Goal: Obtain resource: Download file/media

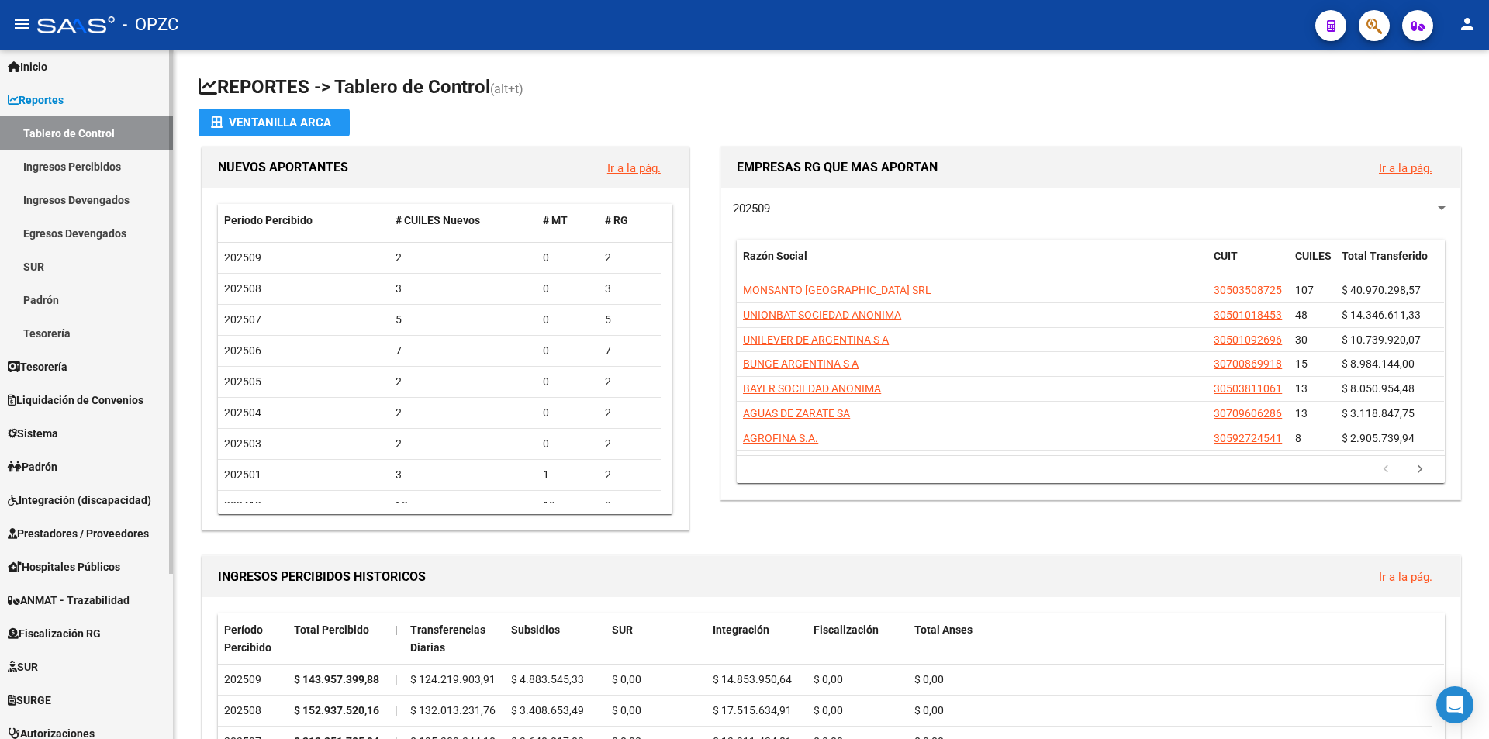
scroll to position [78, 0]
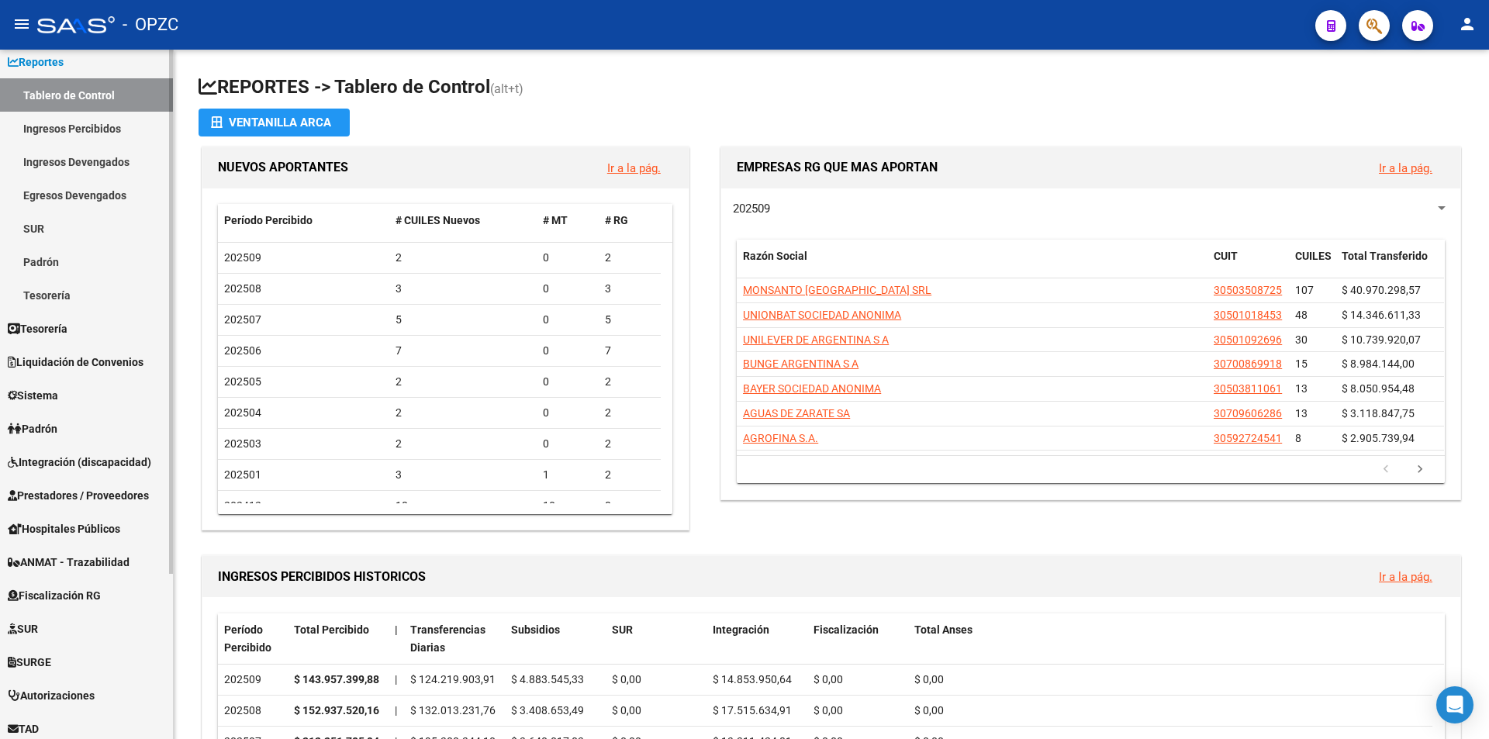
click at [106, 455] on span "Integración (discapacidad)" at bounding box center [80, 462] width 144 height 17
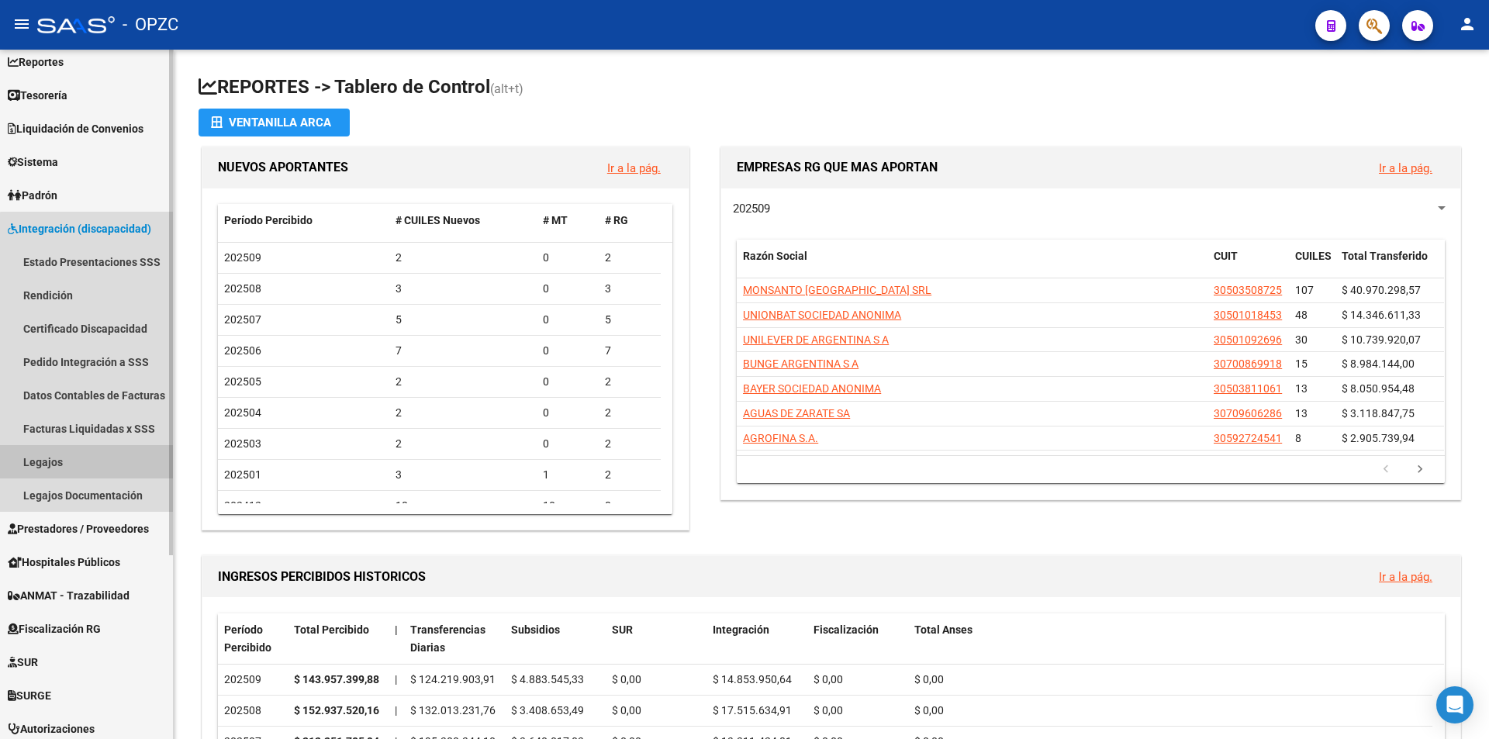
click at [107, 461] on link "Legajos" at bounding box center [86, 461] width 173 height 33
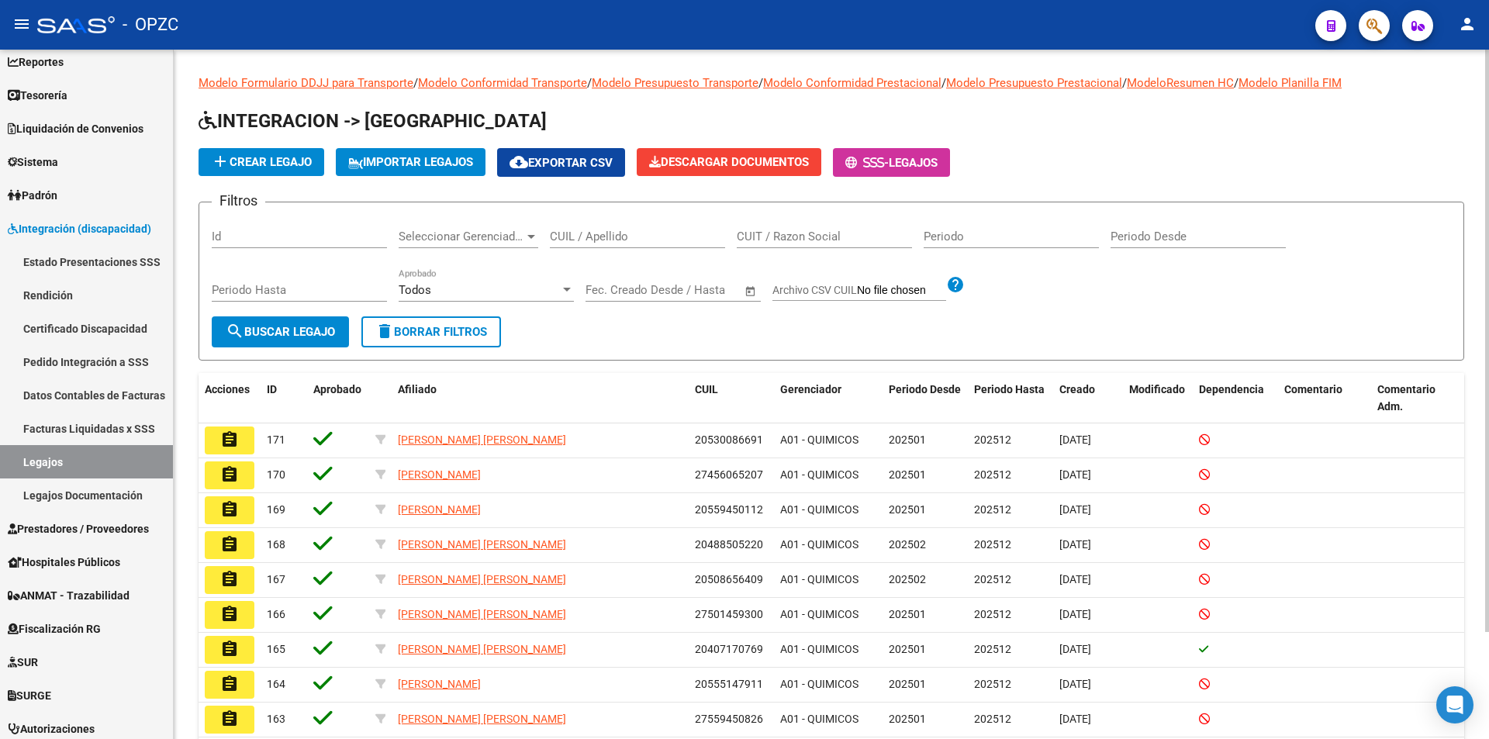
click at [590, 234] on input "CUIL / Apellido" at bounding box center [637, 237] width 175 height 14
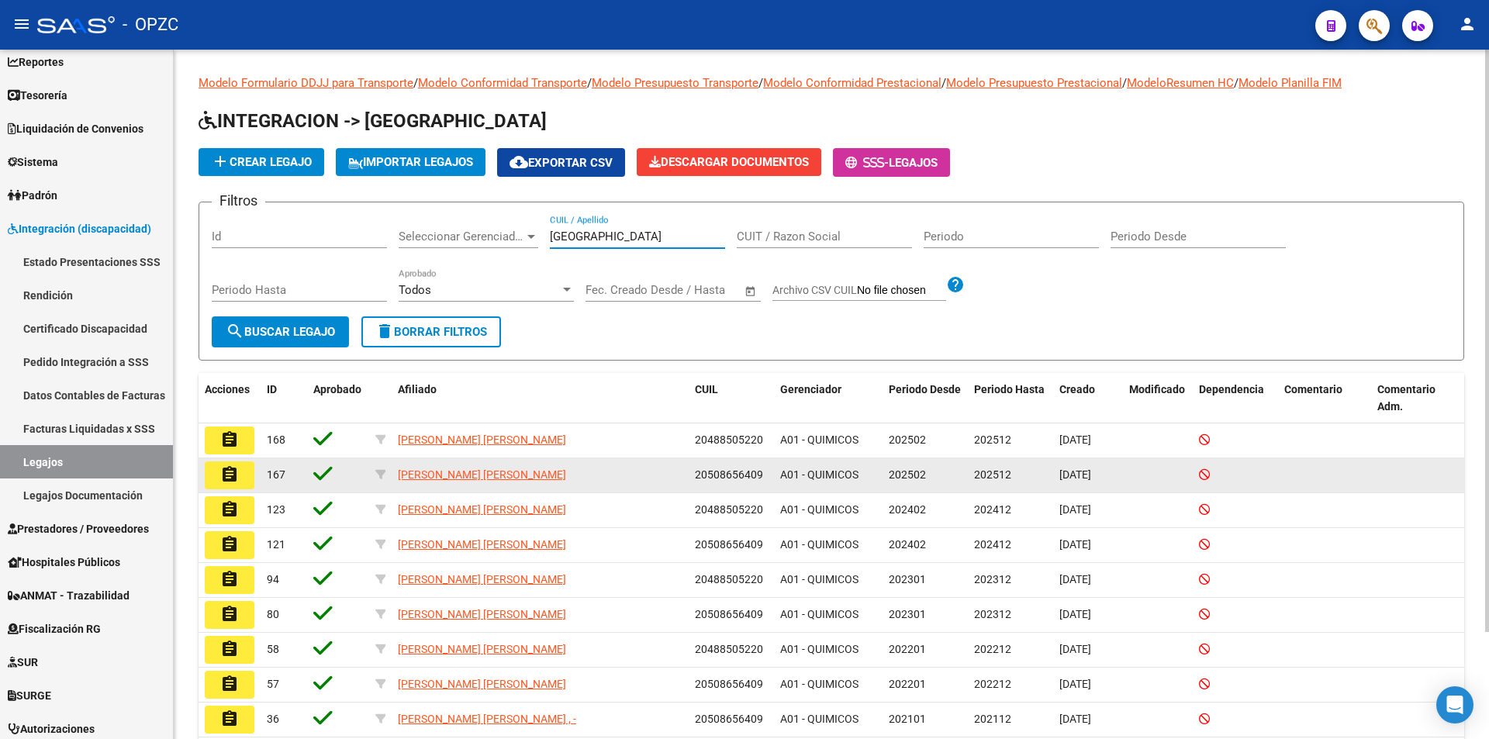
type input "[GEOGRAPHIC_DATA]"
click at [237, 479] on mat-icon "assignment" at bounding box center [229, 474] width 19 height 19
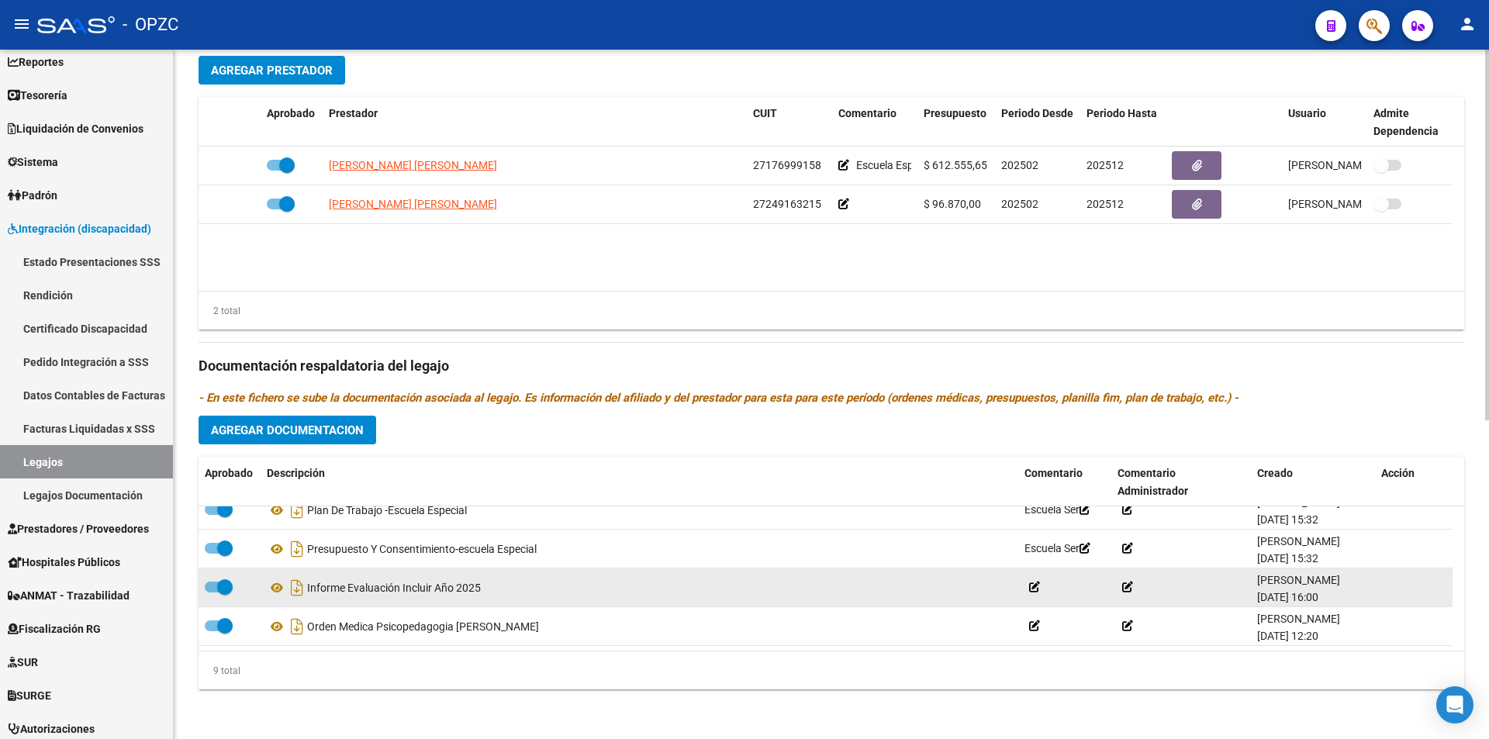
scroll to position [132, 0]
click at [281, 585] on icon at bounding box center [277, 588] width 20 height 19
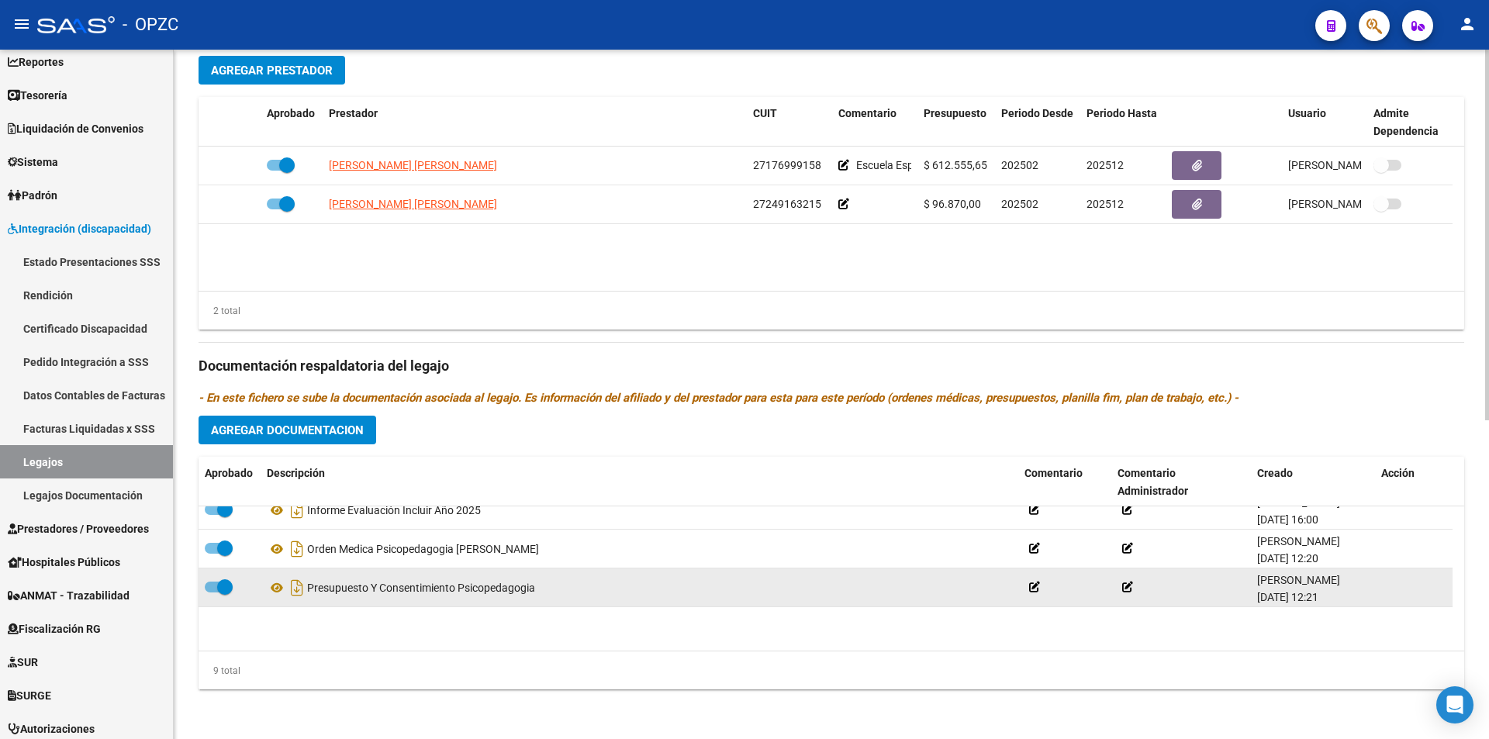
scroll to position [54, 0]
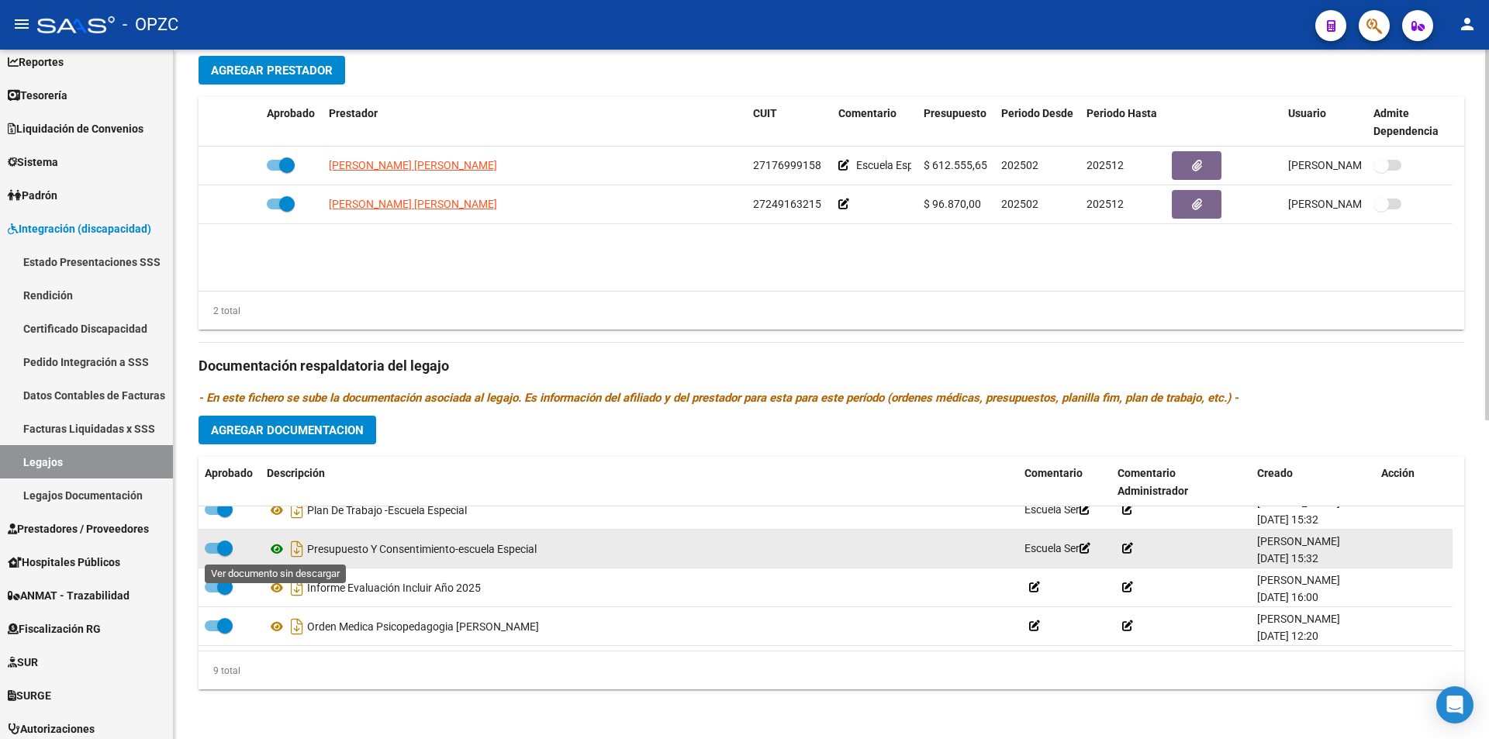
click at [279, 548] on icon at bounding box center [277, 549] width 20 height 19
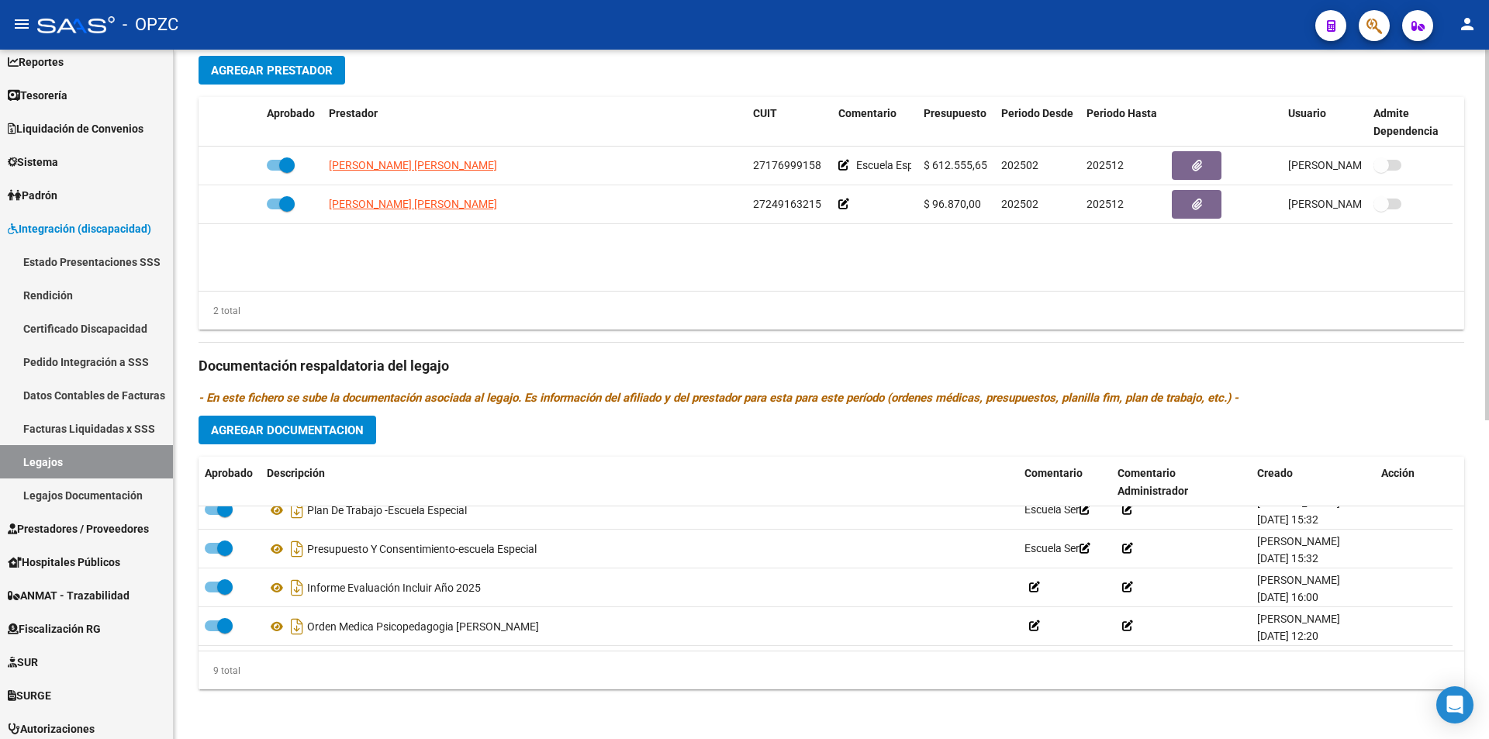
scroll to position [0, 0]
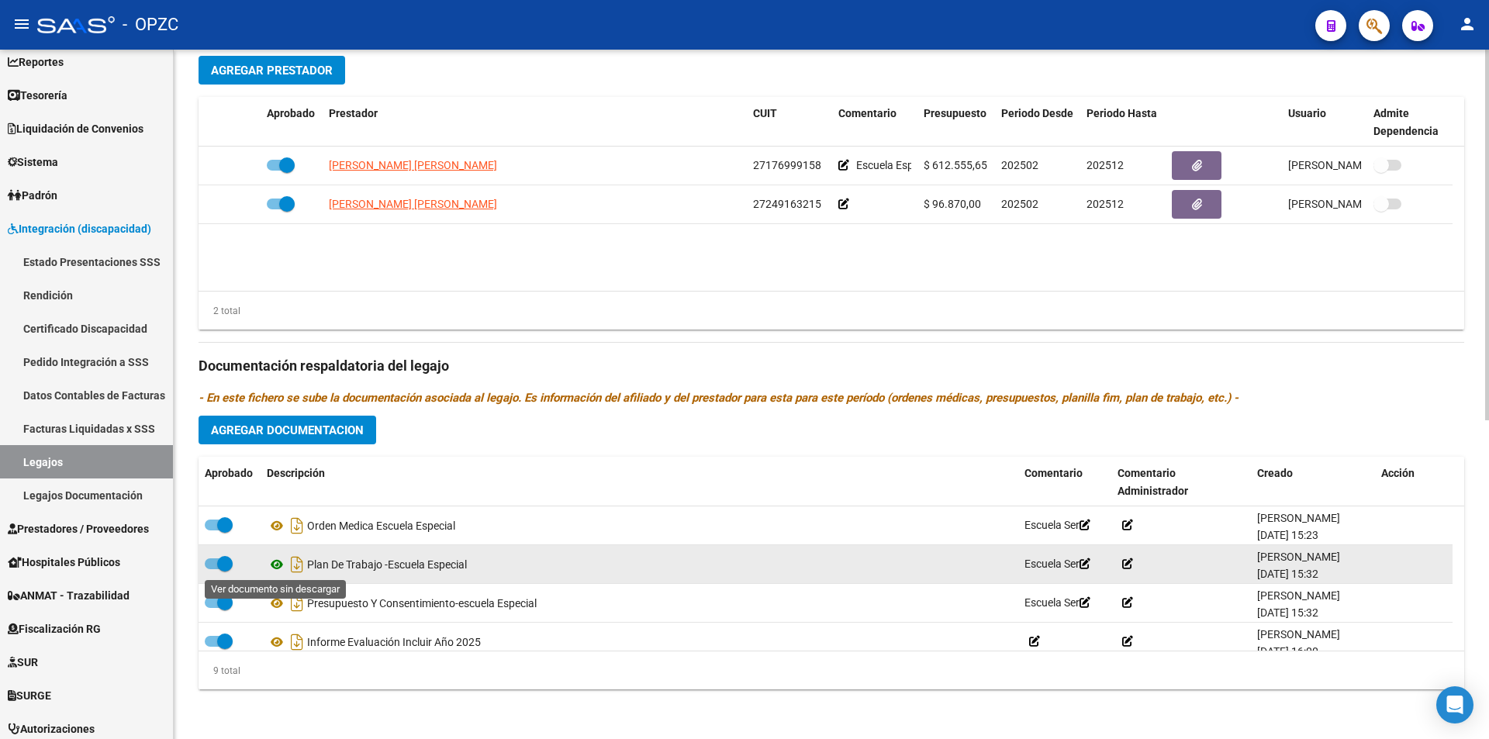
click at [275, 562] on icon at bounding box center [277, 564] width 20 height 19
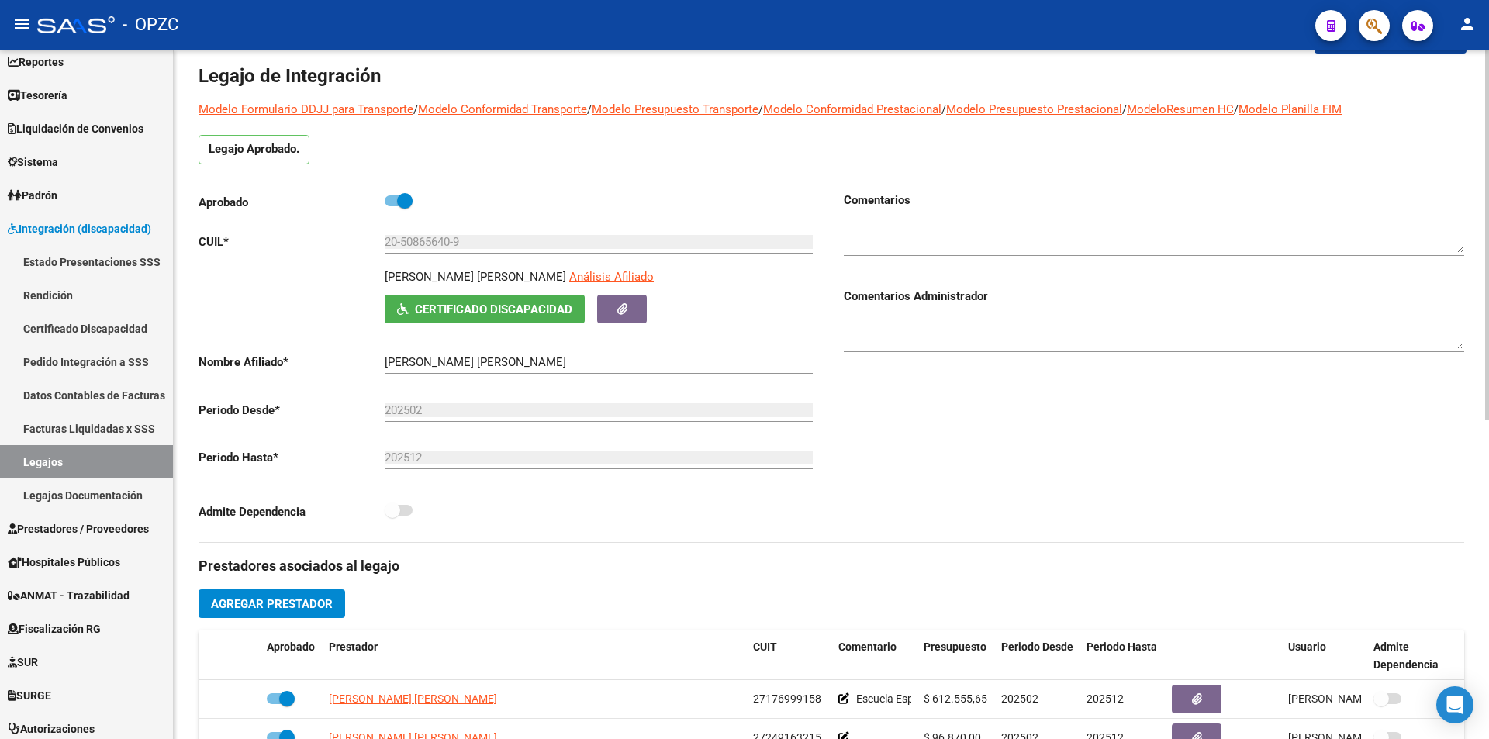
scroll to position [51, 0]
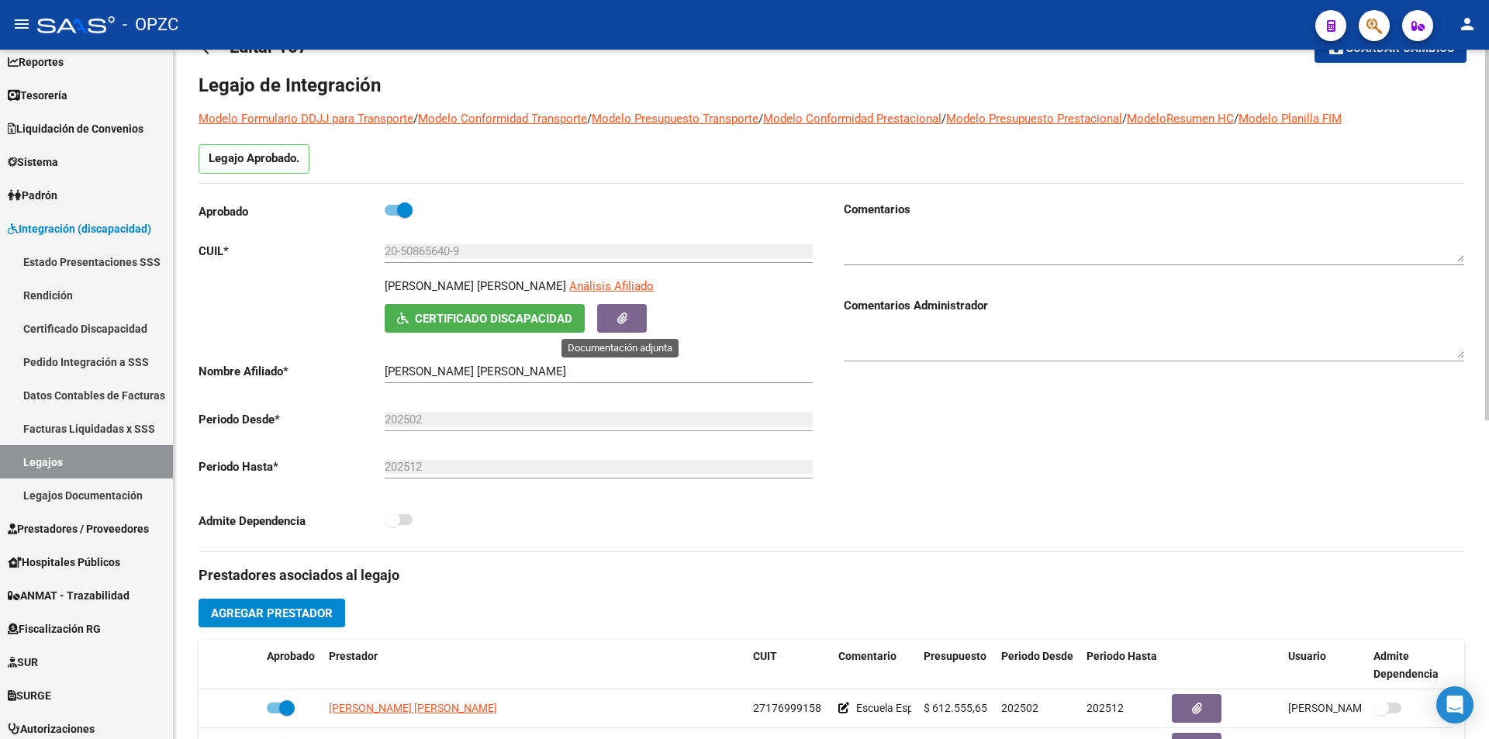
click at [628, 320] on button "button" at bounding box center [622, 318] width 50 height 29
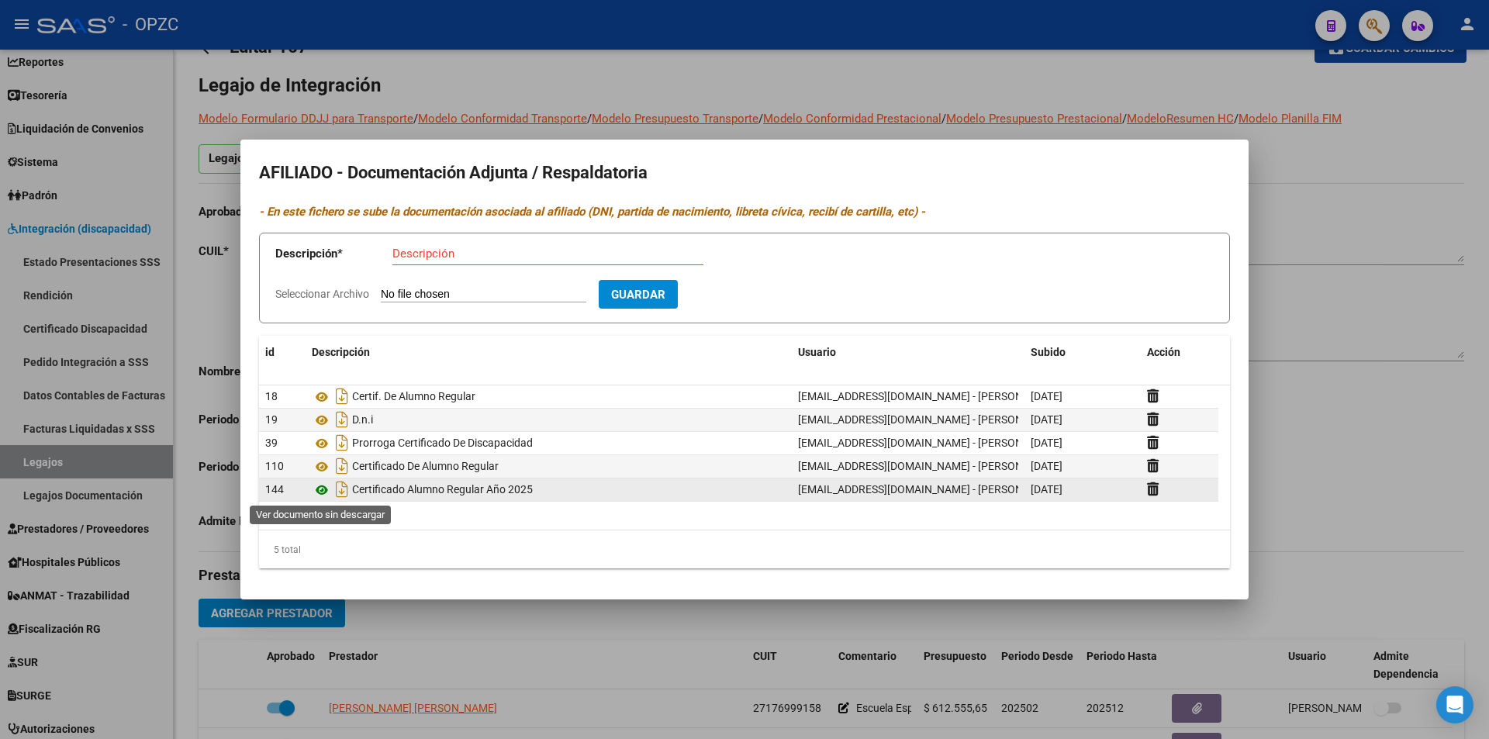
click at [328, 489] on icon at bounding box center [322, 490] width 20 height 19
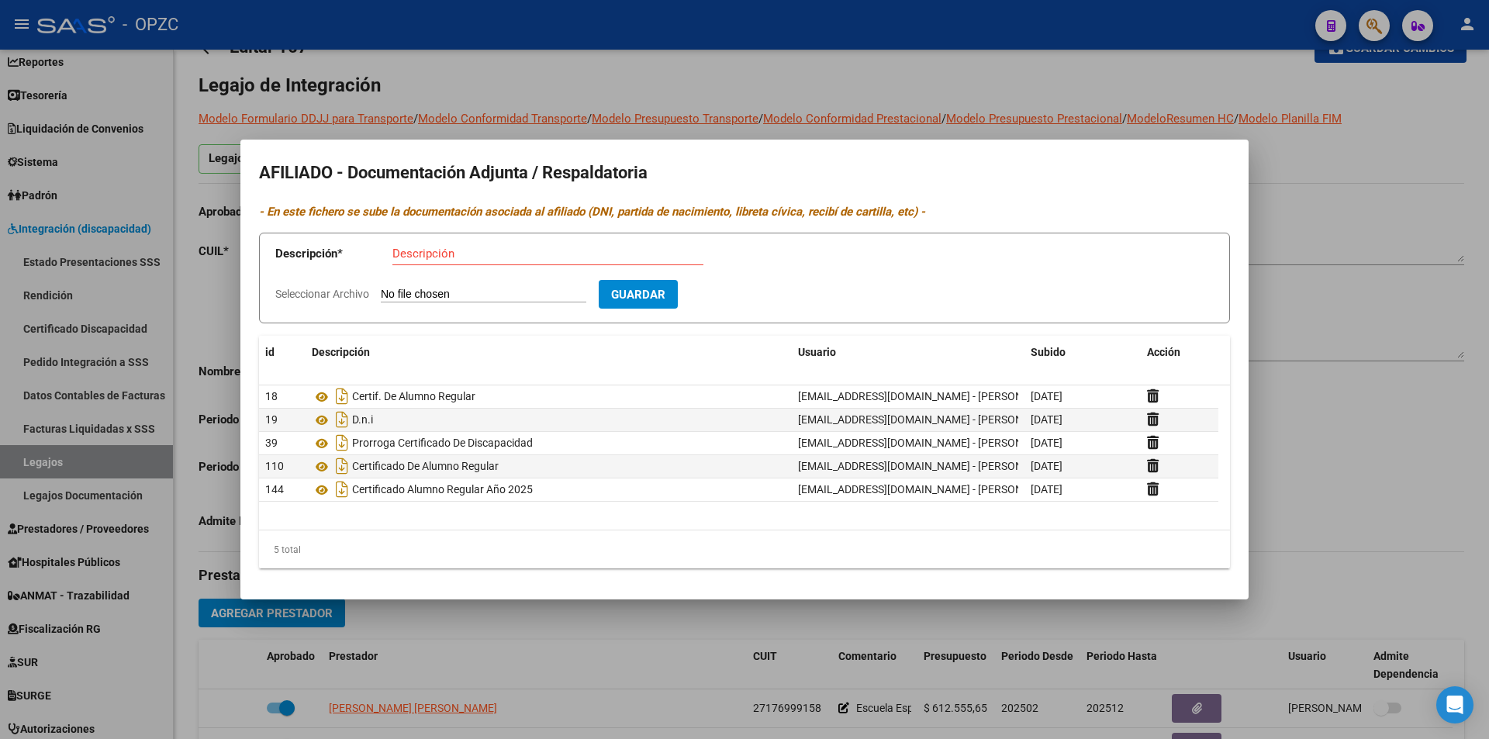
click at [1308, 235] on div at bounding box center [744, 369] width 1489 height 739
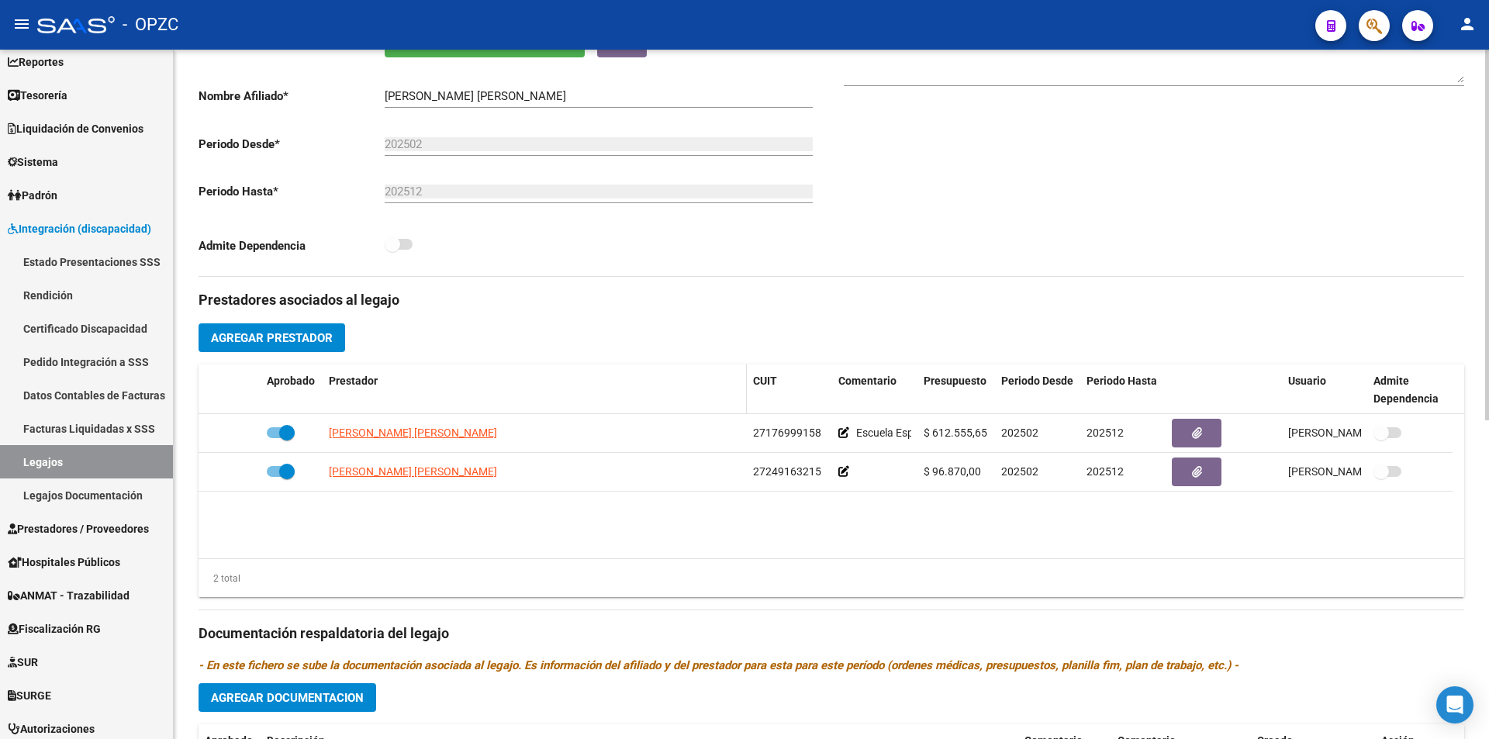
scroll to position [362, 0]
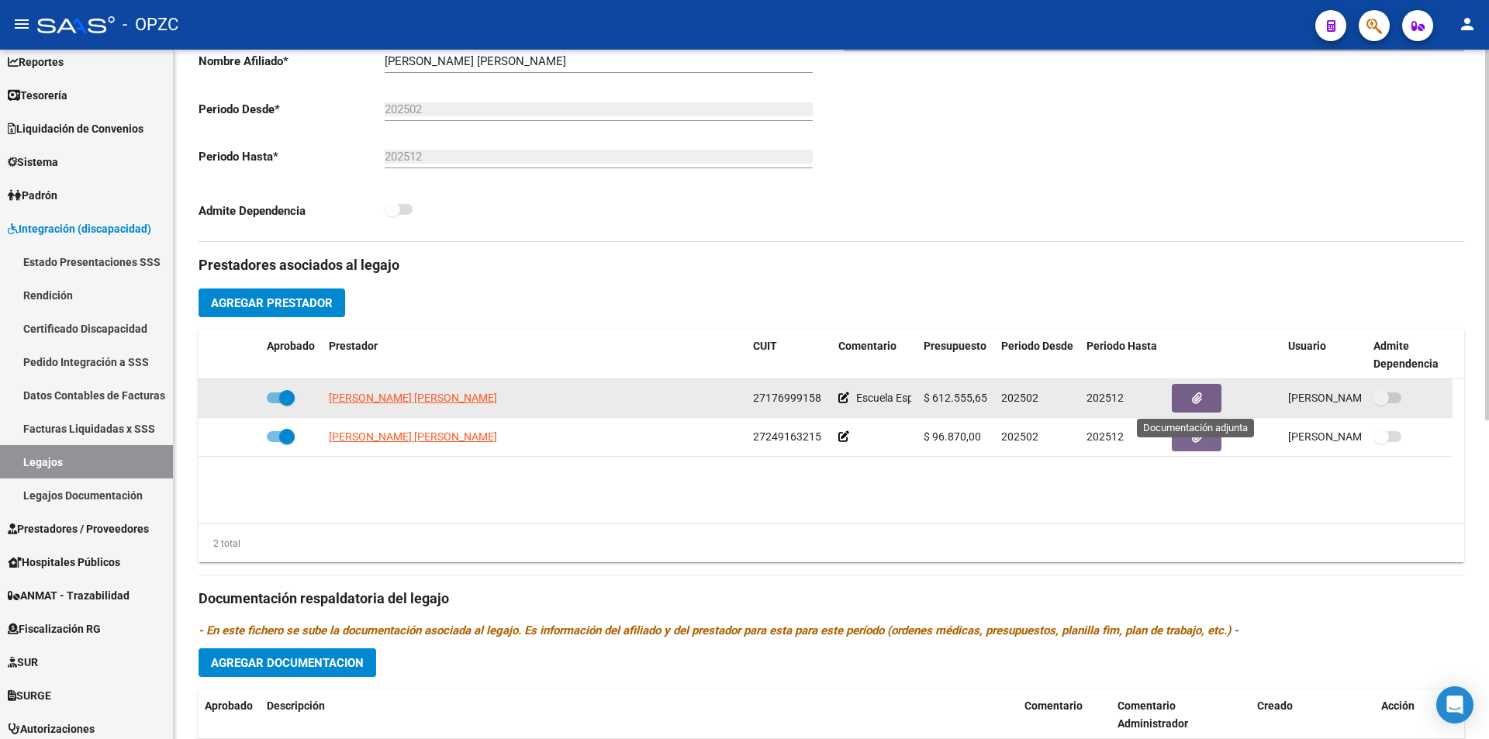
click at [1193, 389] on button "button" at bounding box center [1197, 398] width 50 height 29
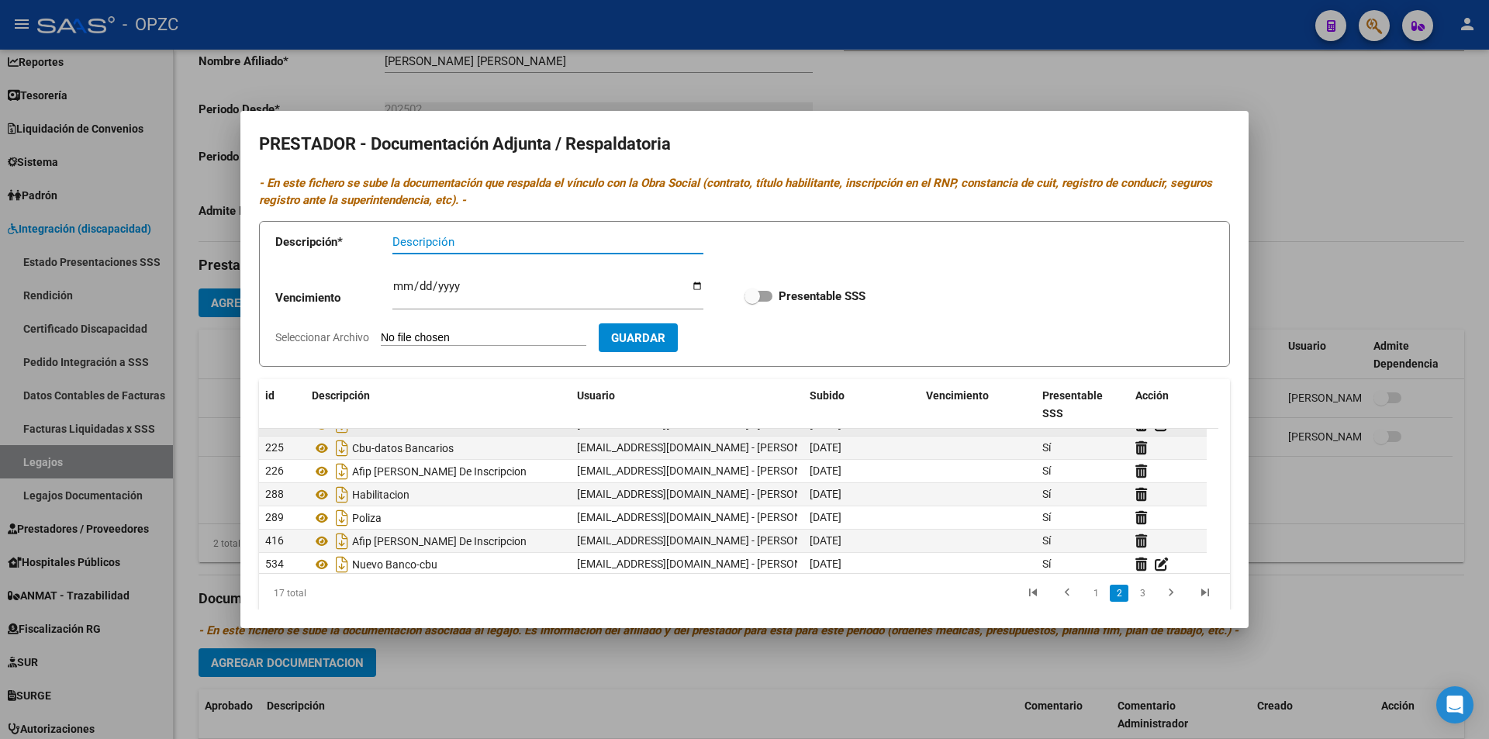
scroll to position [233, 0]
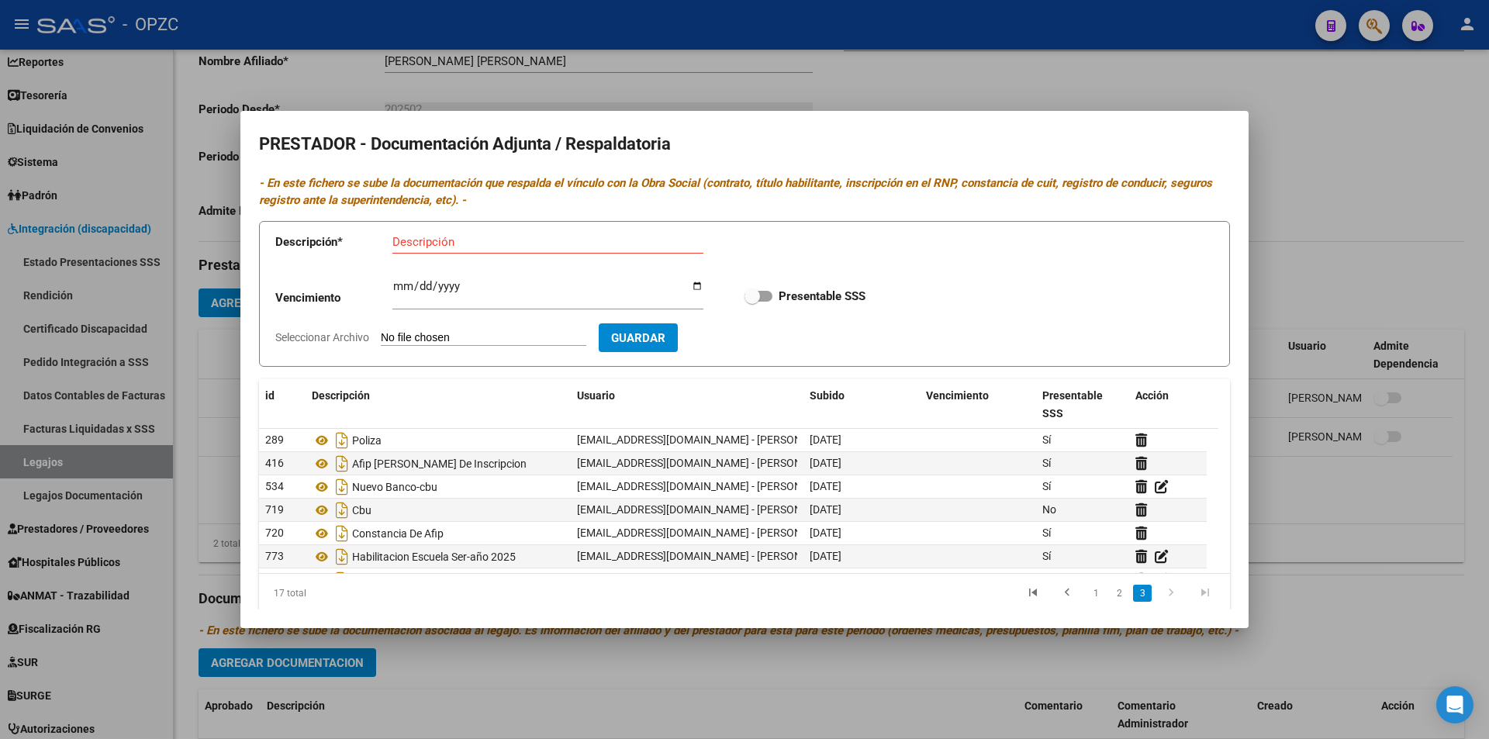
click at [1347, 242] on div at bounding box center [744, 369] width 1489 height 739
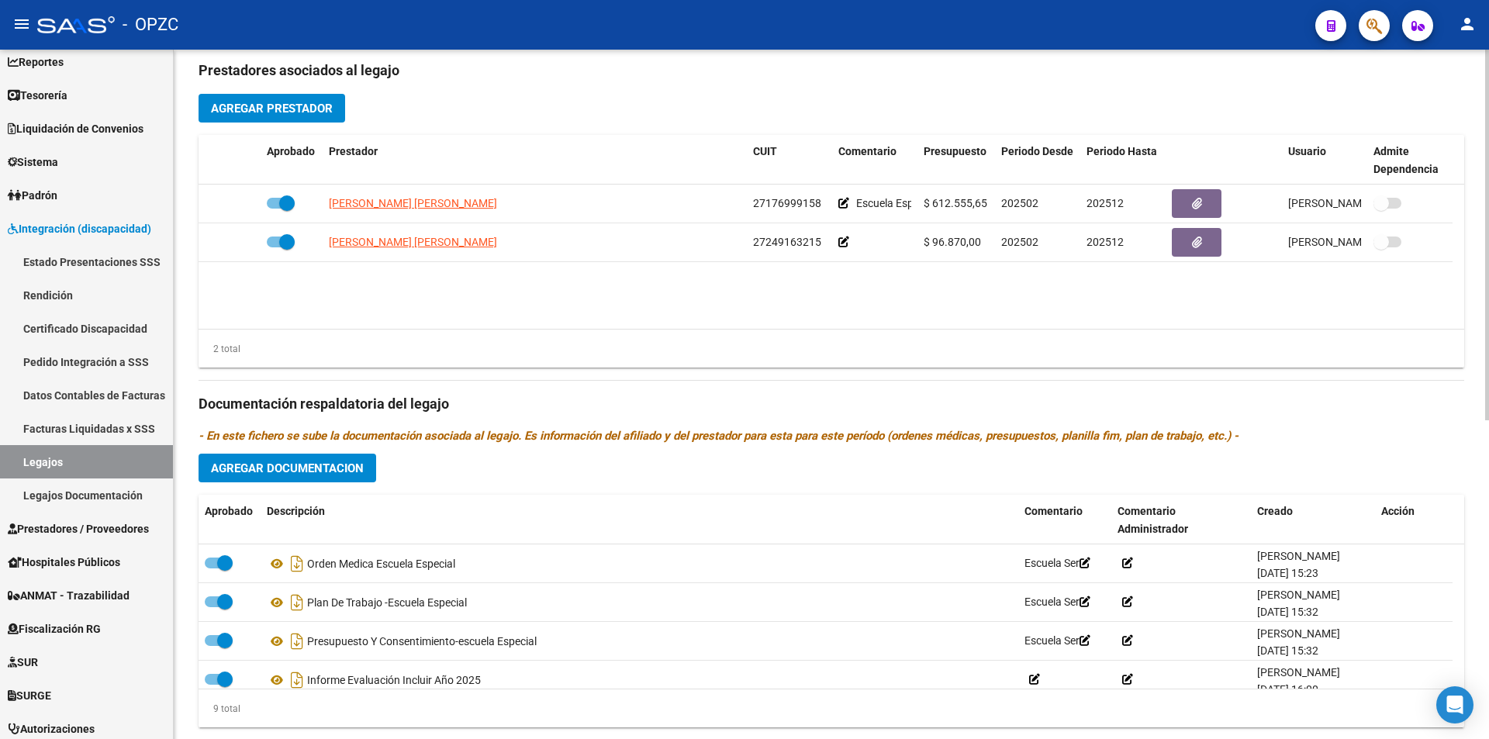
scroll to position [594, 0]
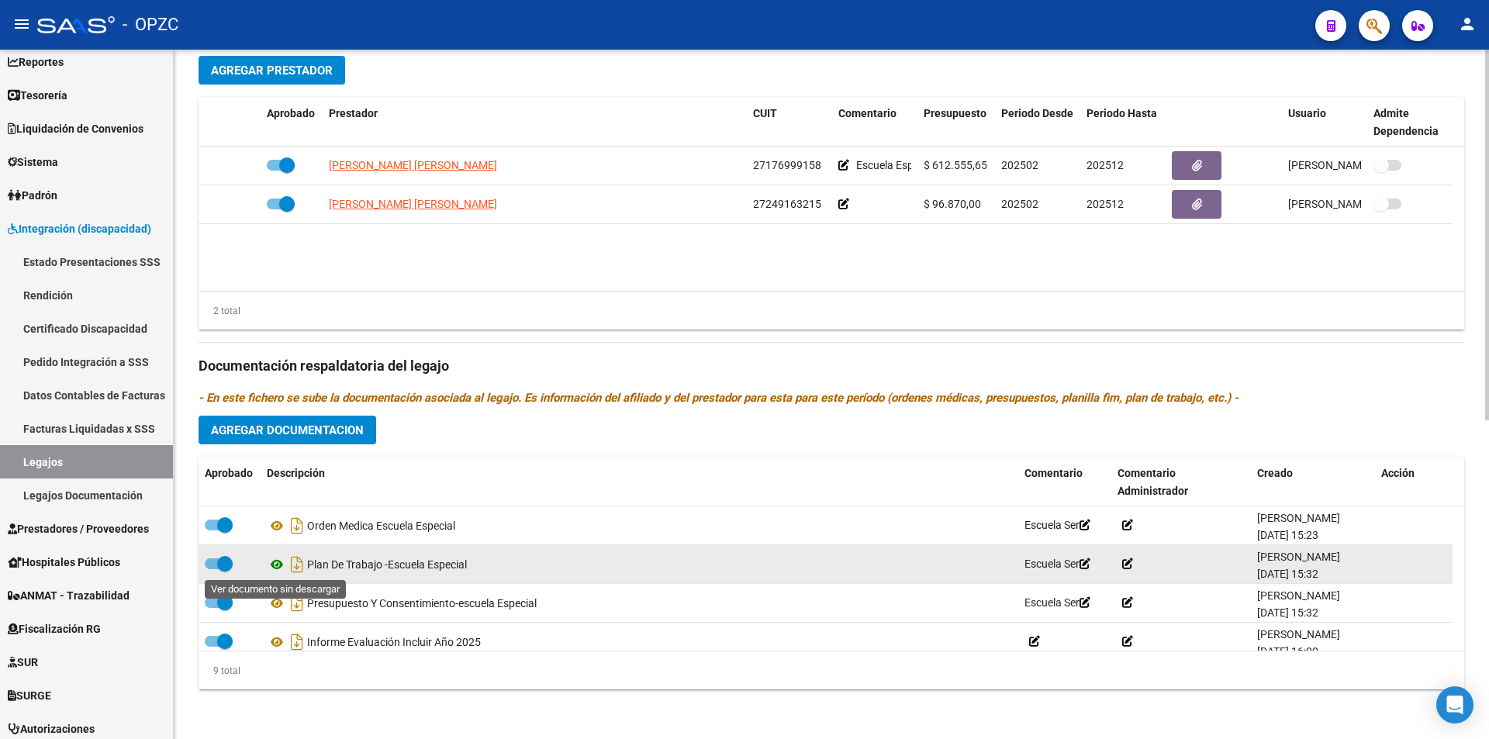
click at [280, 563] on icon at bounding box center [277, 564] width 20 height 19
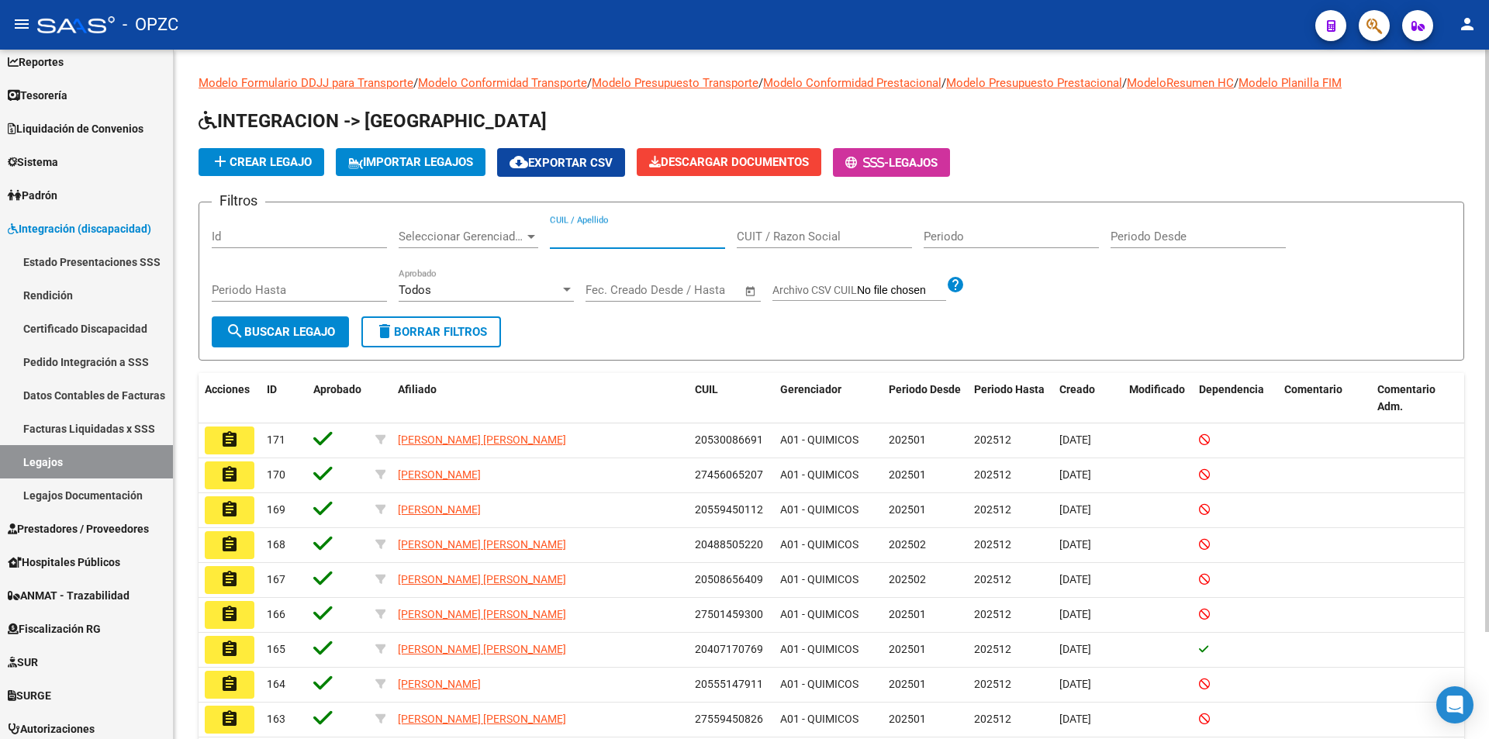
click at [583, 233] on input "CUIL / Apellido" at bounding box center [637, 237] width 175 height 14
type input "[GEOGRAPHIC_DATA]"
click at [325, 327] on span "search Buscar Legajo" at bounding box center [280, 332] width 109 height 14
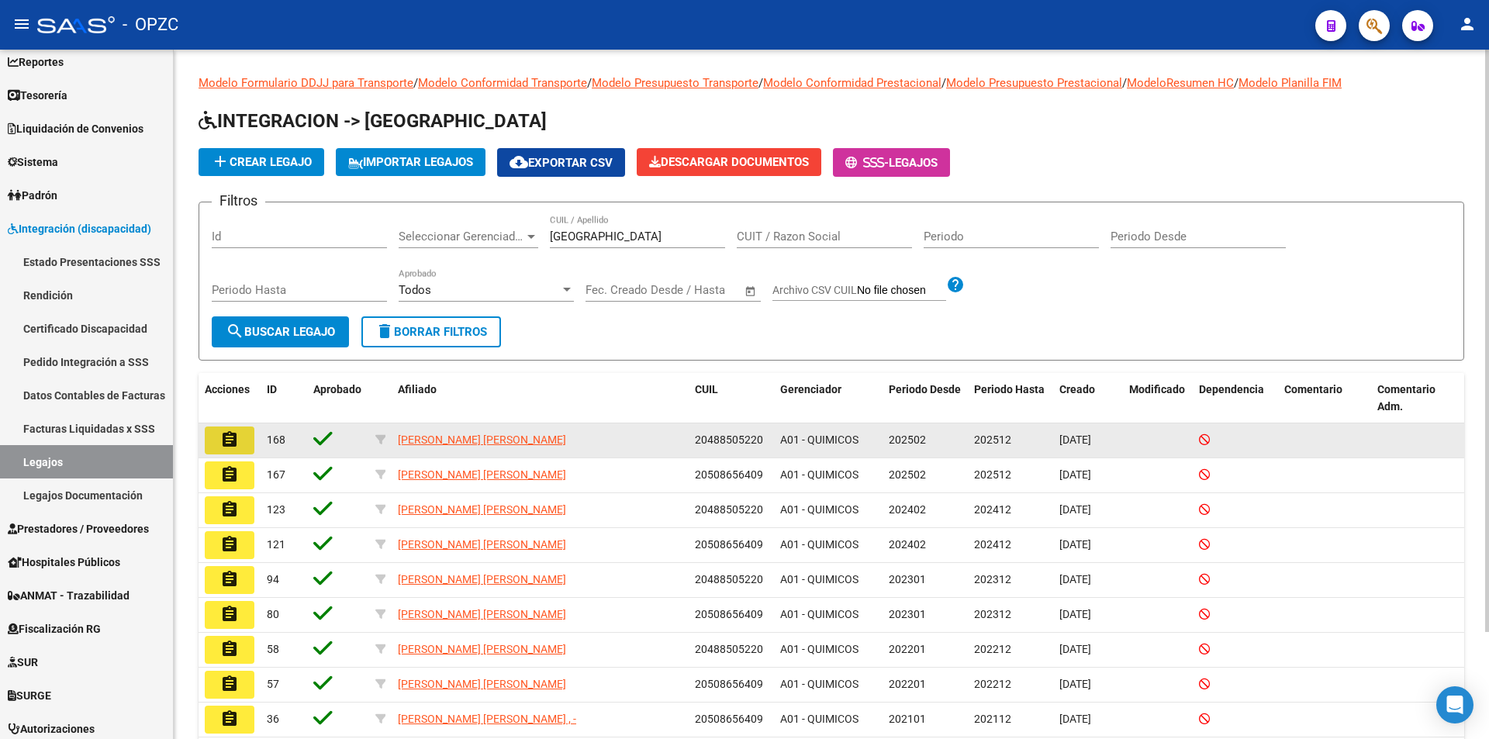
click at [243, 439] on button "assignment" at bounding box center [230, 441] width 50 height 28
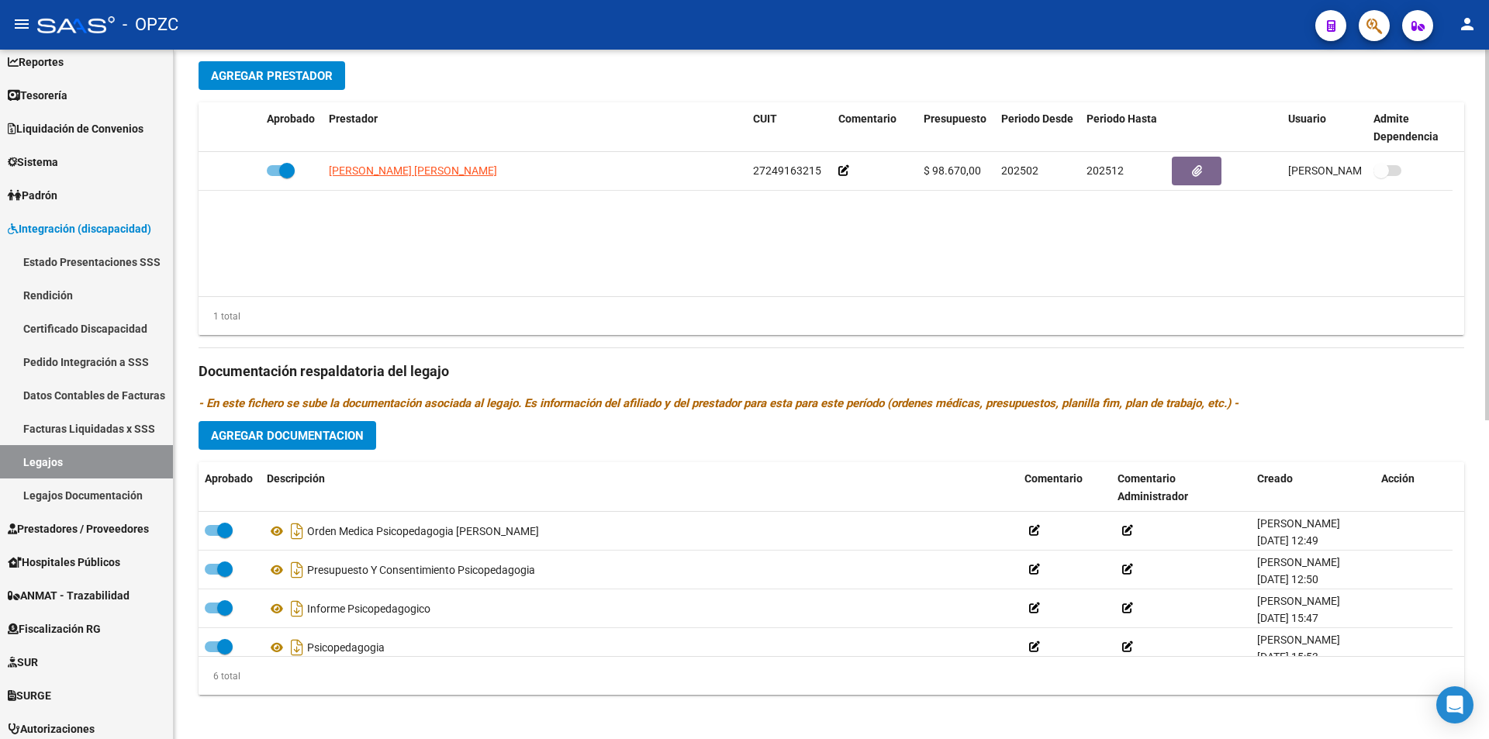
scroll to position [594, 0]
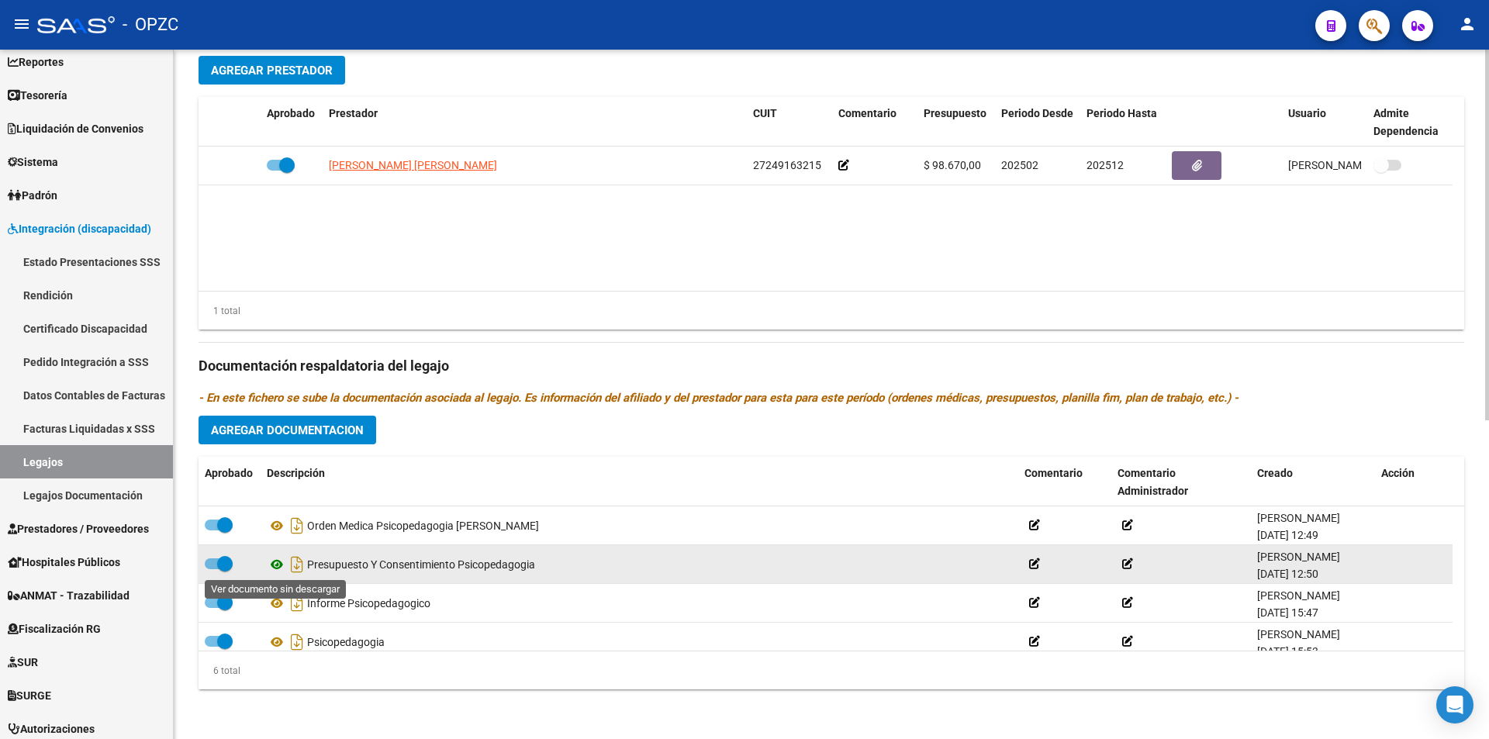
click at [280, 561] on icon at bounding box center [277, 564] width 20 height 19
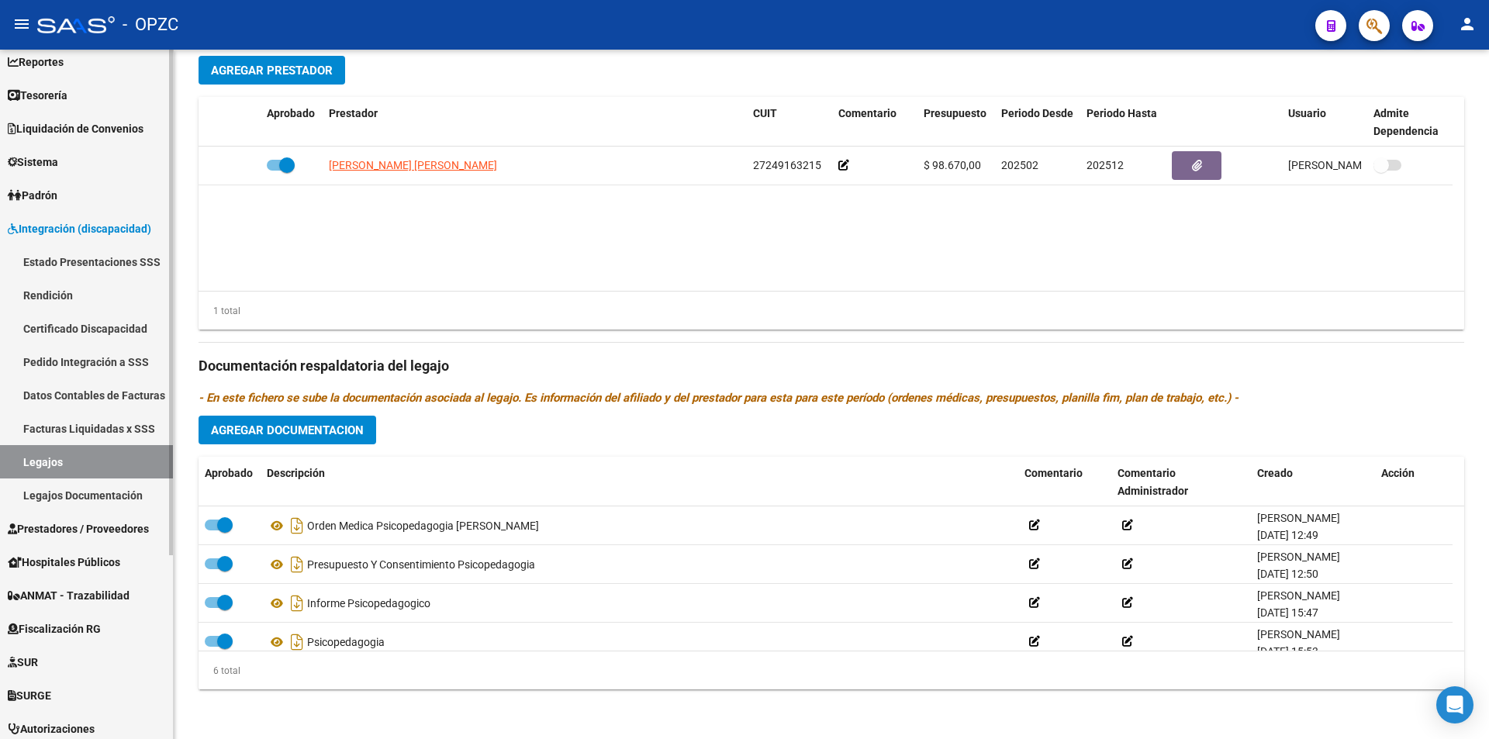
click at [107, 332] on link "Certificado Discapacidad" at bounding box center [86, 328] width 173 height 33
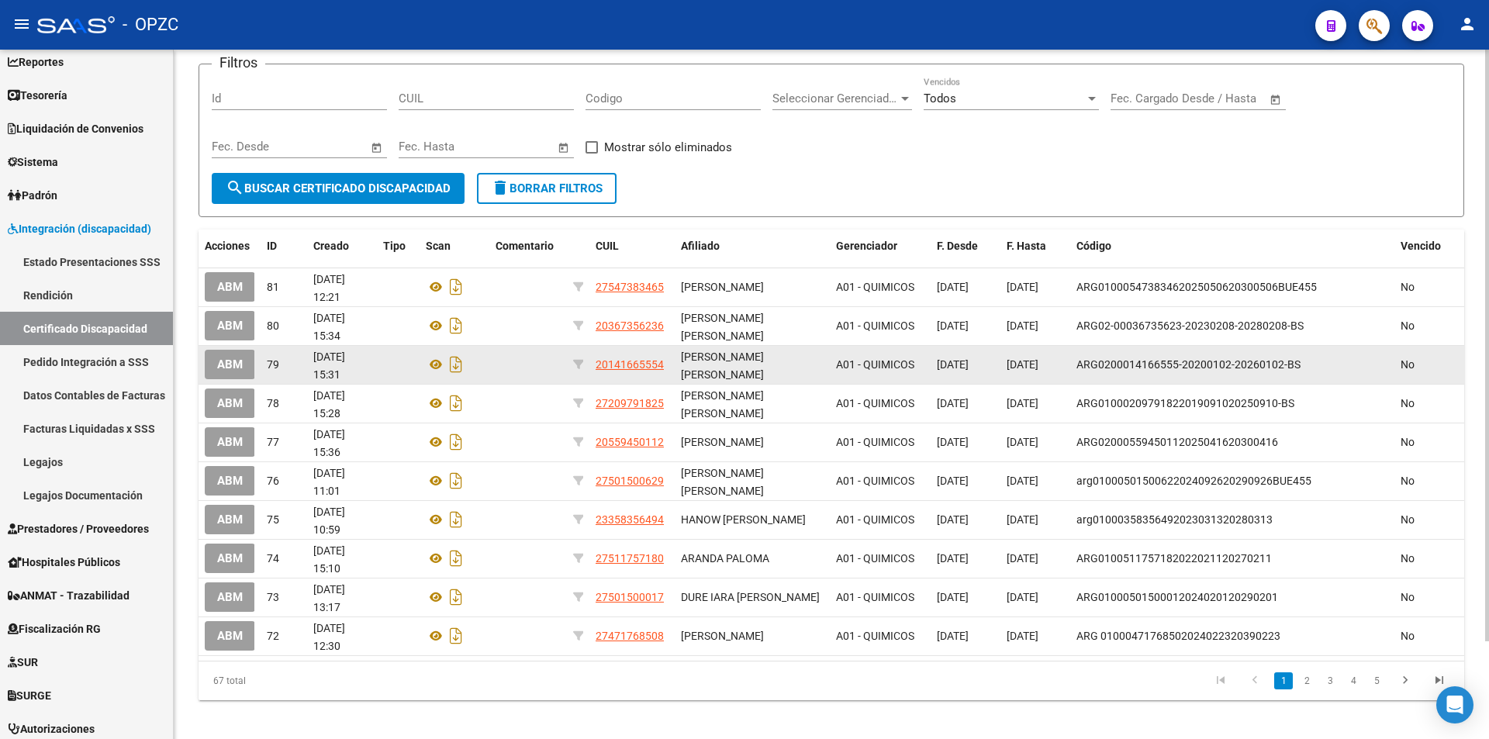
scroll to position [114, 0]
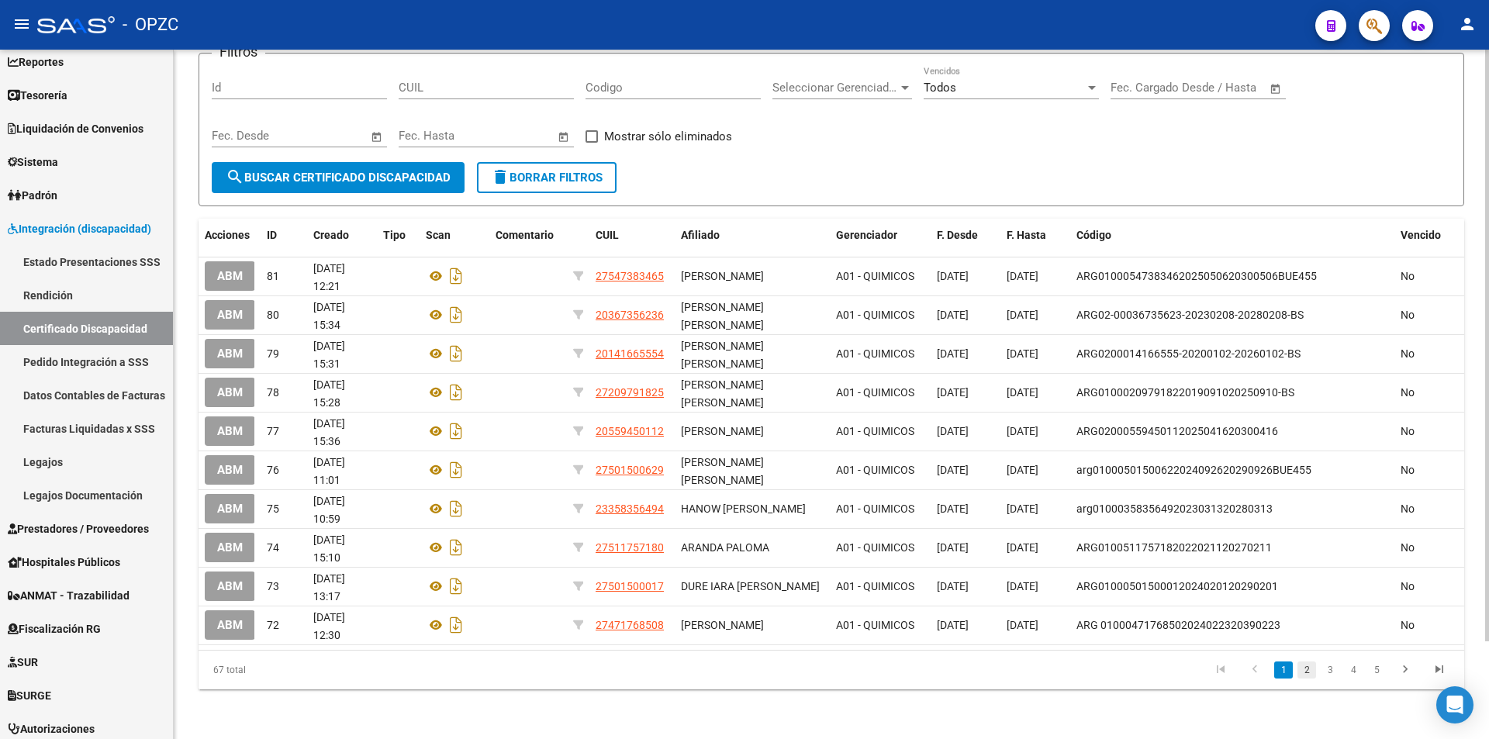
click at [1311, 671] on link "2" at bounding box center [1307, 670] width 19 height 17
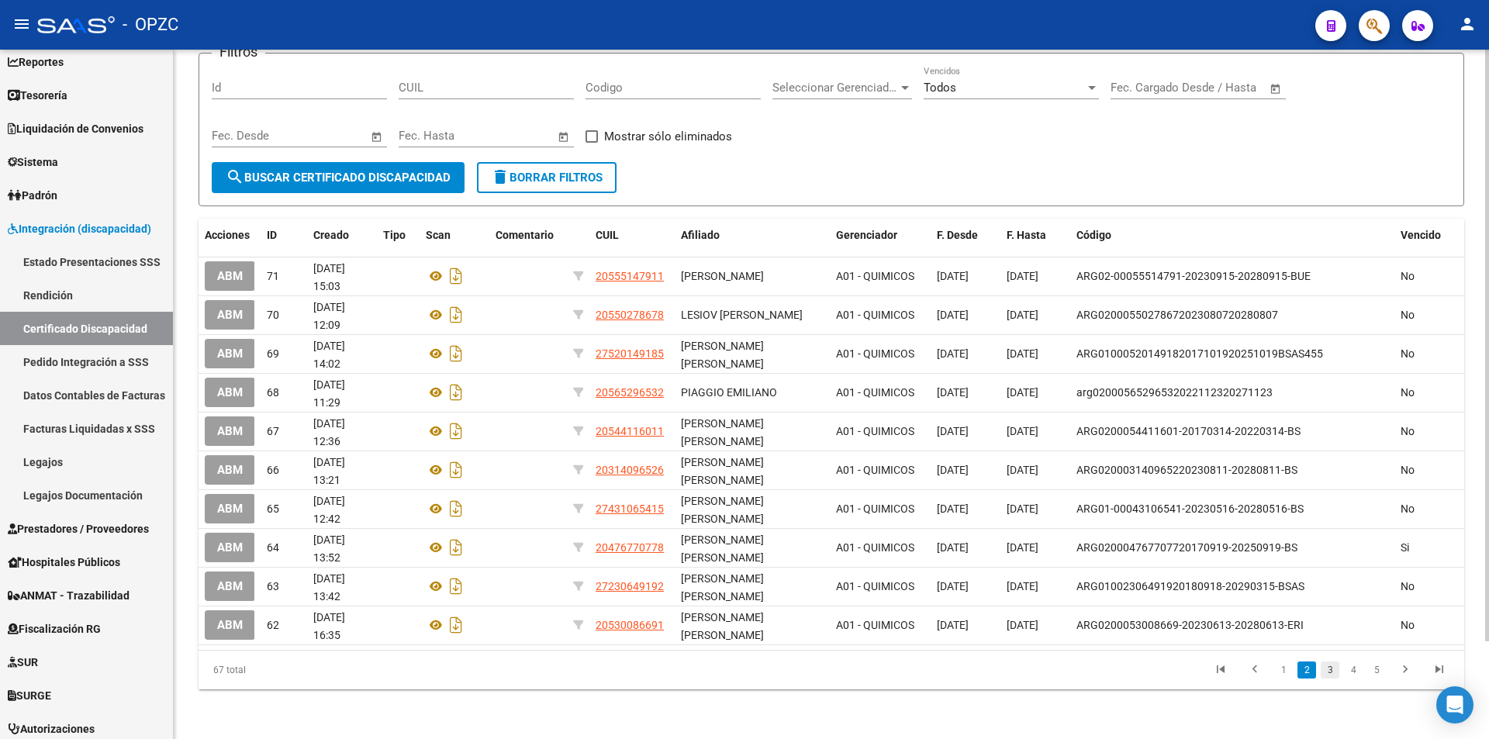
click at [1334, 672] on link "3" at bounding box center [1330, 670] width 19 height 17
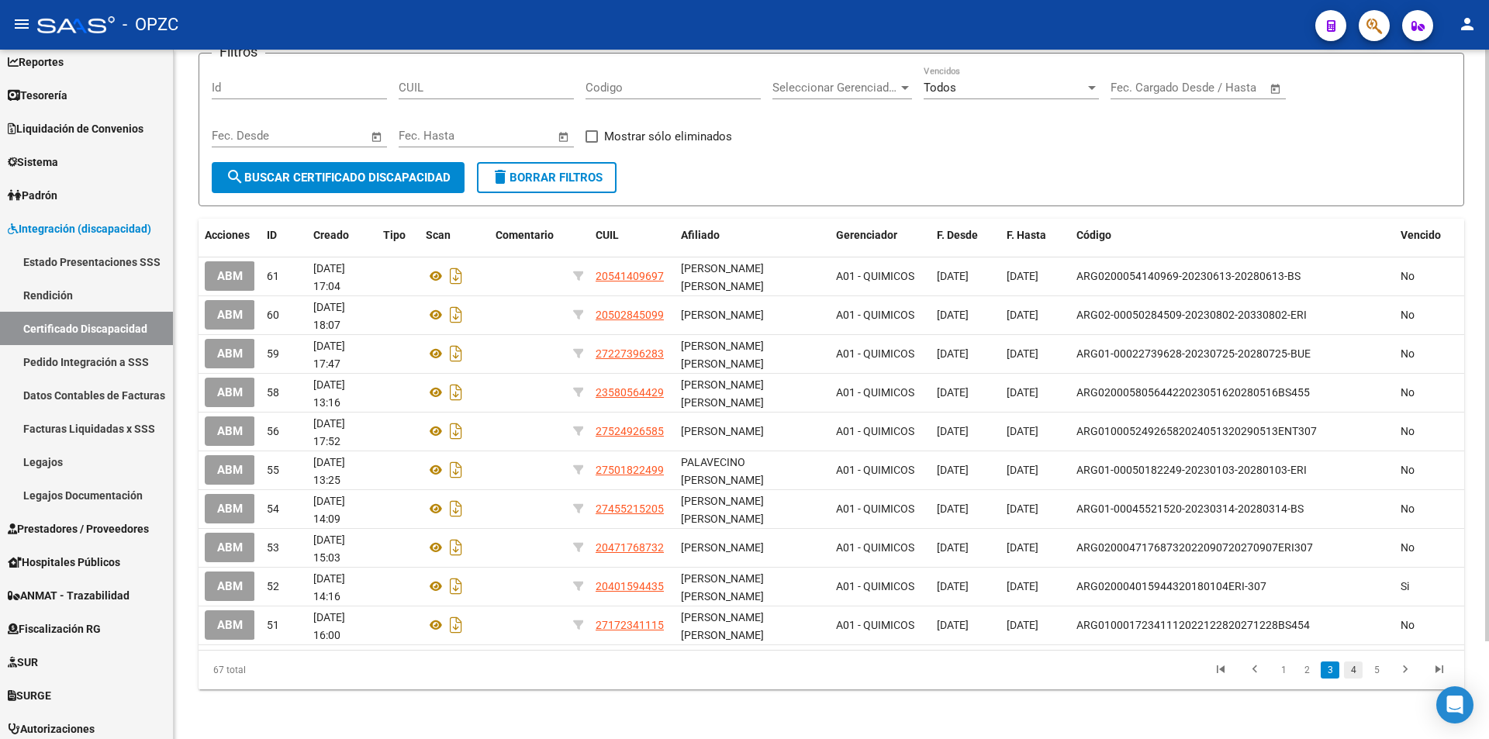
click at [1349, 671] on link "4" at bounding box center [1353, 670] width 19 height 17
click at [1359, 669] on link "5" at bounding box center [1353, 670] width 19 height 17
click at [1355, 670] on link "6" at bounding box center [1353, 670] width 19 height 17
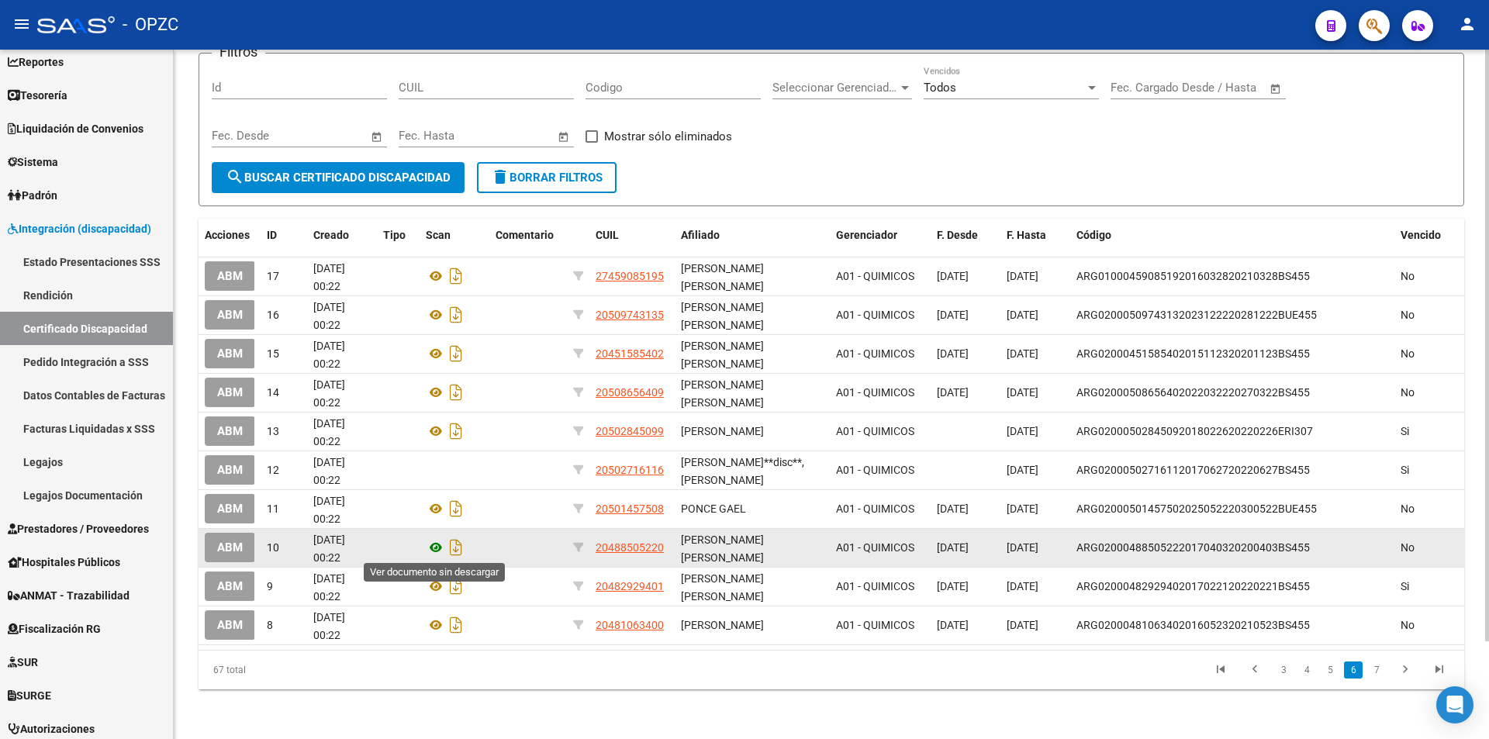
click at [439, 546] on icon at bounding box center [436, 547] width 20 height 19
click at [459, 545] on icon "Descargar documento" at bounding box center [456, 547] width 20 height 25
drag, startPoint x: 1286, startPoint y: 117, endPoint x: 1248, endPoint y: 140, distance: 44.2
click at [1286, 117] on div "Filtros Id CUIL Codigo Seleccionar Gerenciador Seleccionar Gerenciador Todos Ve…" at bounding box center [832, 114] width 1240 height 96
click at [431, 545] on icon at bounding box center [436, 547] width 20 height 19
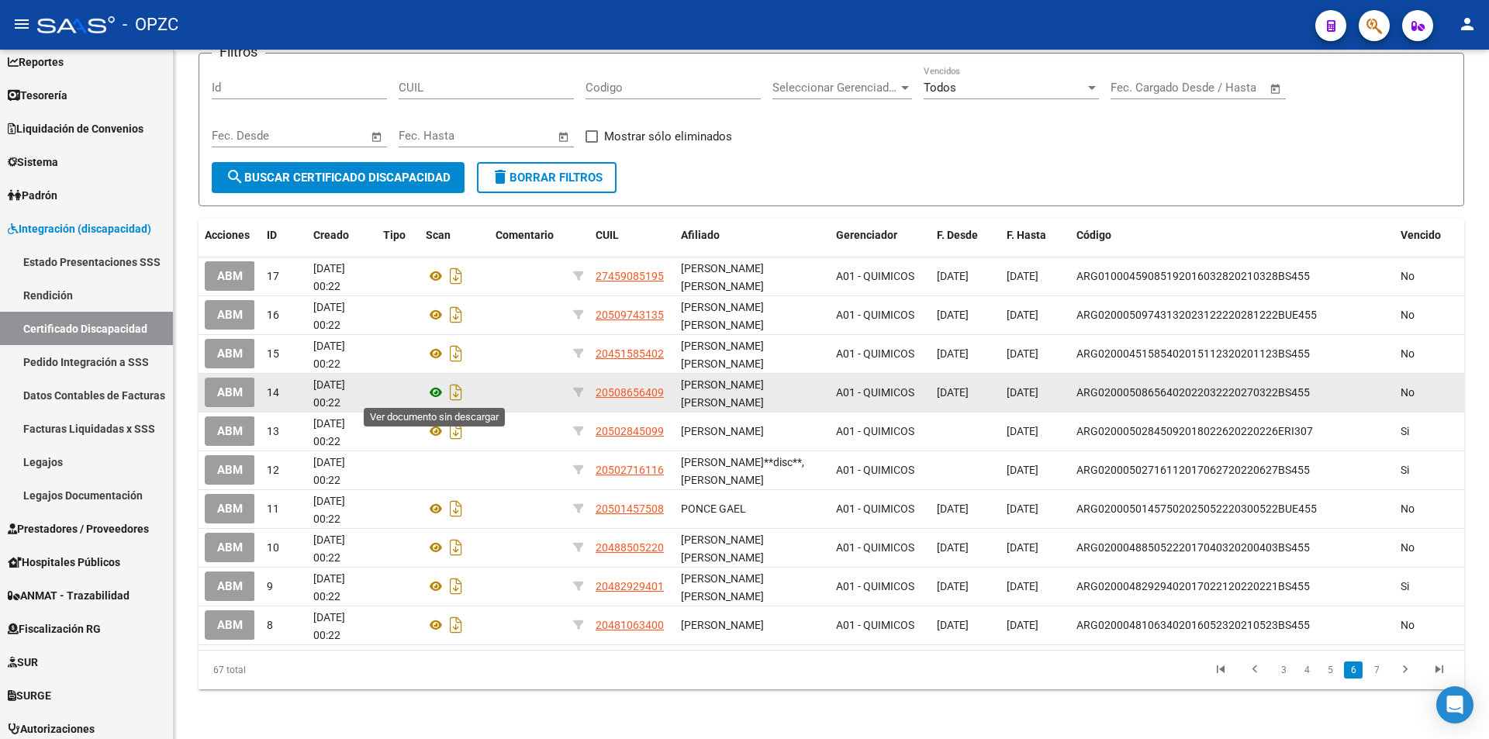
click at [437, 394] on icon at bounding box center [436, 392] width 20 height 19
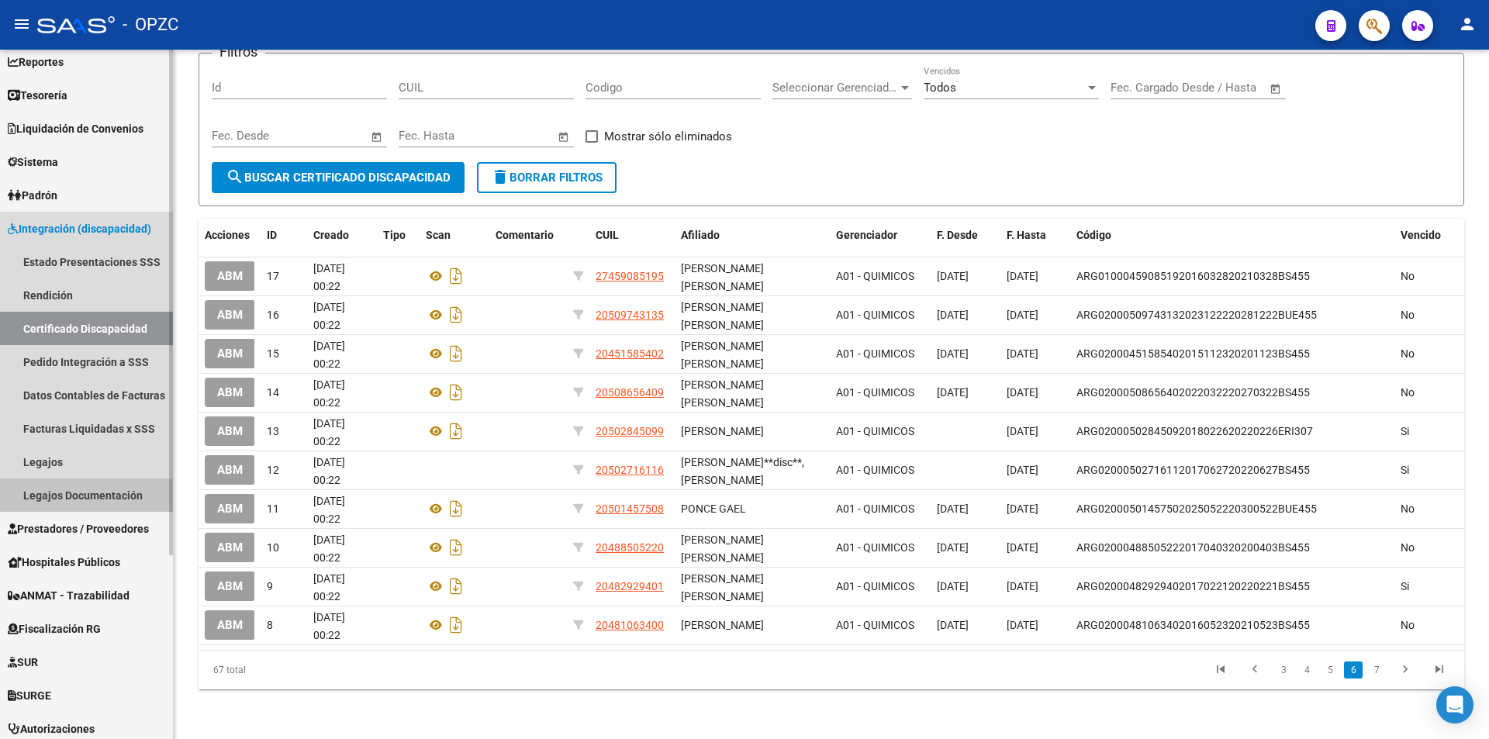
click at [85, 495] on link "Legajos Documentación" at bounding box center [86, 495] width 173 height 33
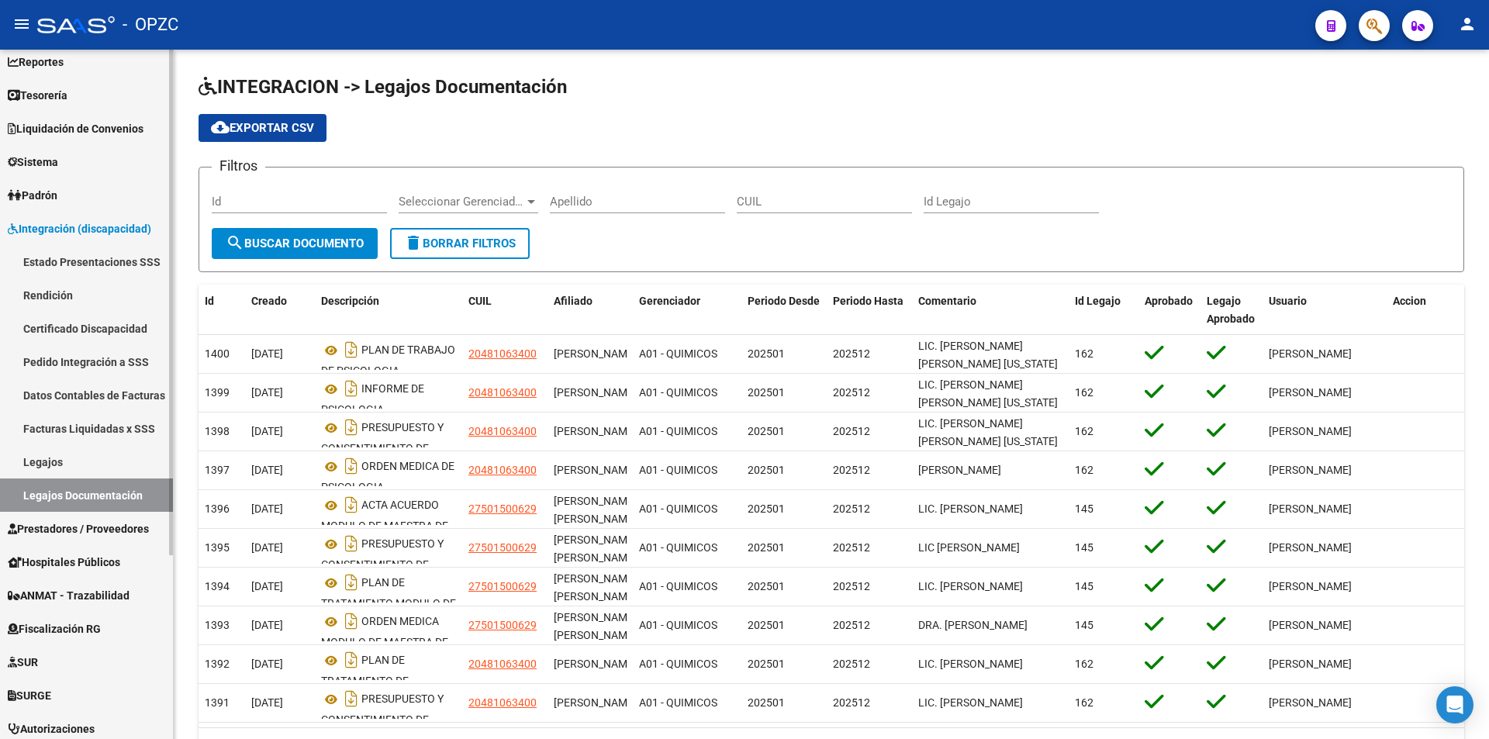
click at [75, 463] on link "Legajos" at bounding box center [86, 461] width 173 height 33
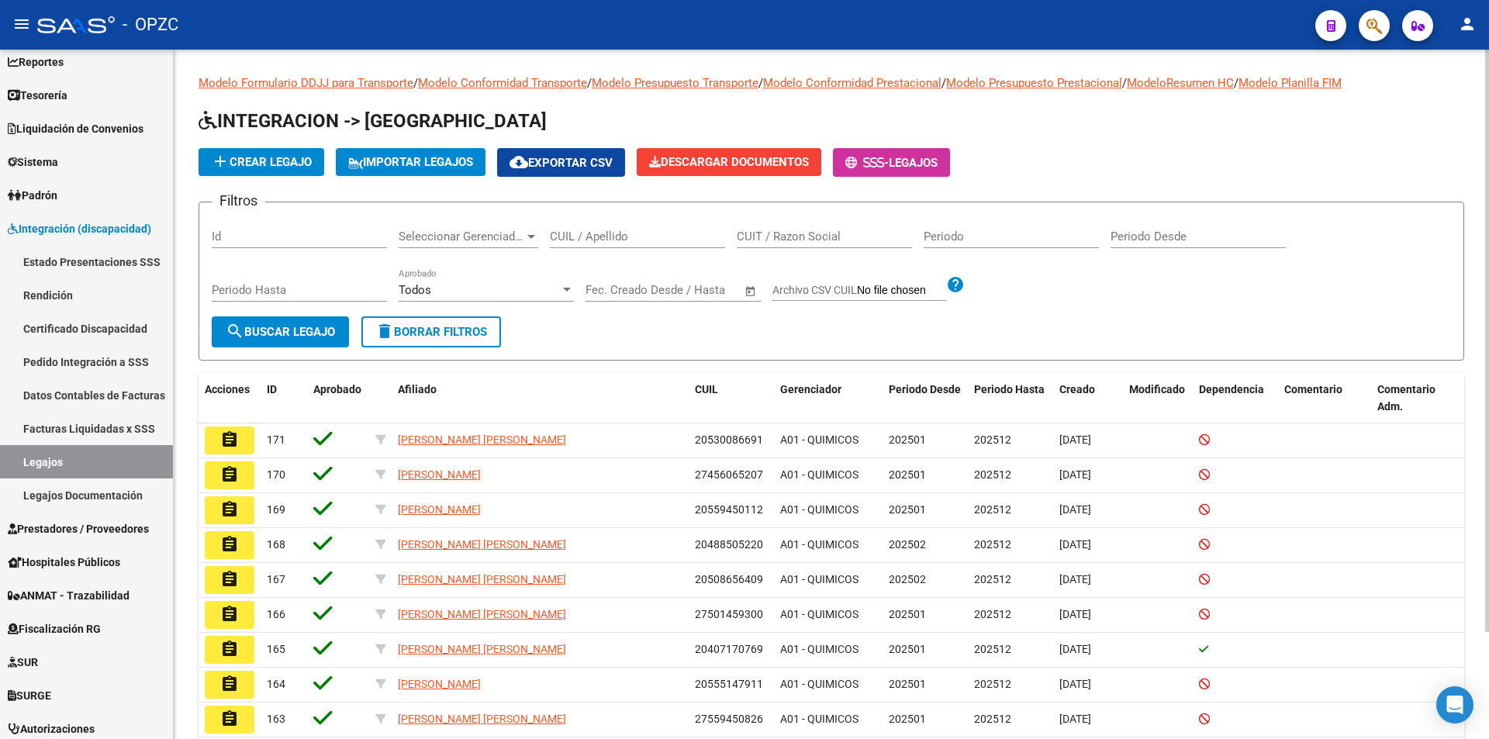
click at [592, 238] on input "CUIL / Apellido" at bounding box center [637, 237] width 175 height 14
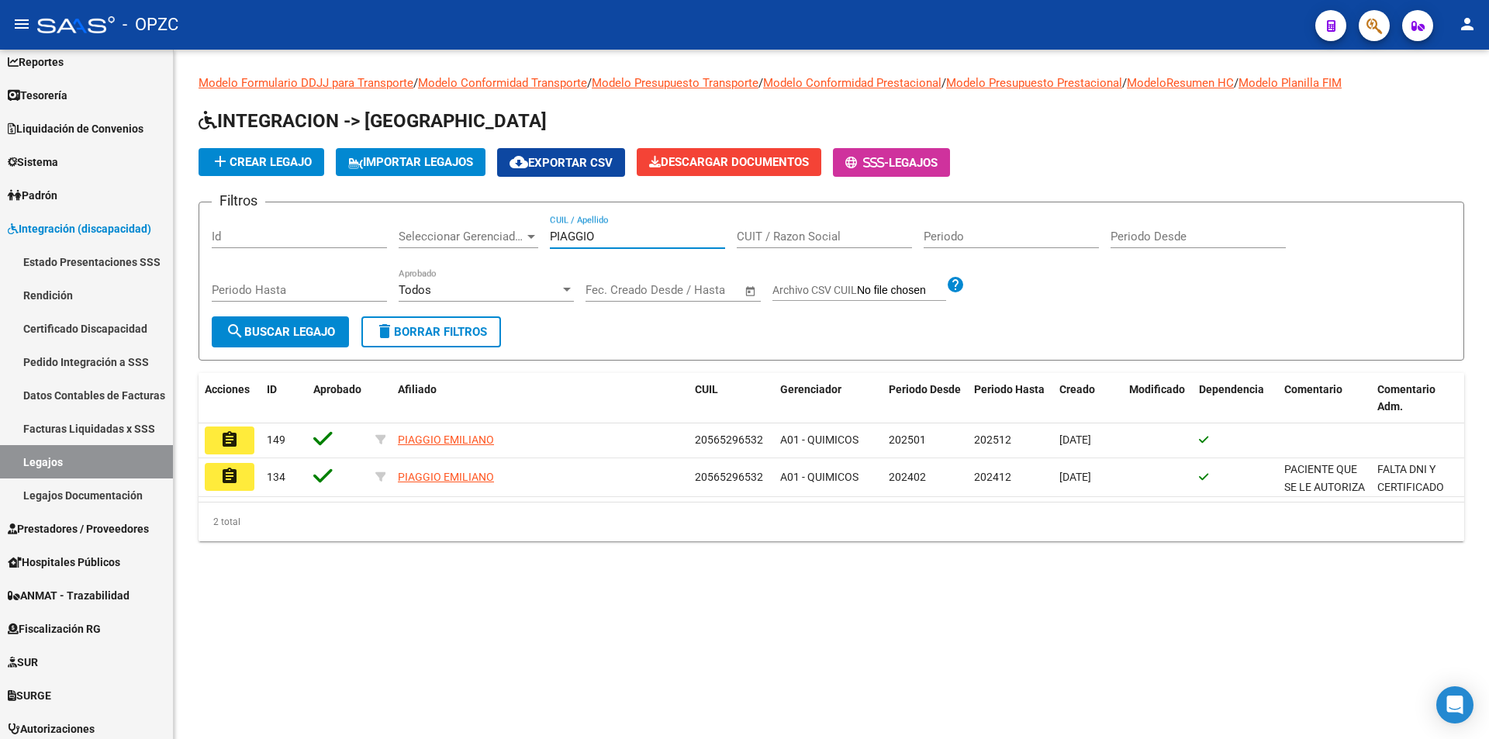
type input "PIAGGIO"
click at [106, 355] on link "Pedido Integración a SSS" at bounding box center [86, 361] width 173 height 33
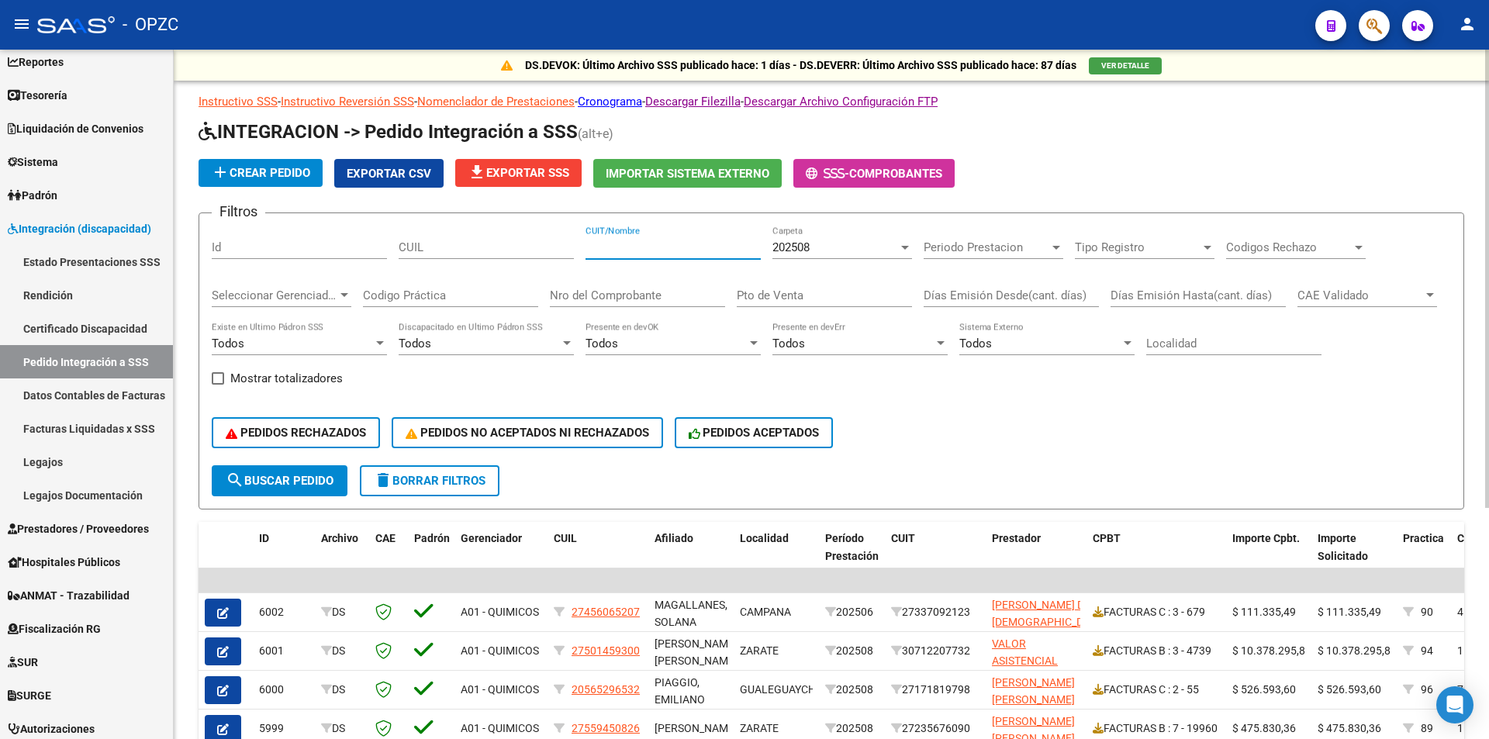
click at [688, 245] on input "CUIT/Nombre" at bounding box center [673, 247] width 175 height 14
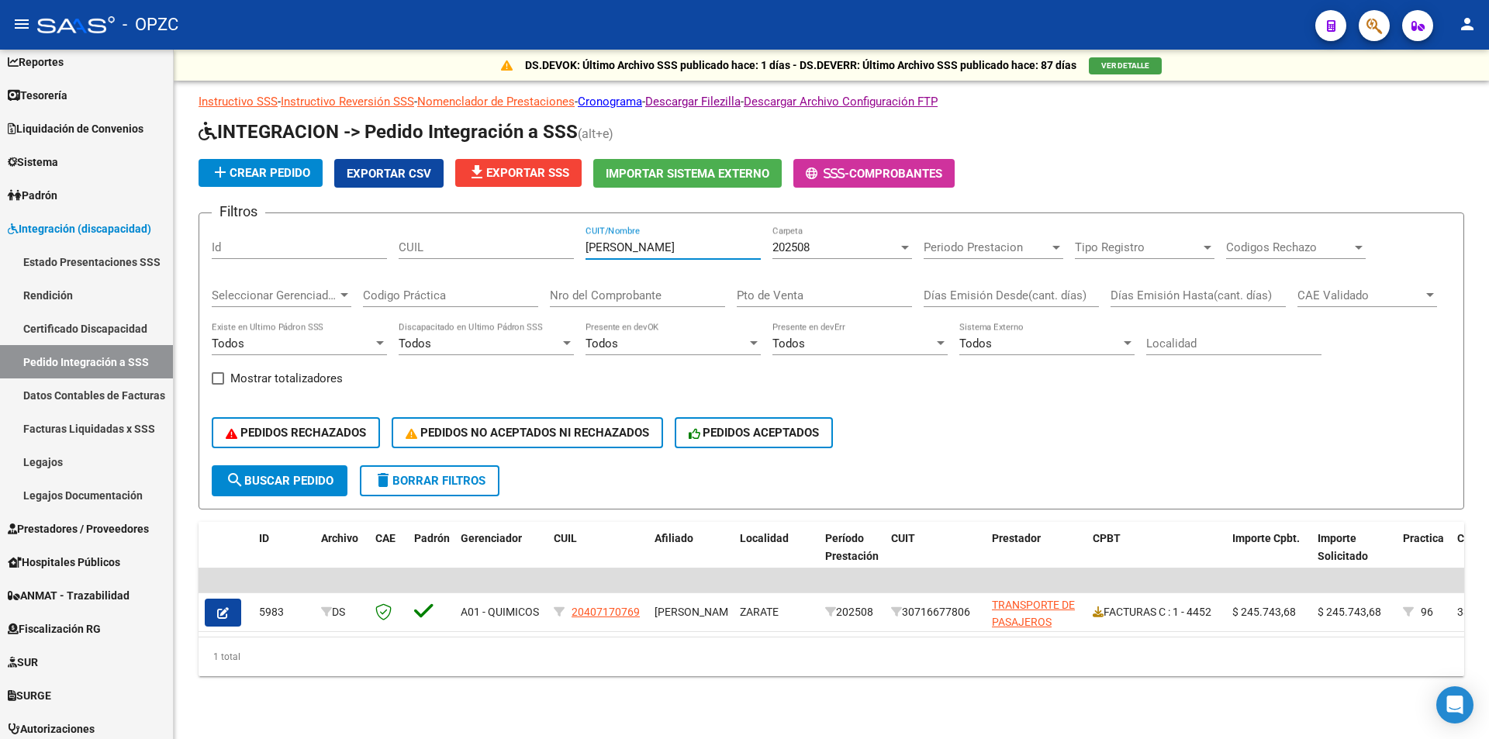
type input "[PERSON_NAME]"
click at [895, 246] on div "202508" at bounding box center [836, 247] width 126 height 14
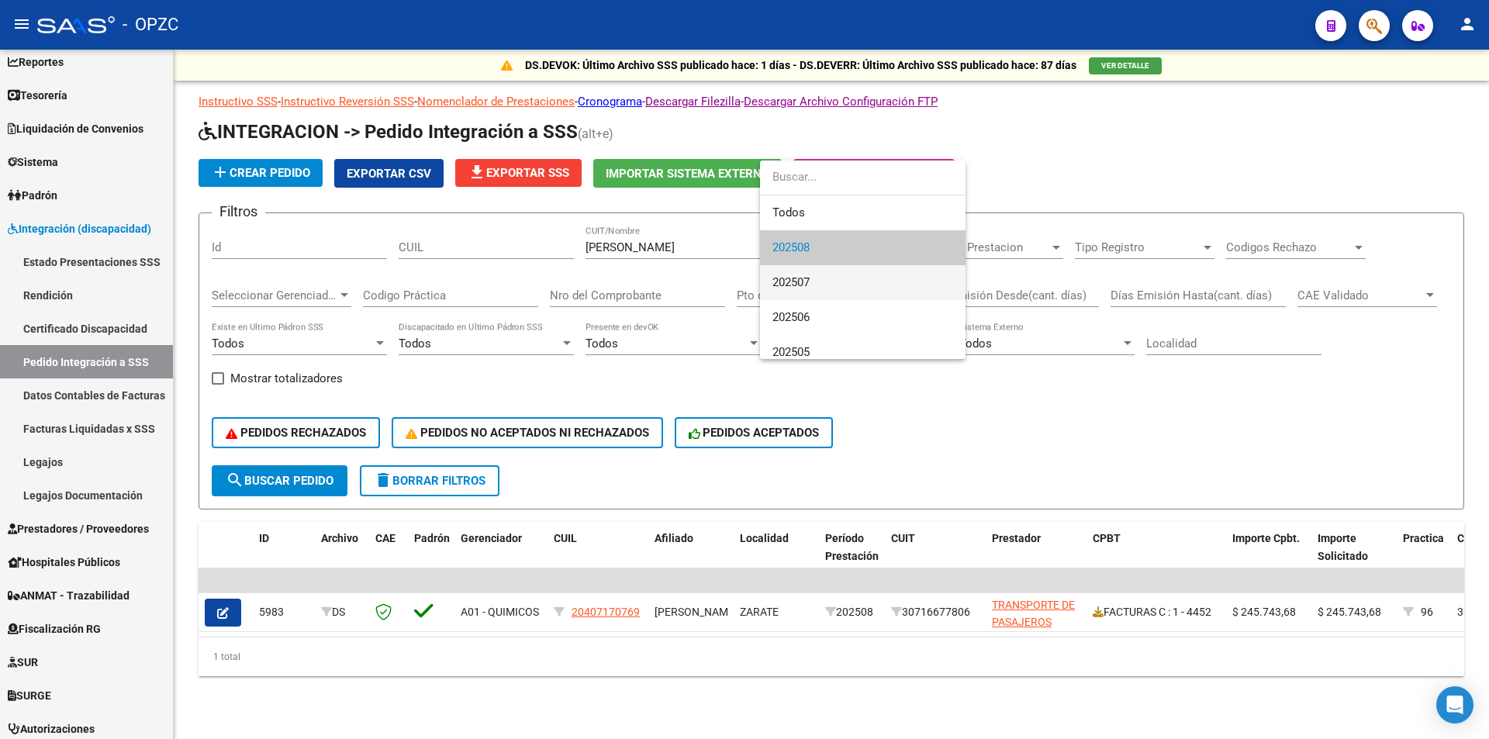
click at [886, 275] on span "202507" at bounding box center [863, 282] width 181 height 35
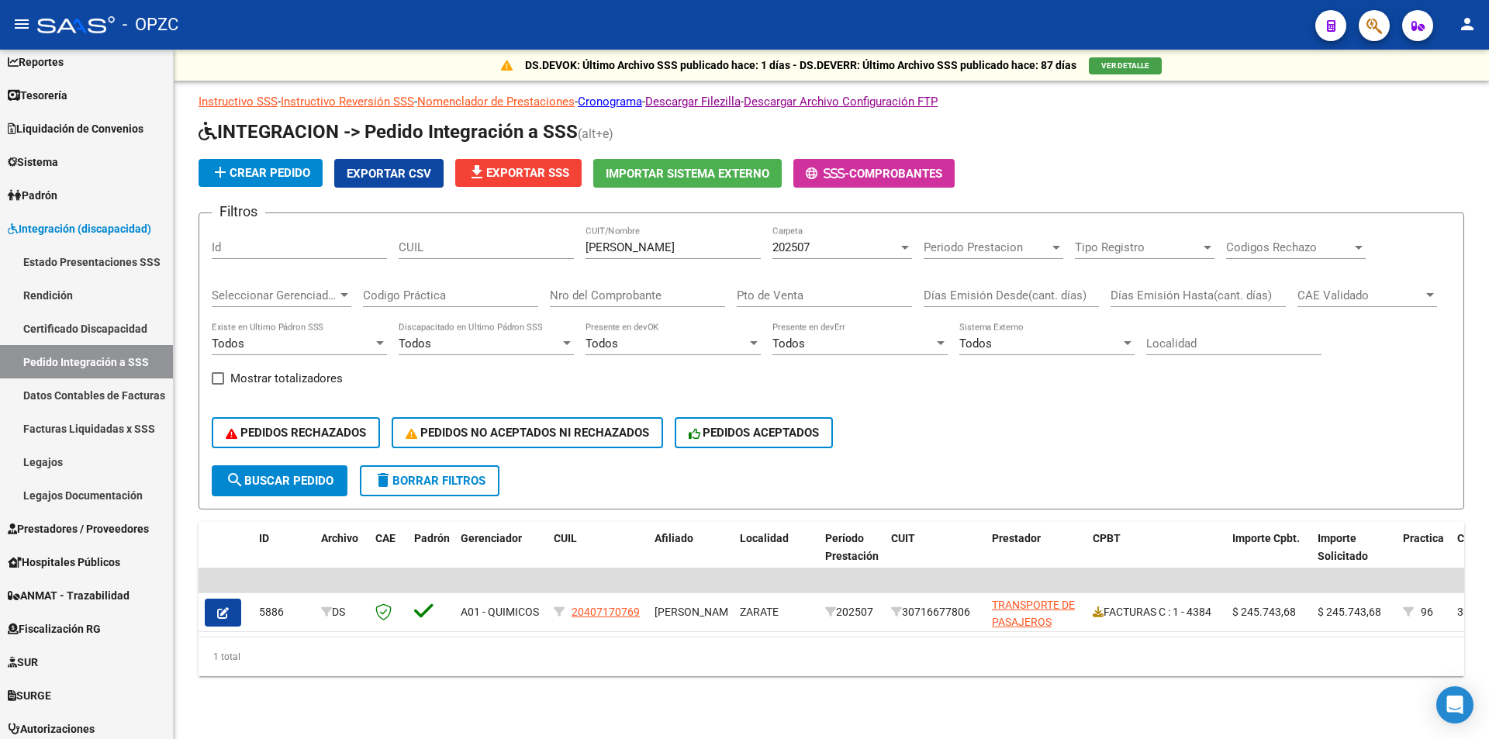
click at [900, 255] on div "202507 Carpeta" at bounding box center [843, 242] width 140 height 33
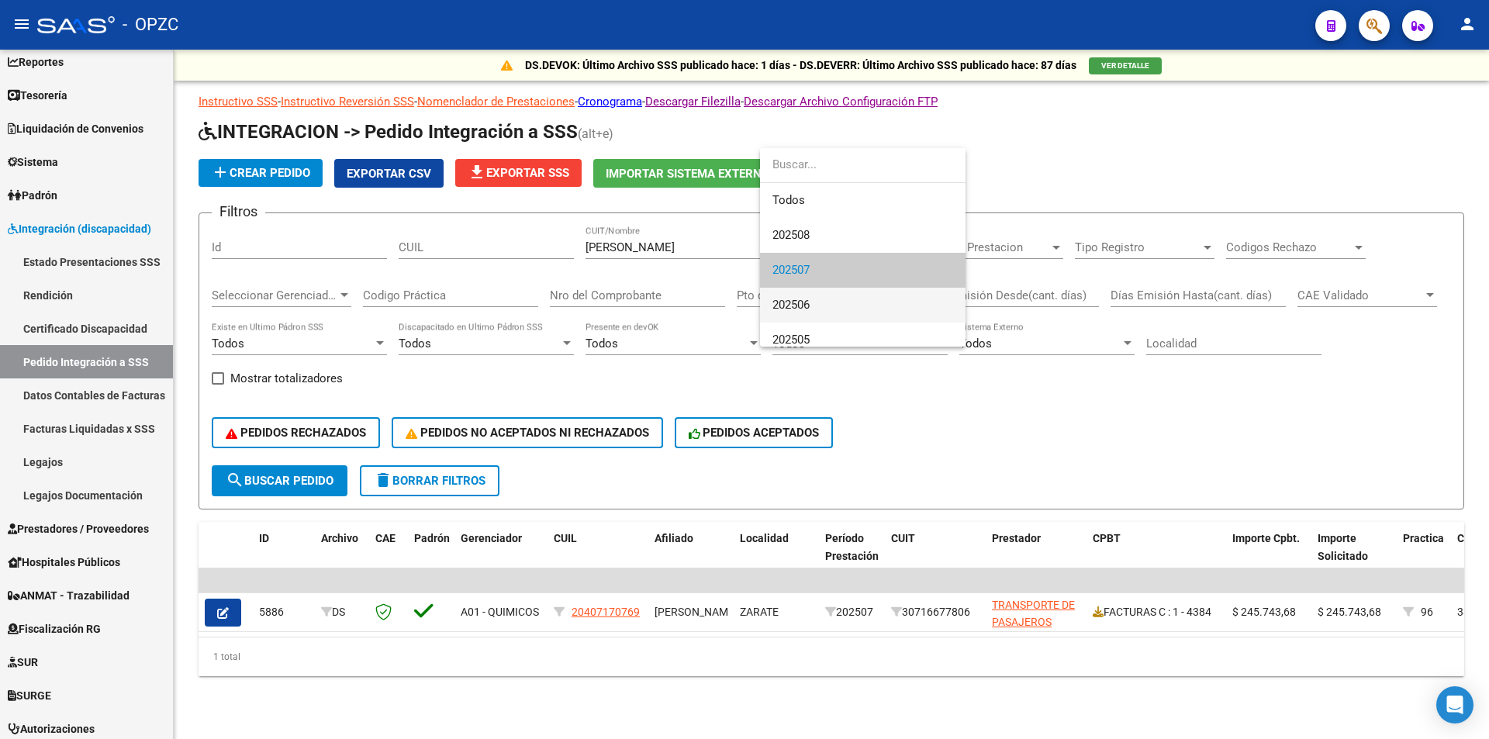
scroll to position [23, 0]
click at [888, 287] on span "202506" at bounding box center [863, 282] width 181 height 35
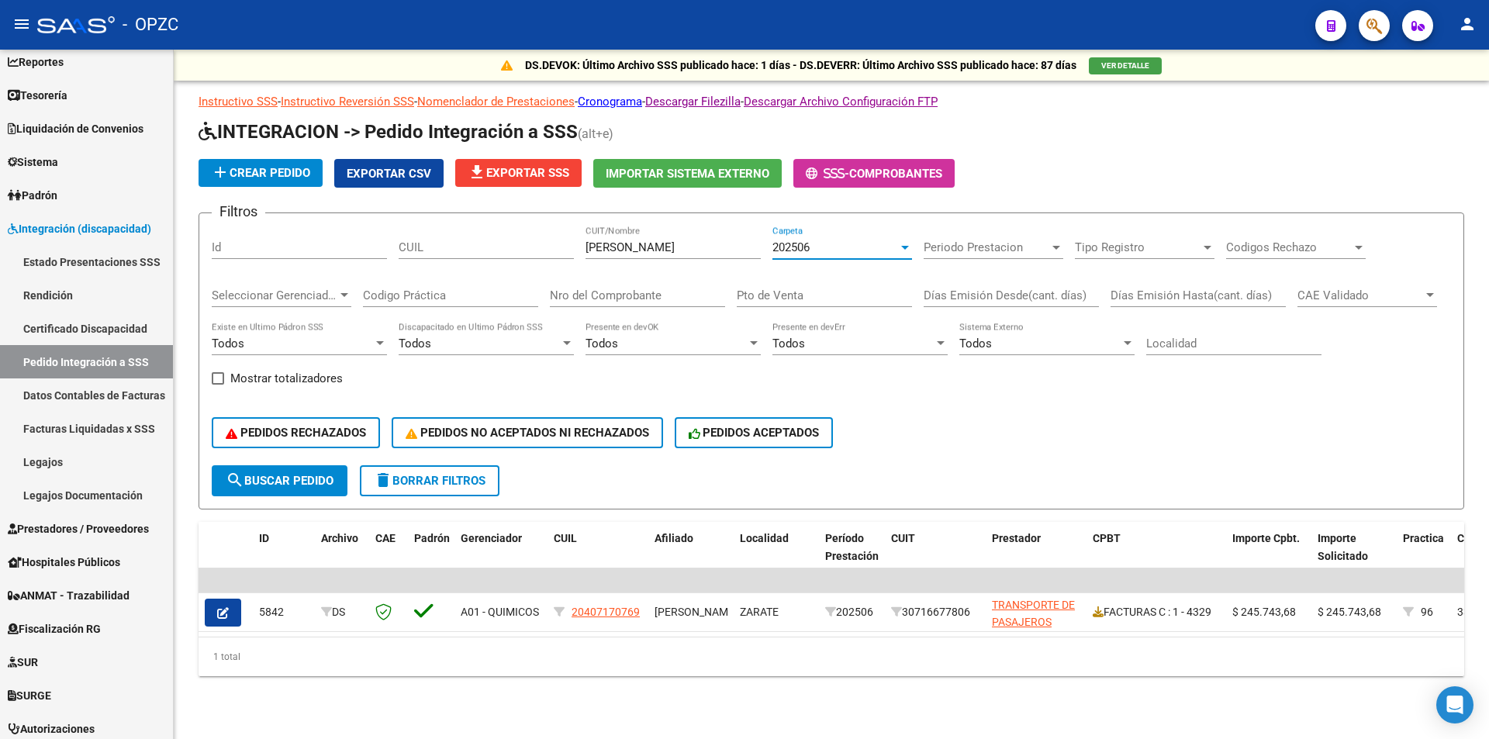
click at [908, 247] on div at bounding box center [905, 248] width 8 height 4
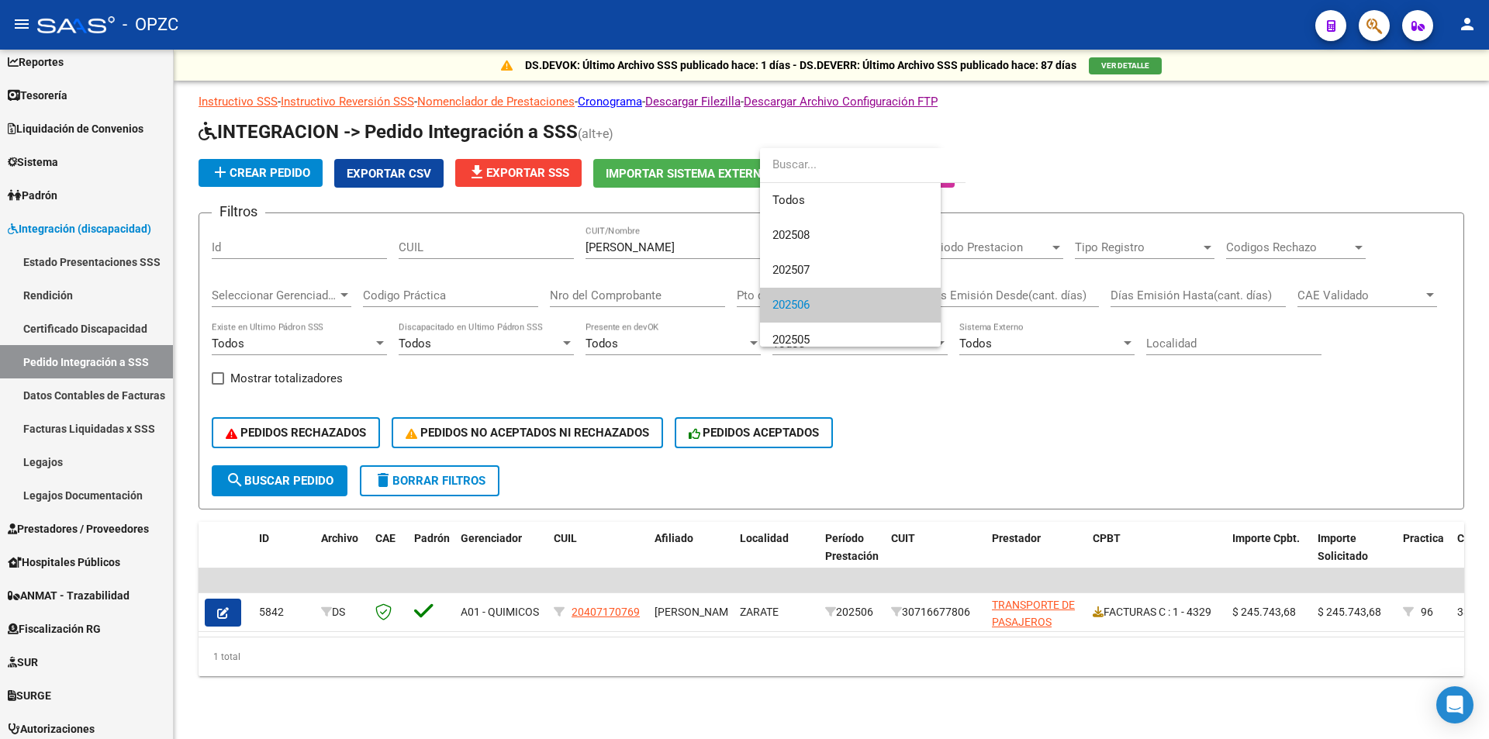
scroll to position [58, 0]
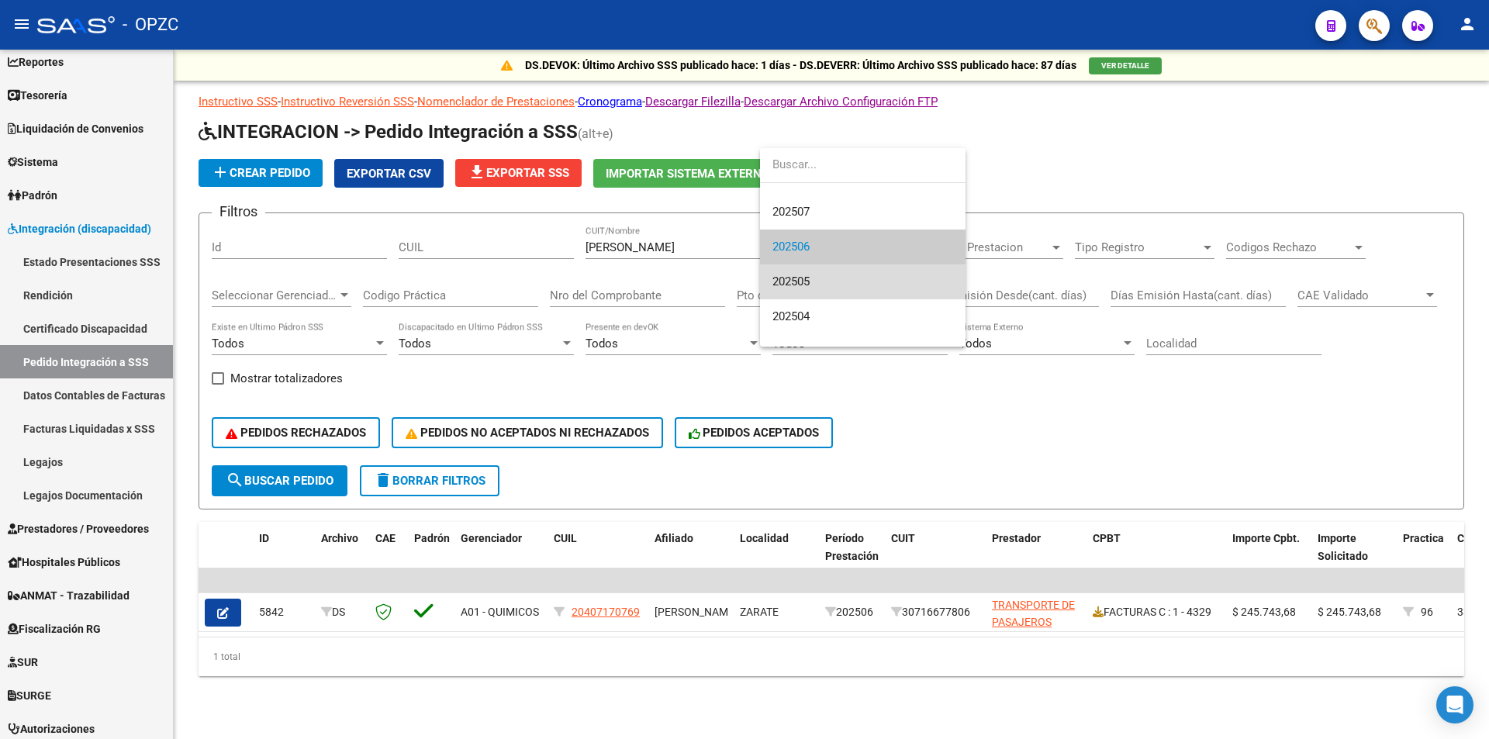
click at [887, 285] on span "202505" at bounding box center [863, 282] width 181 height 35
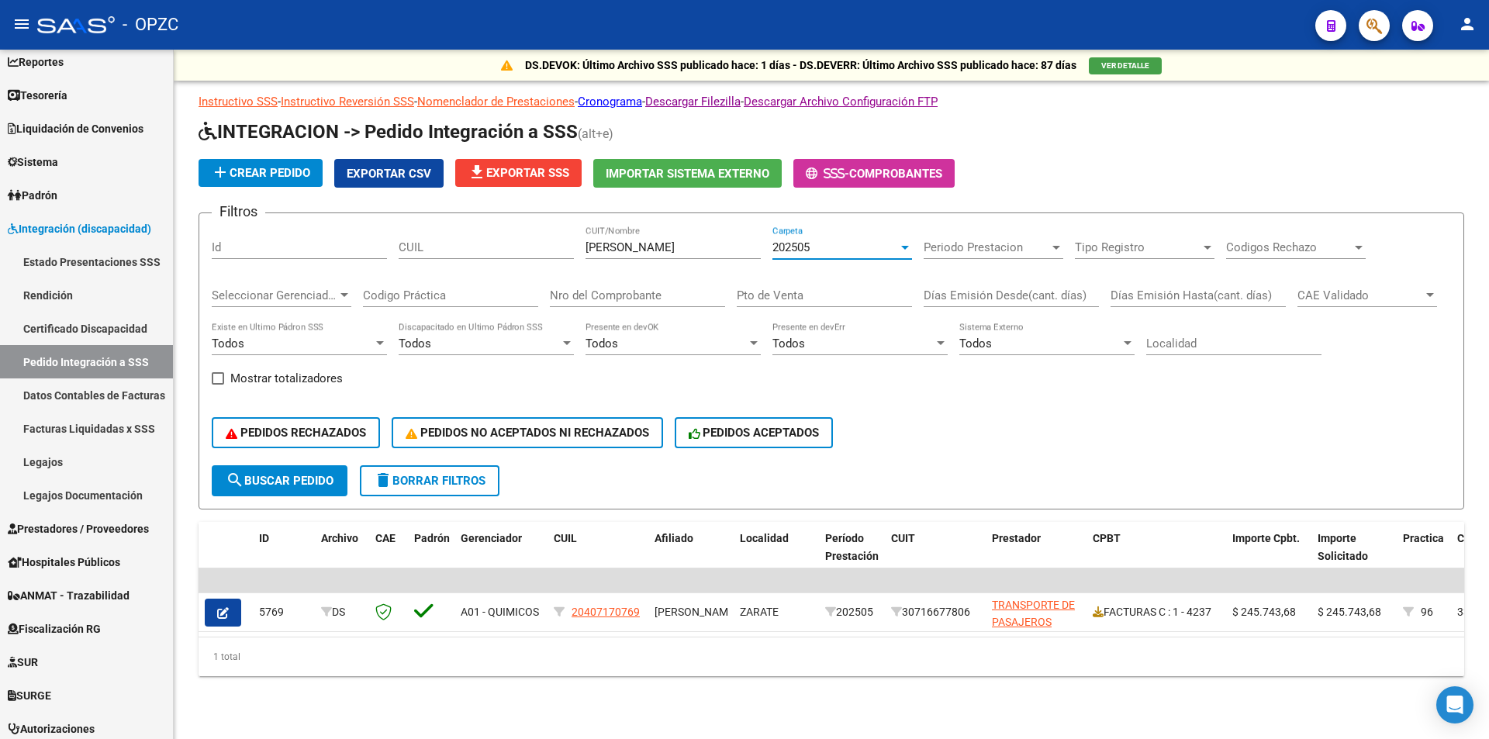
click at [898, 253] on div "202505" at bounding box center [836, 247] width 126 height 14
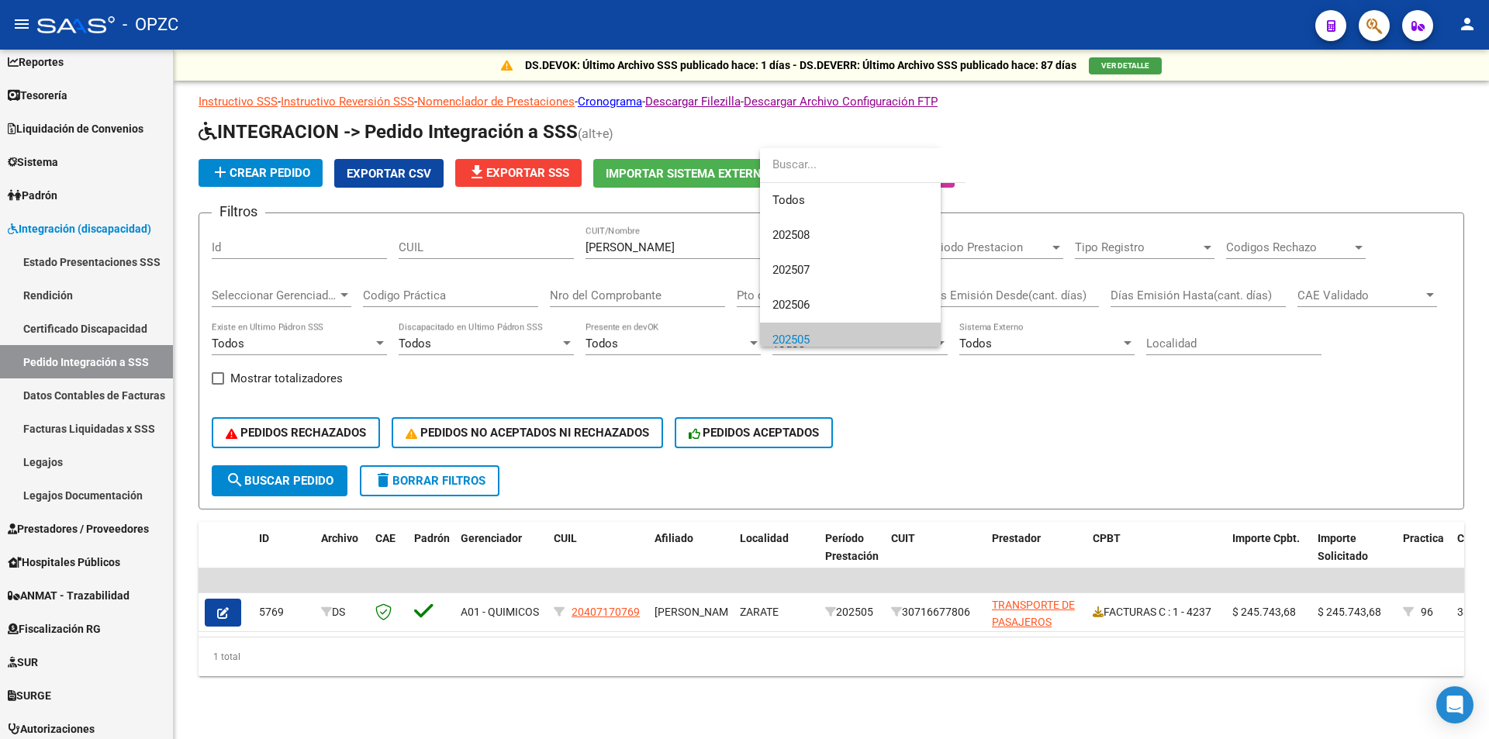
scroll to position [93, 0]
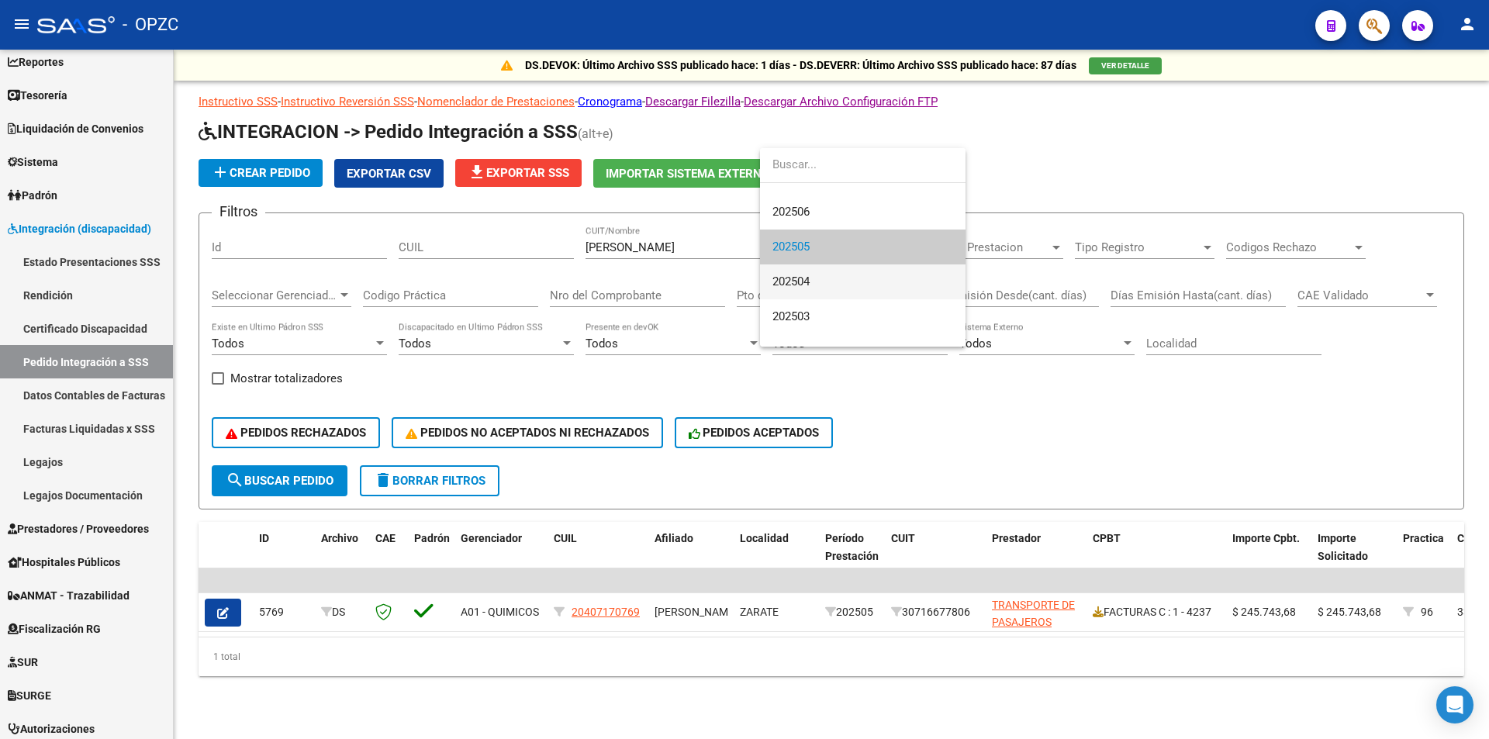
click at [889, 287] on span "202504" at bounding box center [863, 282] width 181 height 35
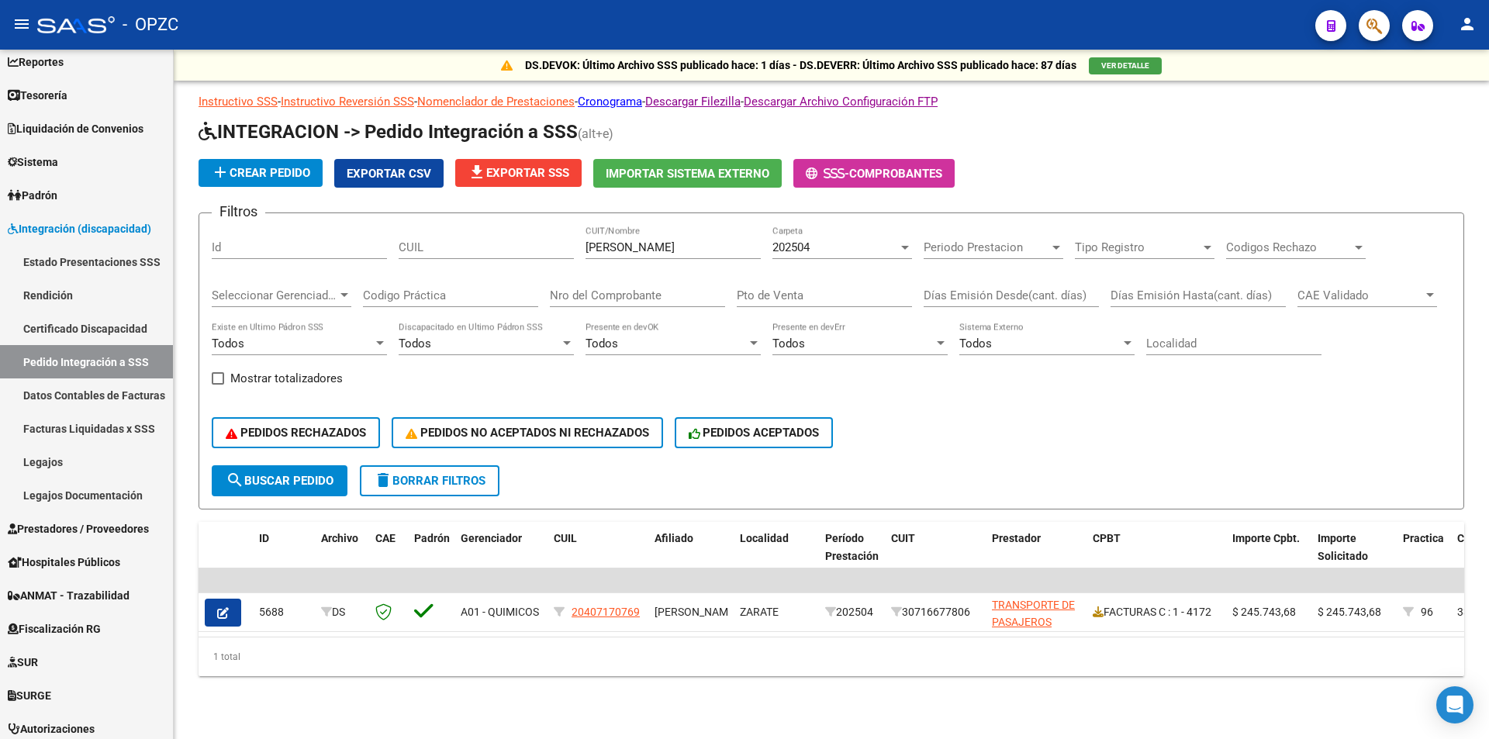
click at [897, 256] on div "202504 Carpeta" at bounding box center [843, 242] width 140 height 33
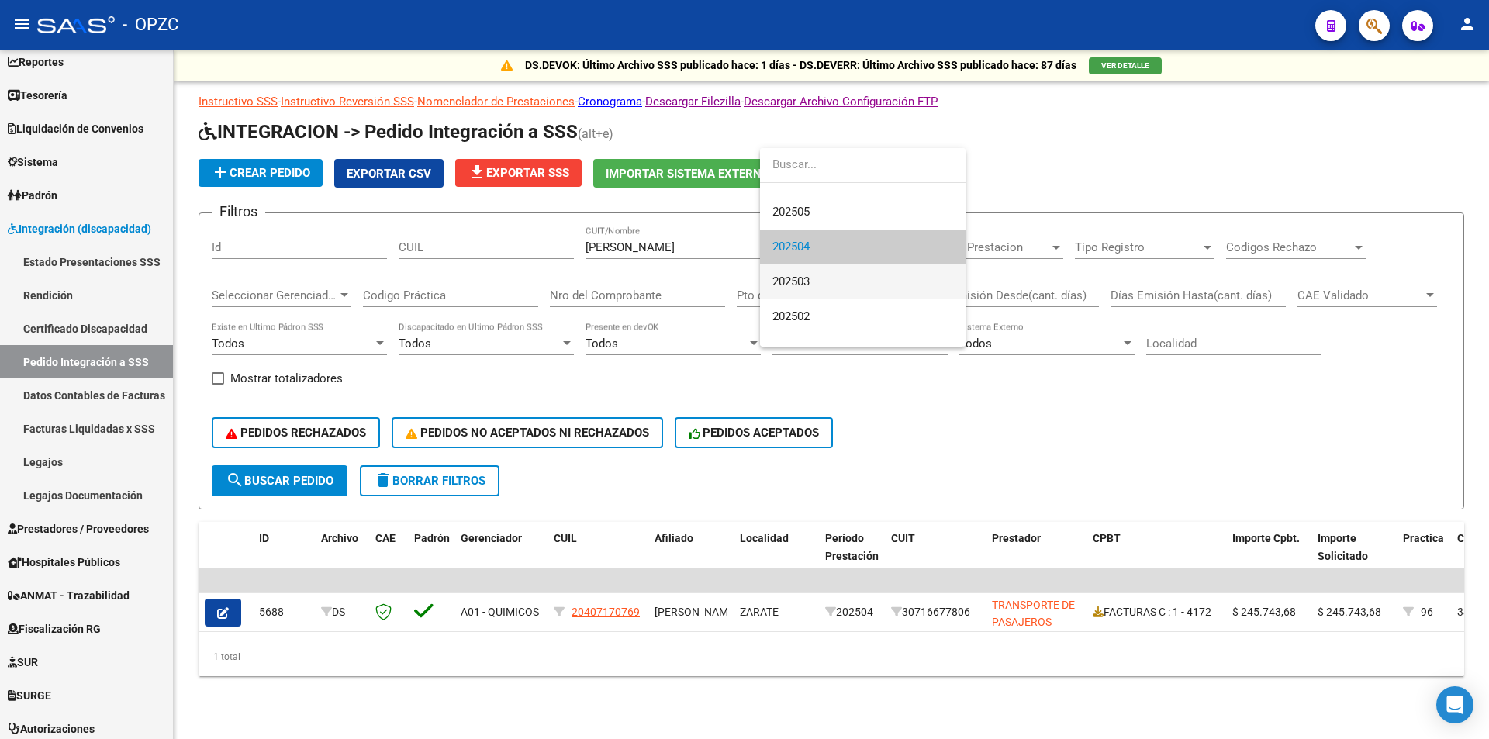
click at [891, 281] on span "202503" at bounding box center [863, 282] width 181 height 35
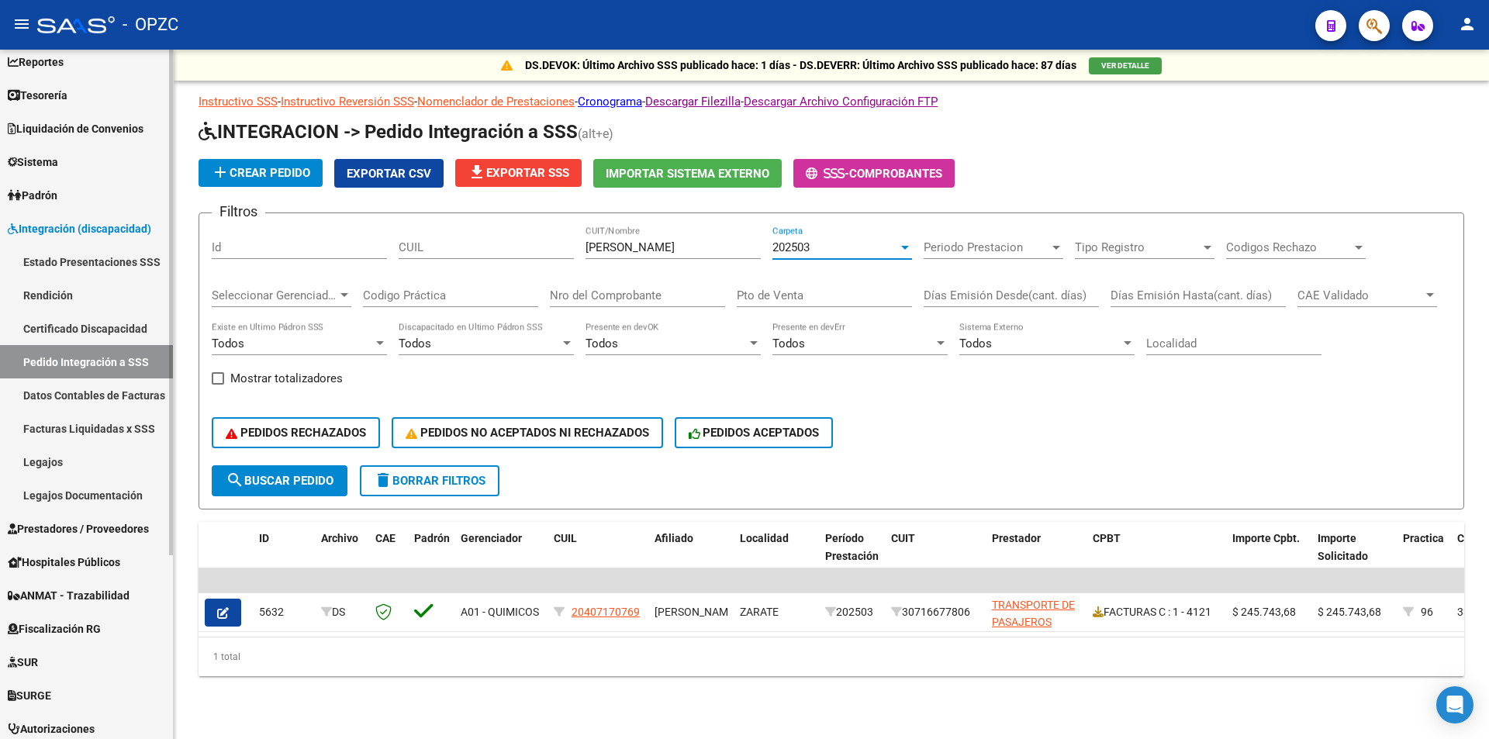
click at [76, 466] on link "Legajos" at bounding box center [86, 461] width 173 height 33
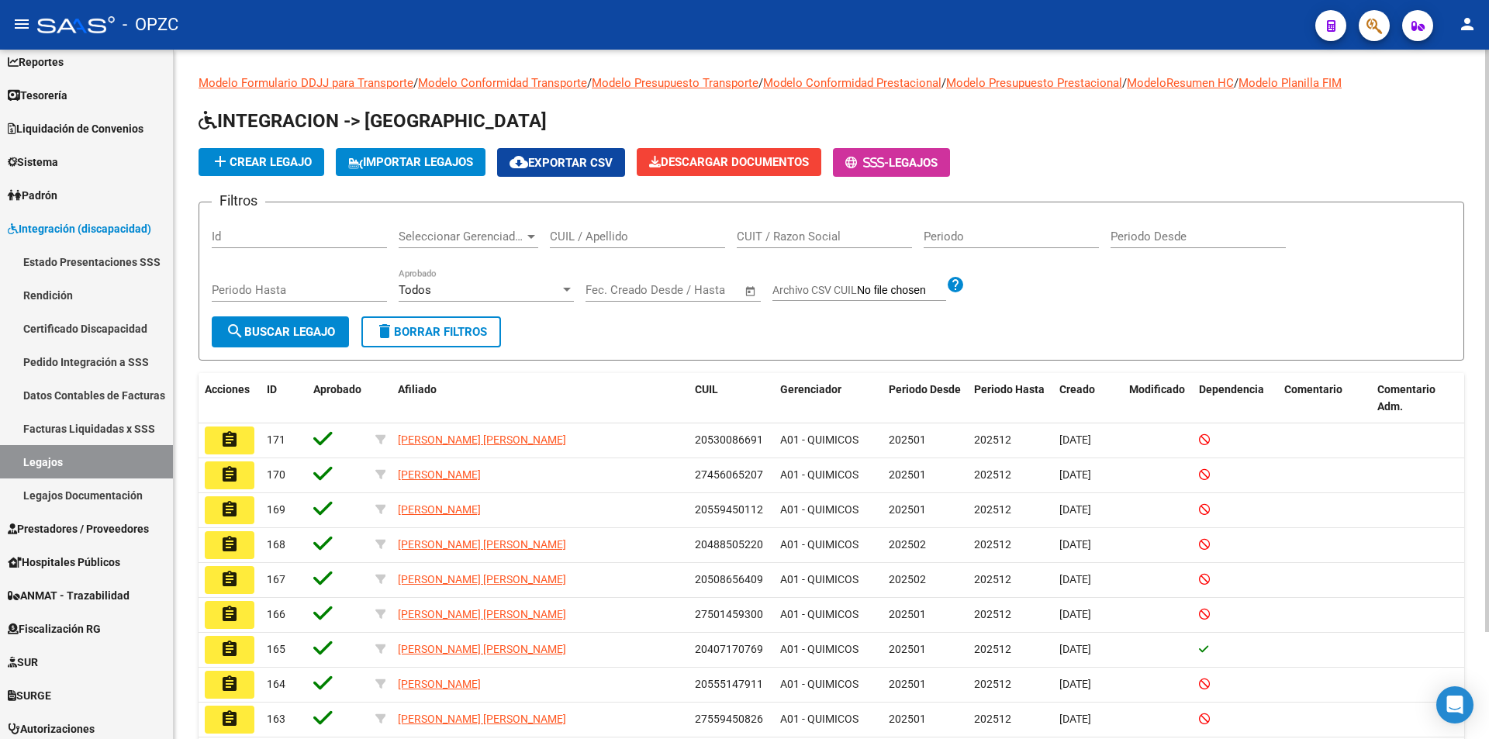
click at [576, 237] on input "CUIL / Apellido" at bounding box center [637, 237] width 175 height 14
type input "PIAGGIO"
click at [283, 334] on span "search Buscar Legajo" at bounding box center [280, 332] width 109 height 14
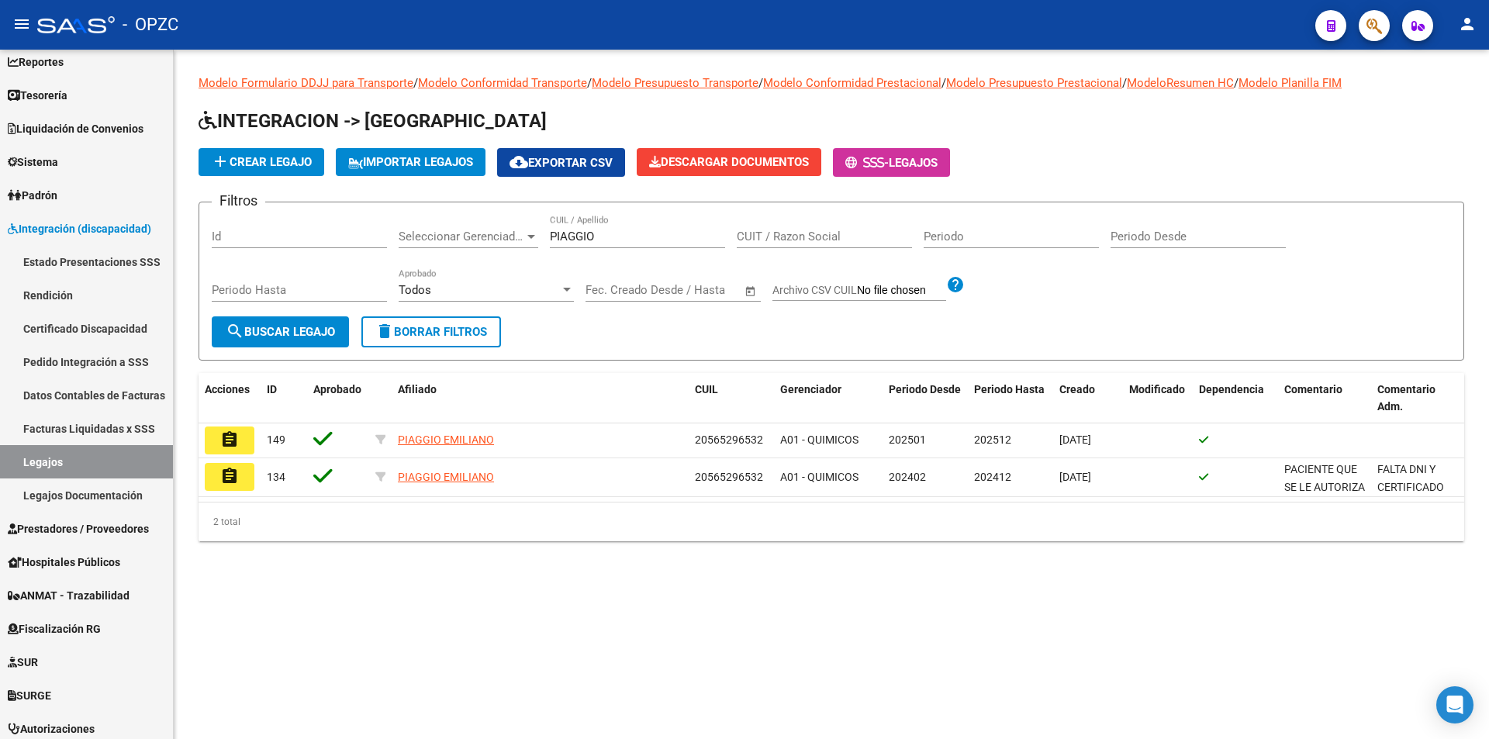
click at [224, 441] on mat-icon "assignment" at bounding box center [229, 440] width 19 height 19
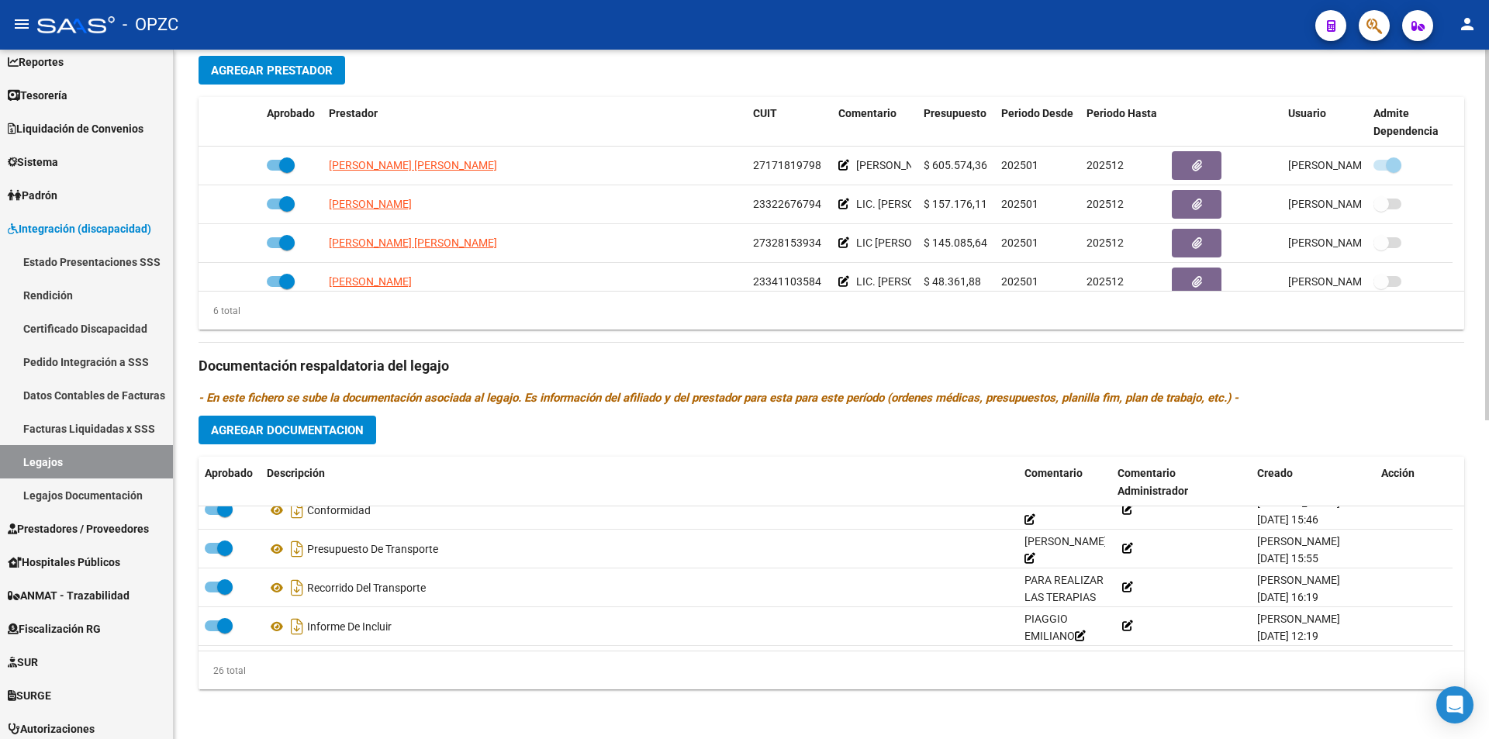
scroll to position [171, 0]
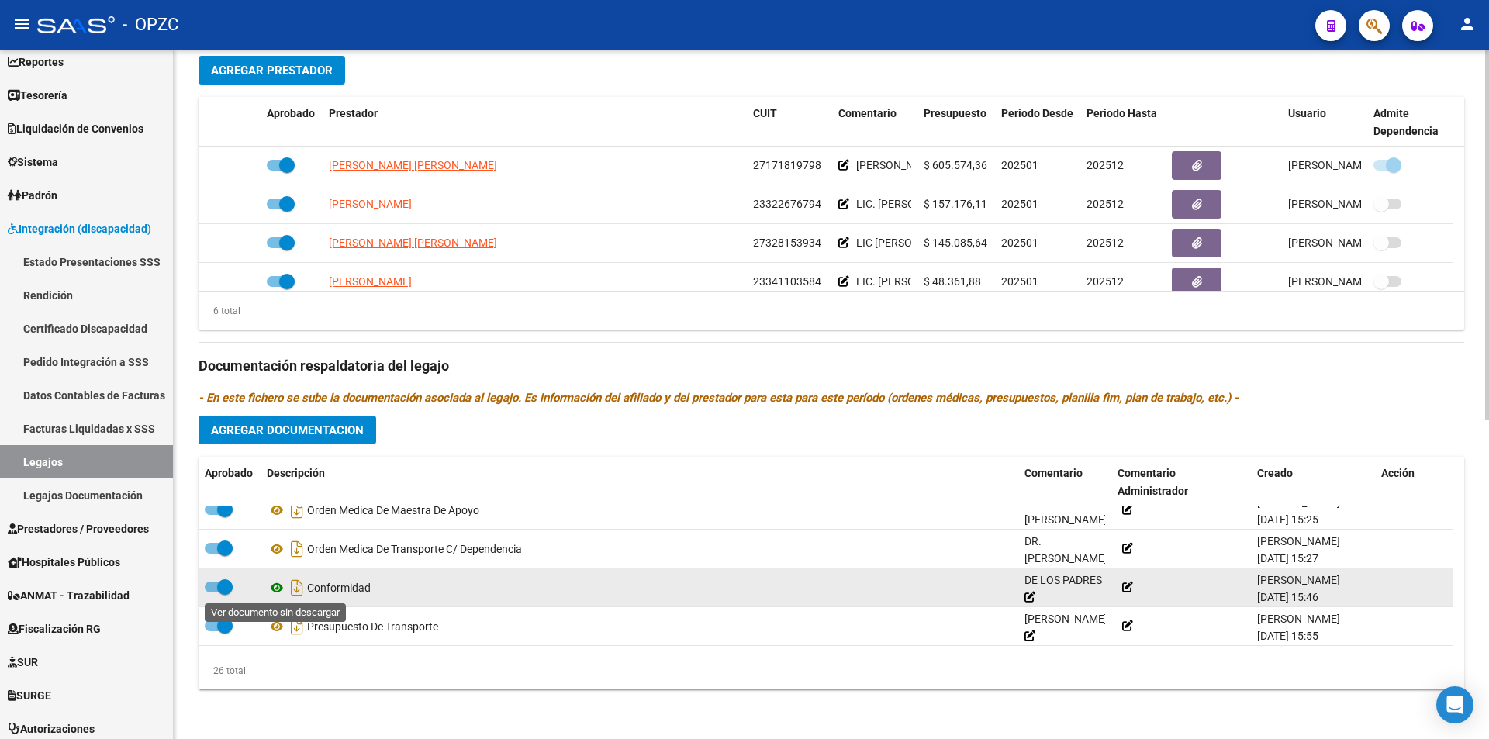
click at [282, 582] on icon at bounding box center [277, 588] width 20 height 19
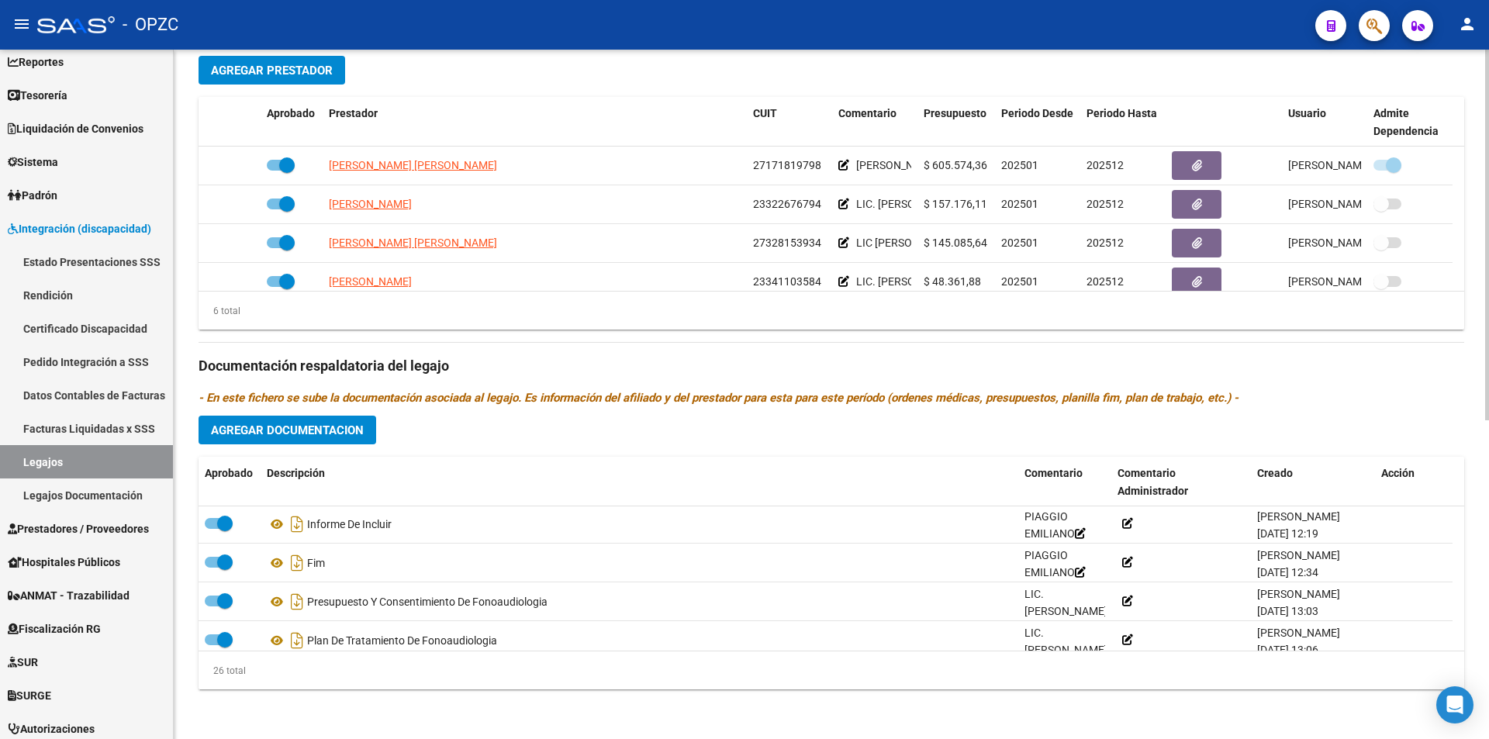
scroll to position [388, 0]
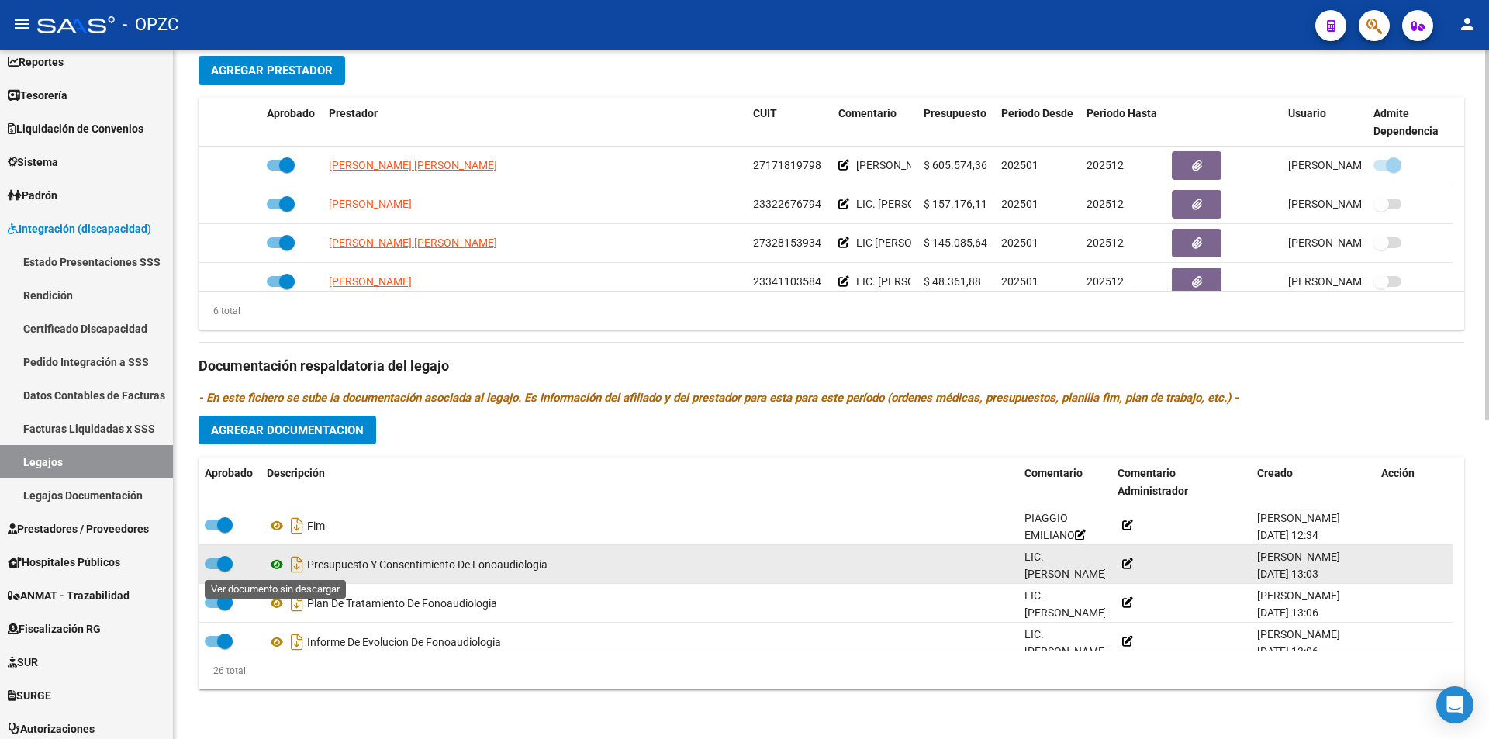
click at [274, 562] on icon at bounding box center [277, 564] width 20 height 19
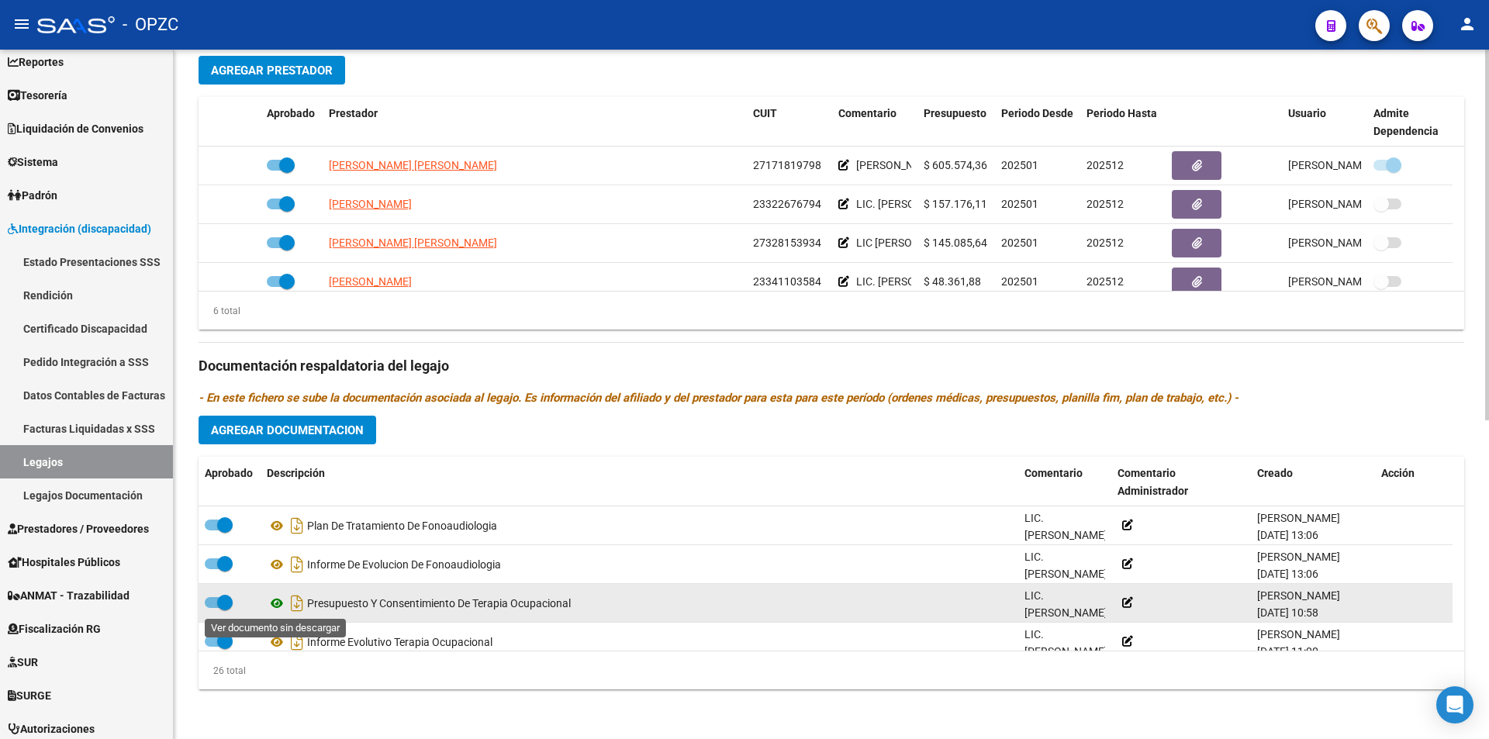
click at [277, 597] on icon at bounding box center [277, 603] width 20 height 19
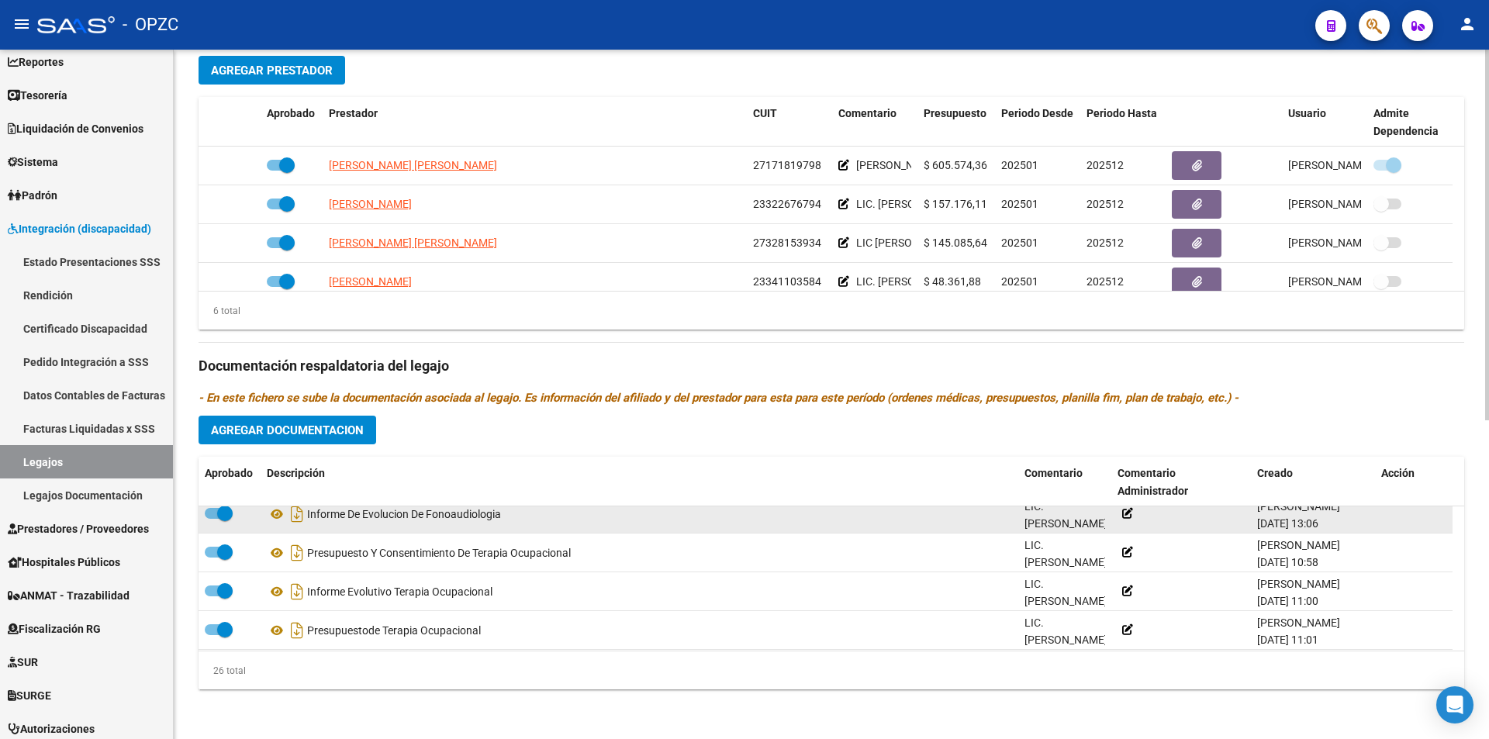
scroll to position [543, 0]
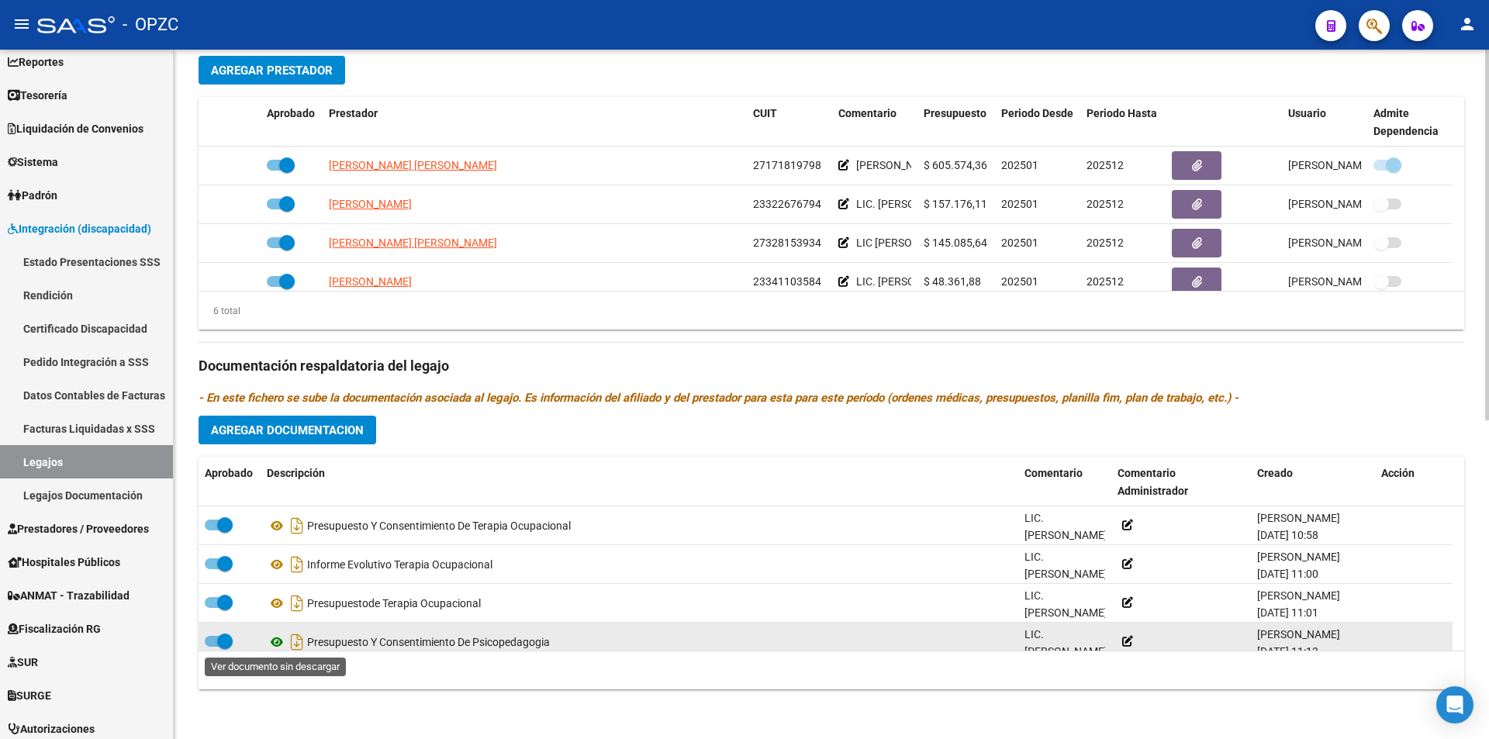
click at [276, 641] on icon at bounding box center [277, 642] width 20 height 19
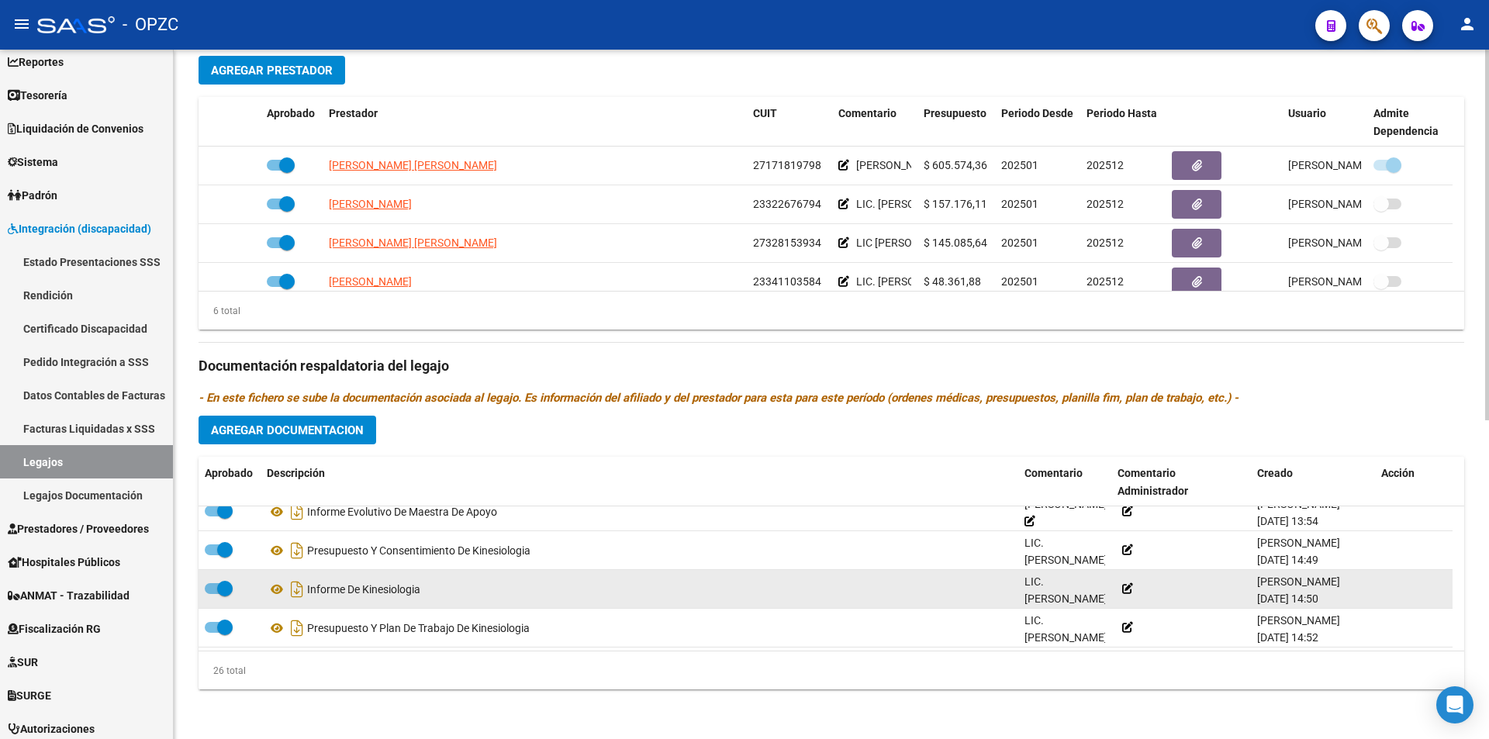
scroll to position [869, 0]
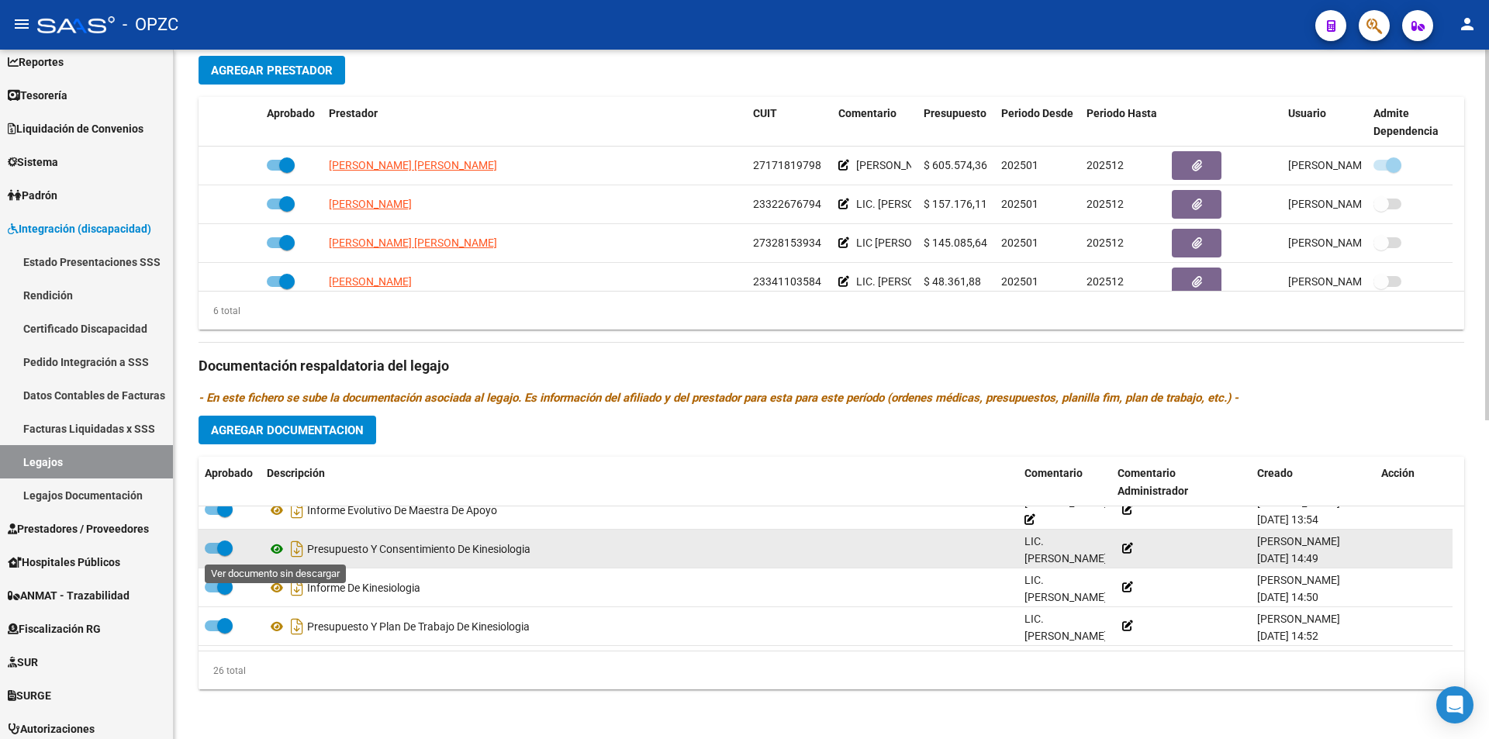
click at [279, 552] on icon at bounding box center [277, 549] width 20 height 19
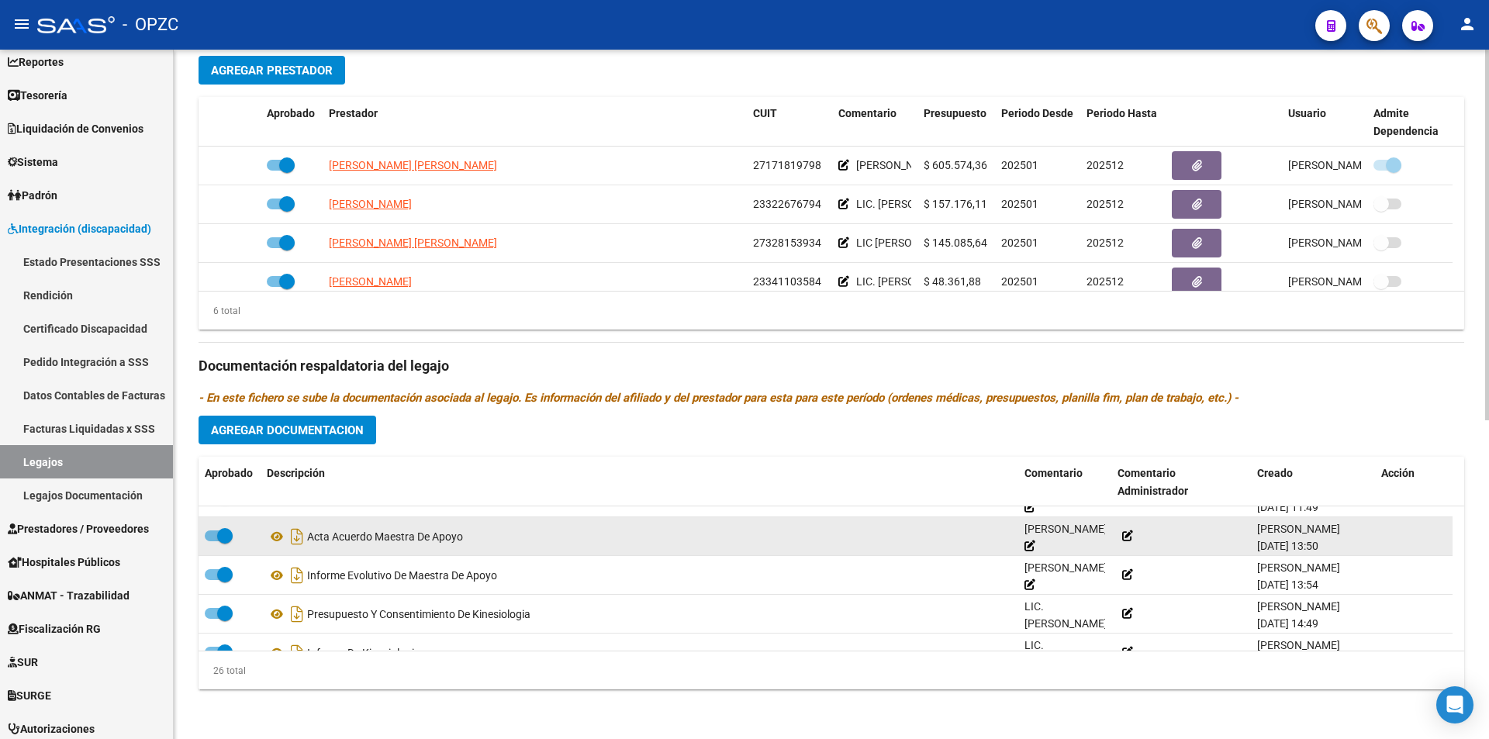
scroll to position [791, 0]
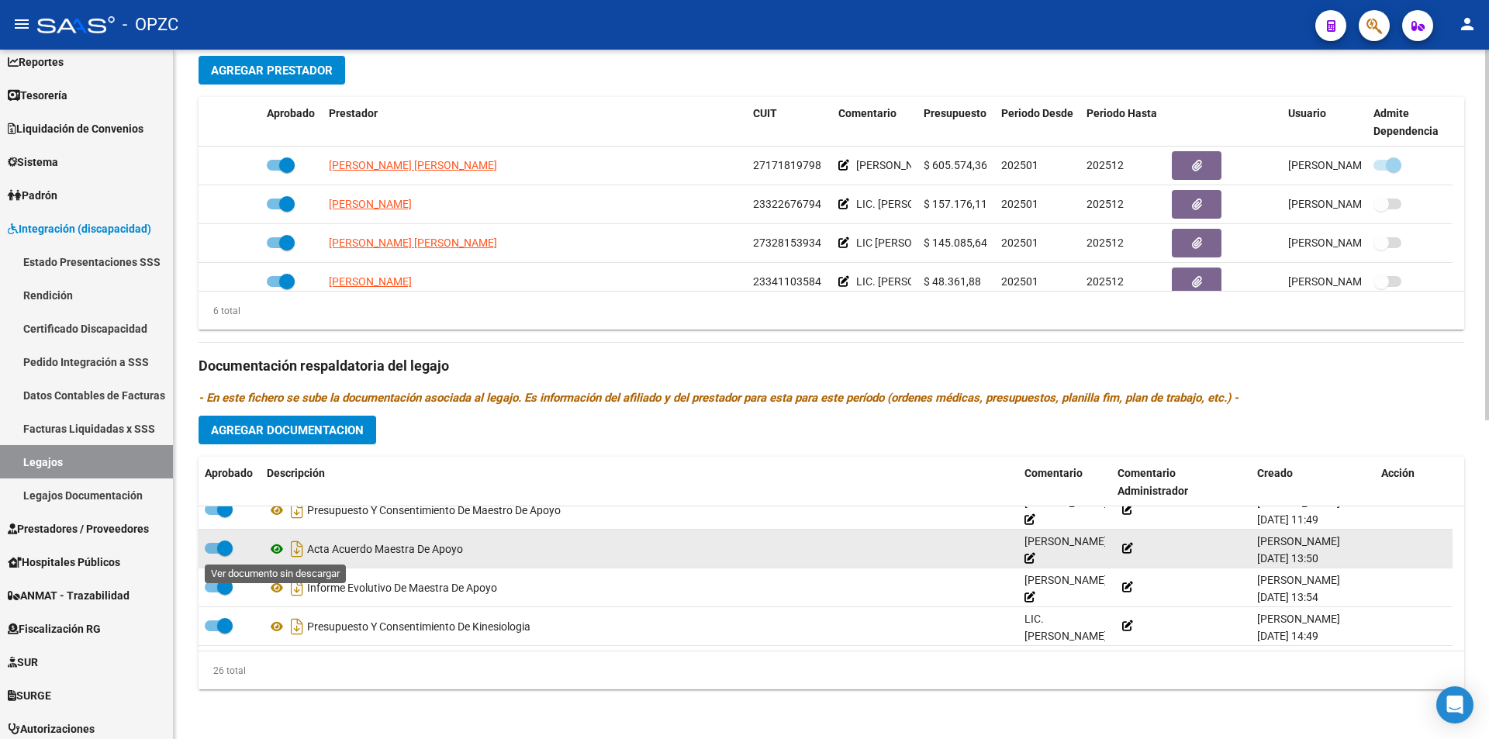
click at [277, 548] on icon at bounding box center [277, 549] width 20 height 19
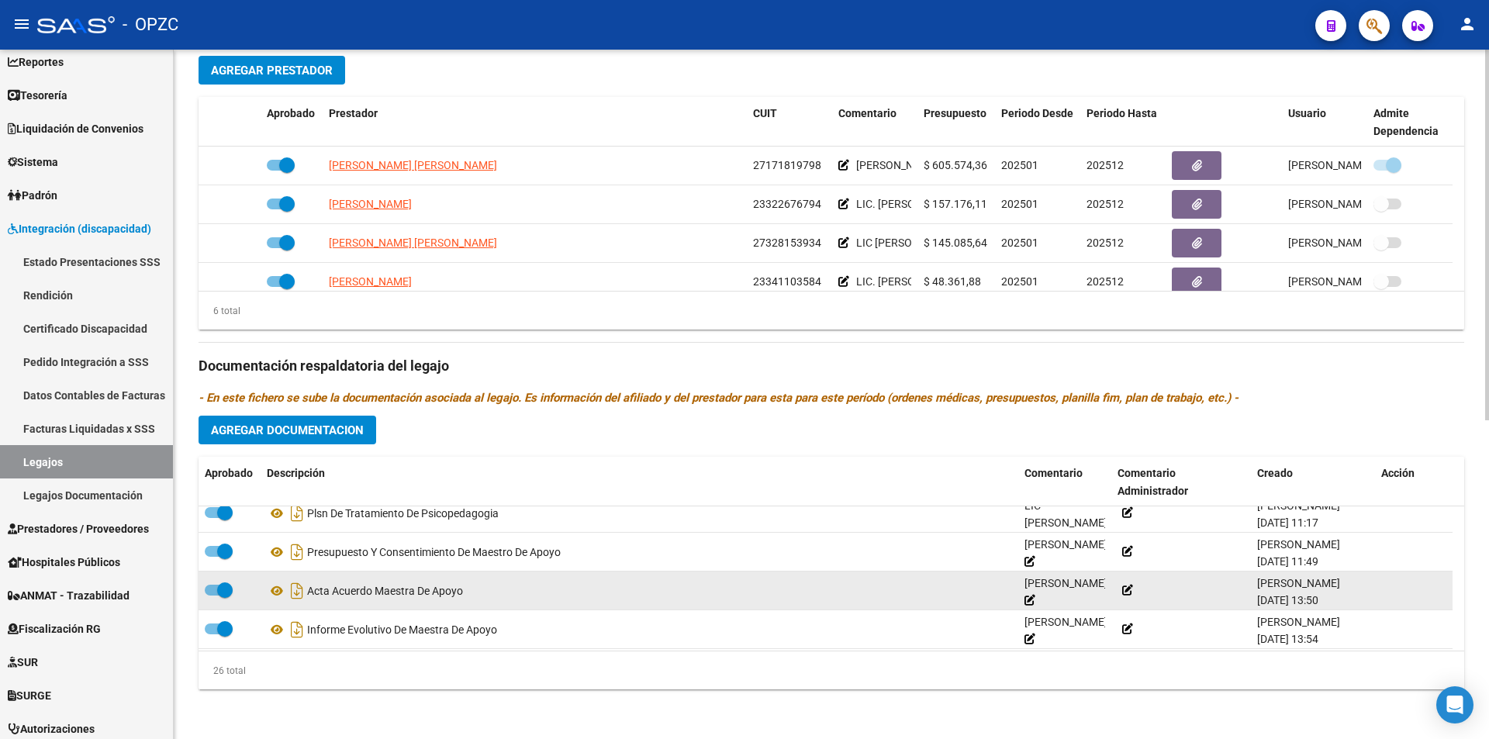
scroll to position [776, 0]
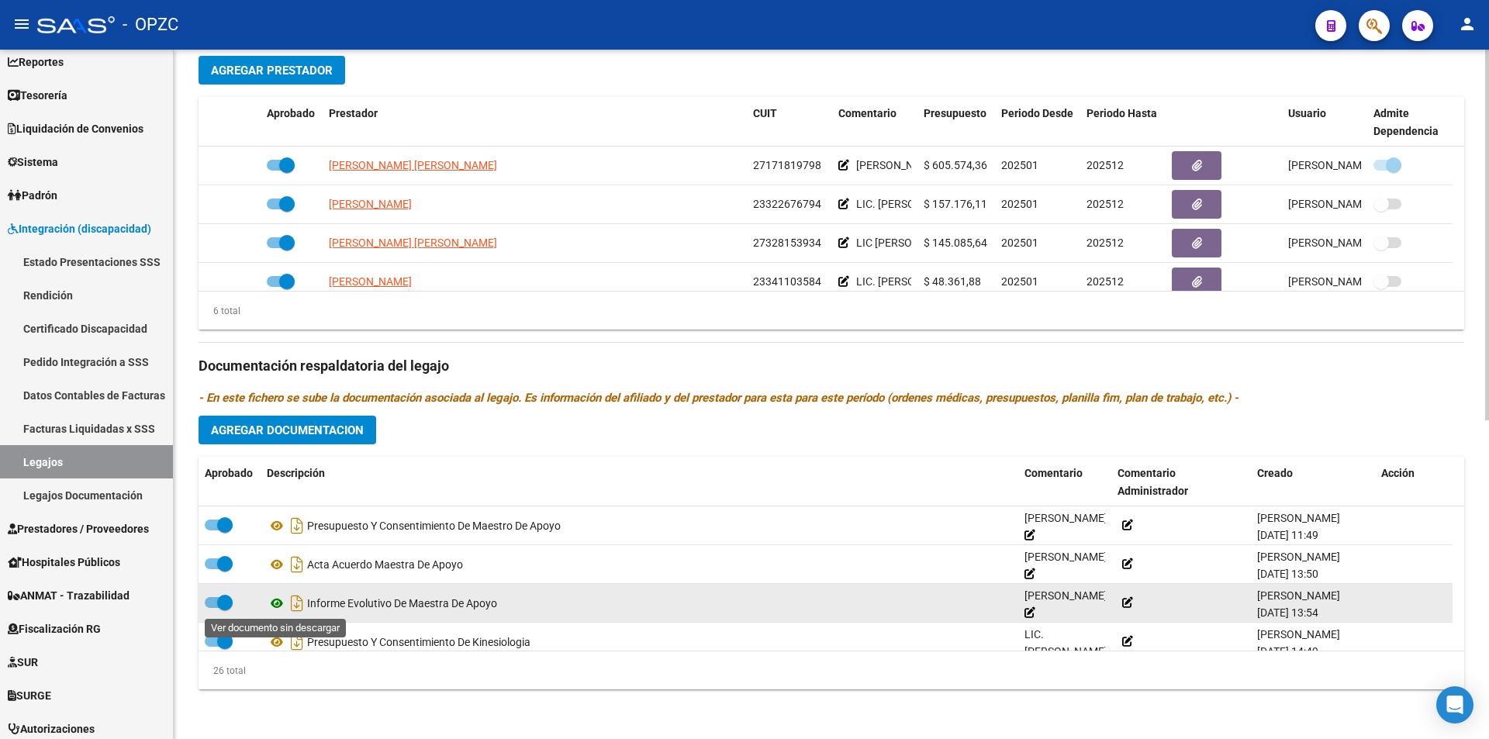
click at [278, 603] on icon at bounding box center [277, 603] width 20 height 19
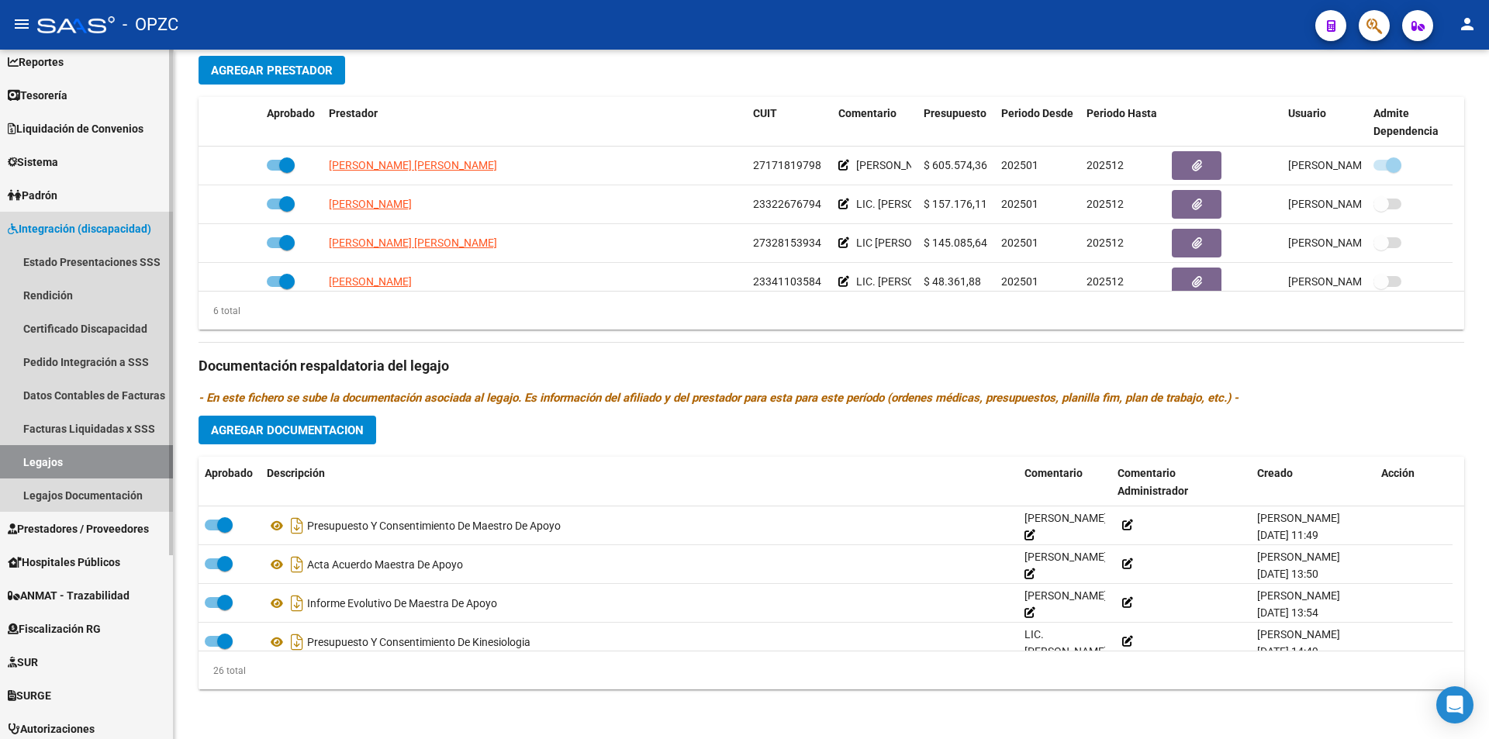
click at [112, 463] on link "Legajos" at bounding box center [86, 461] width 173 height 33
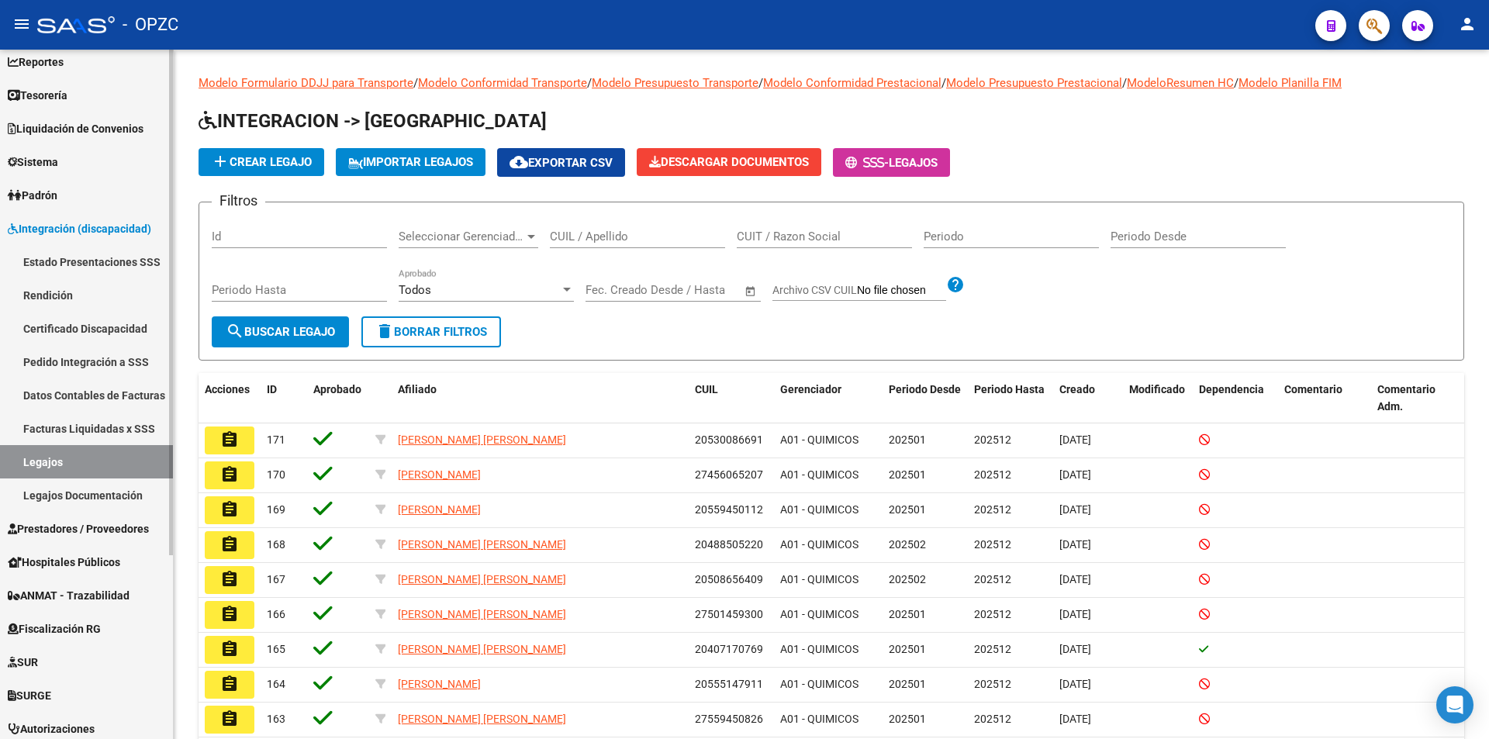
click at [135, 361] on link "Pedido Integración a SSS" at bounding box center [86, 361] width 173 height 33
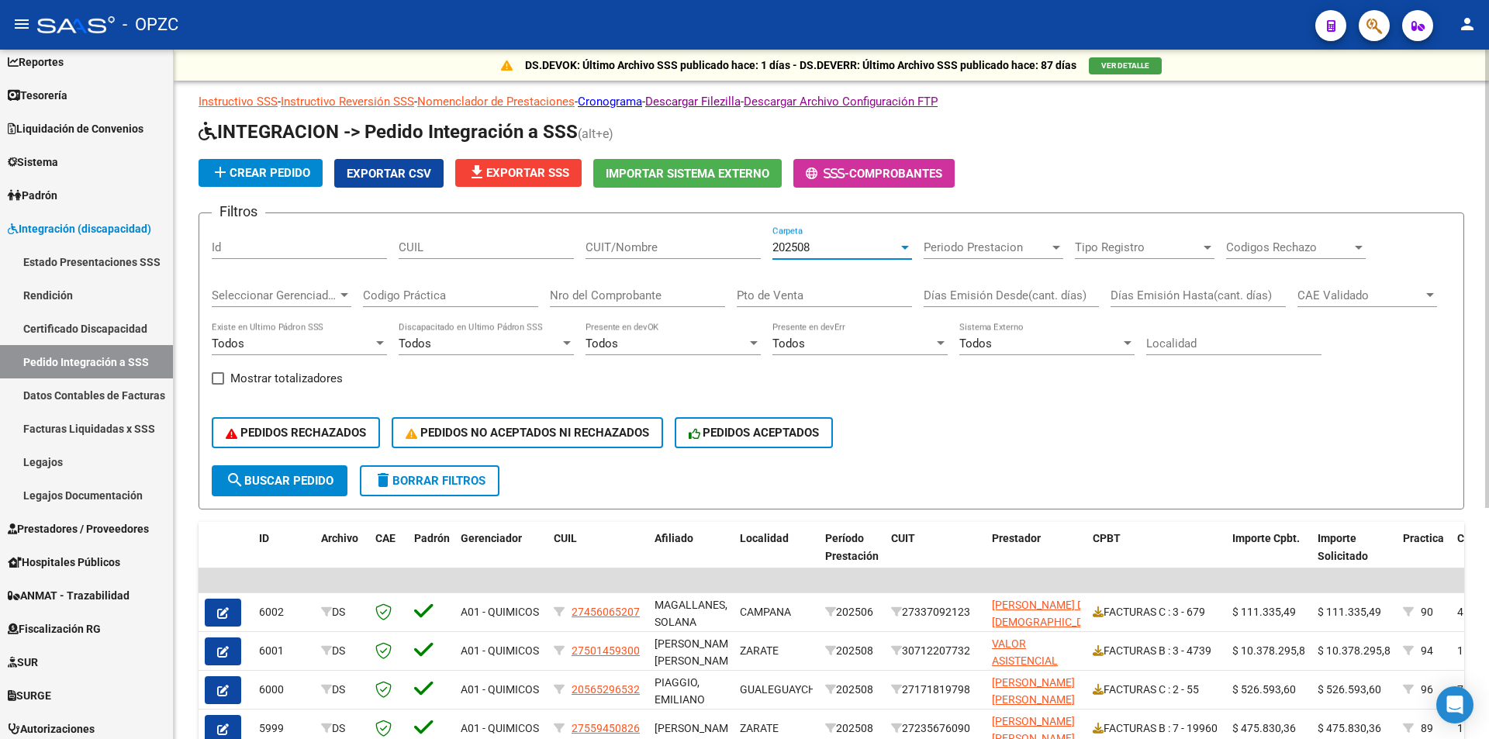
click at [892, 244] on div "202508" at bounding box center [836, 247] width 126 height 14
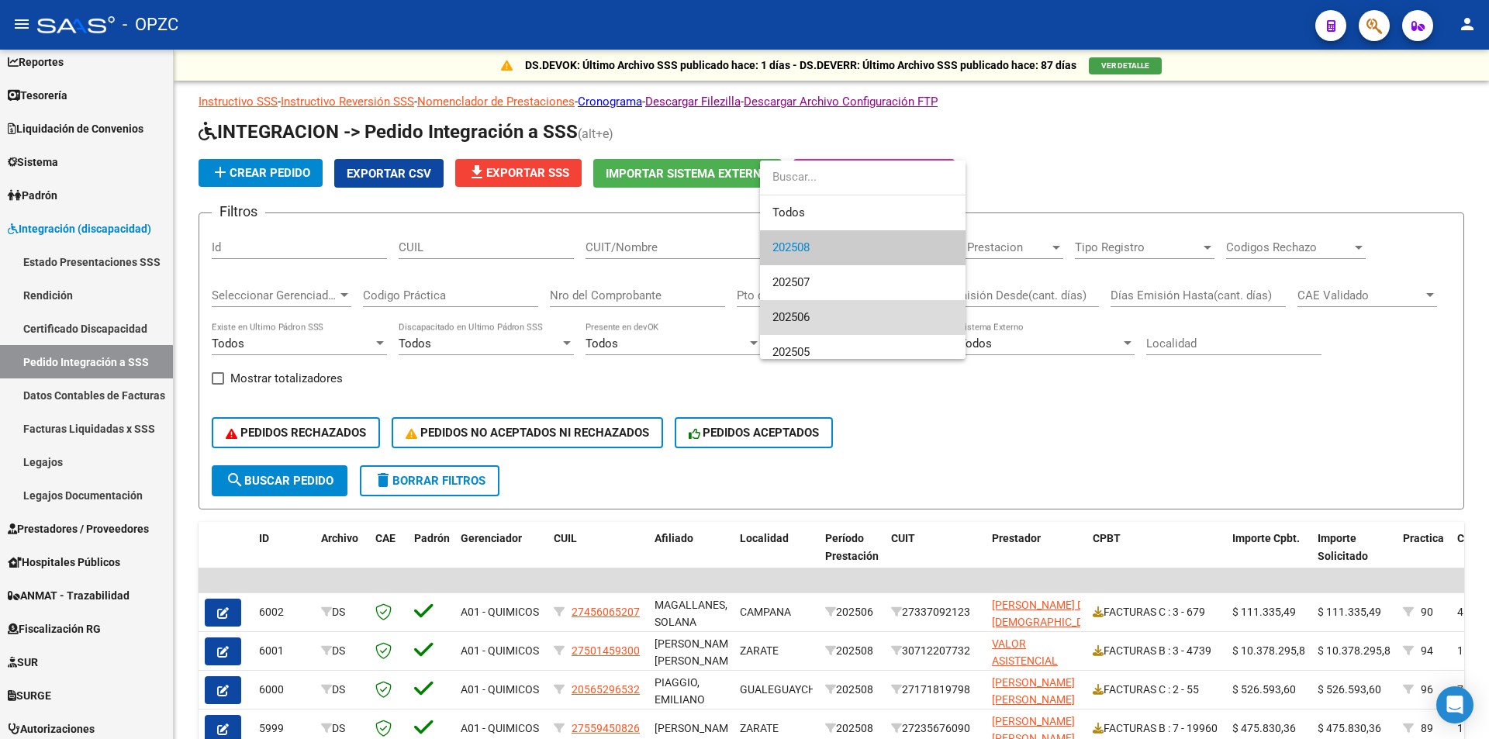
click at [845, 314] on span "202506" at bounding box center [863, 317] width 181 height 35
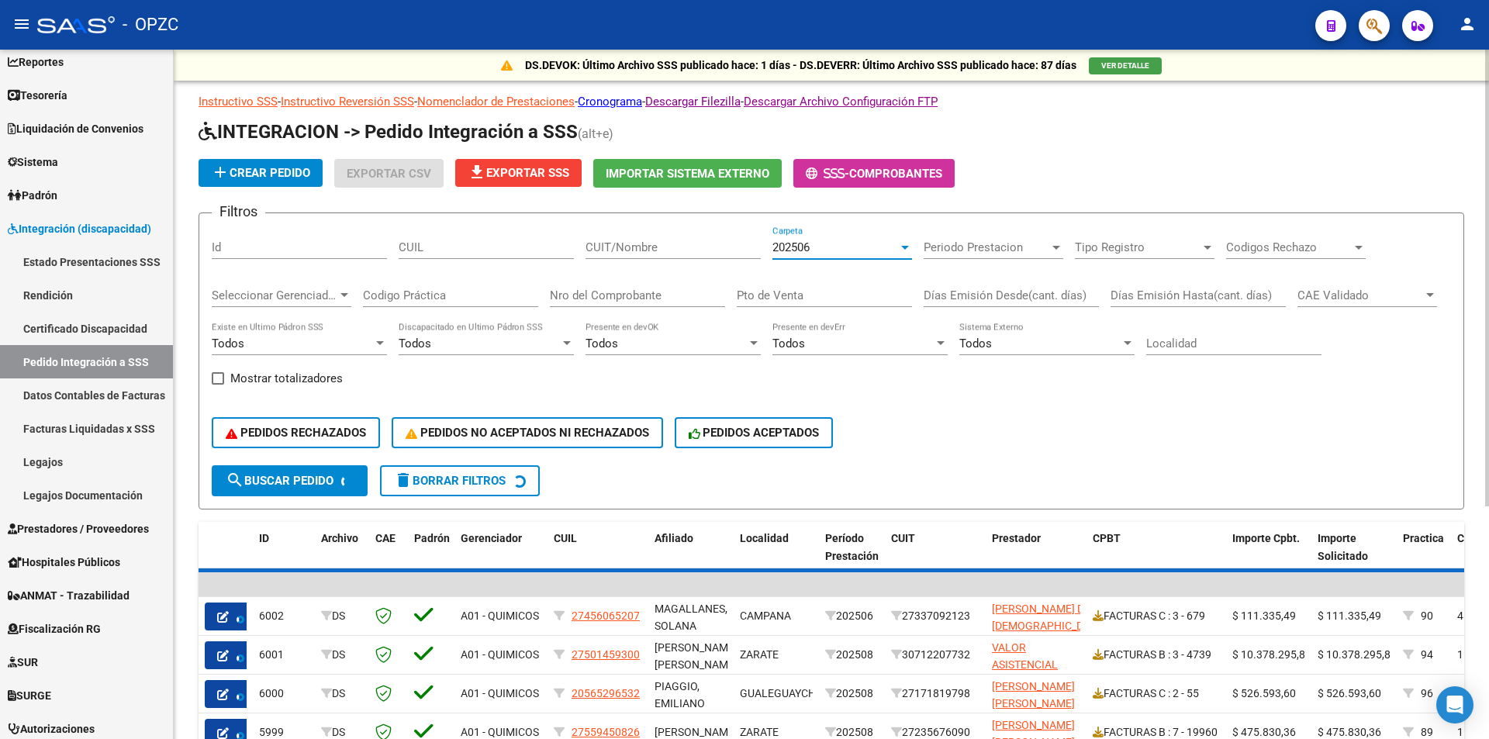
click at [678, 250] on input "CUIT/Nombre" at bounding box center [673, 247] width 175 height 14
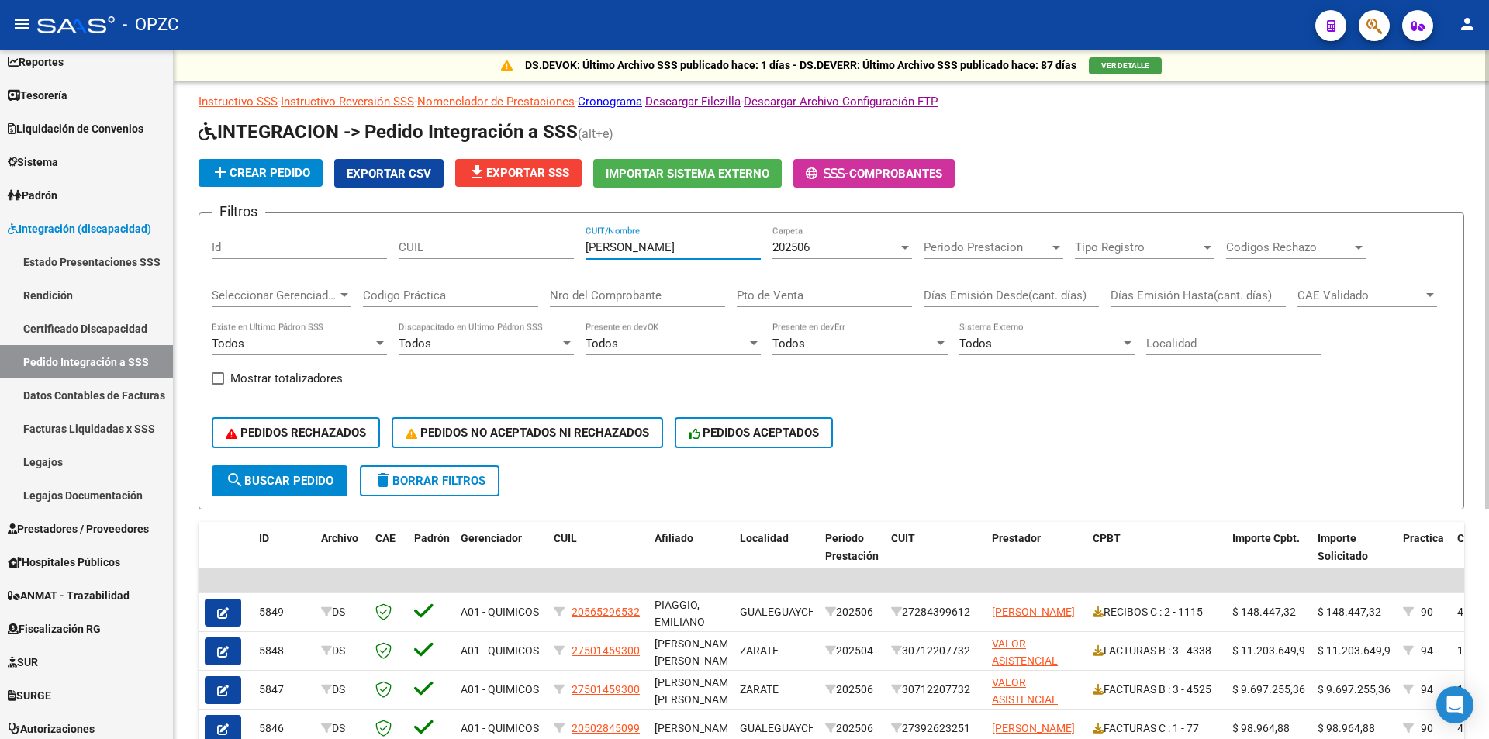
type input "[PERSON_NAME]"
click at [306, 470] on button "search Buscar Pedido" at bounding box center [280, 480] width 136 height 31
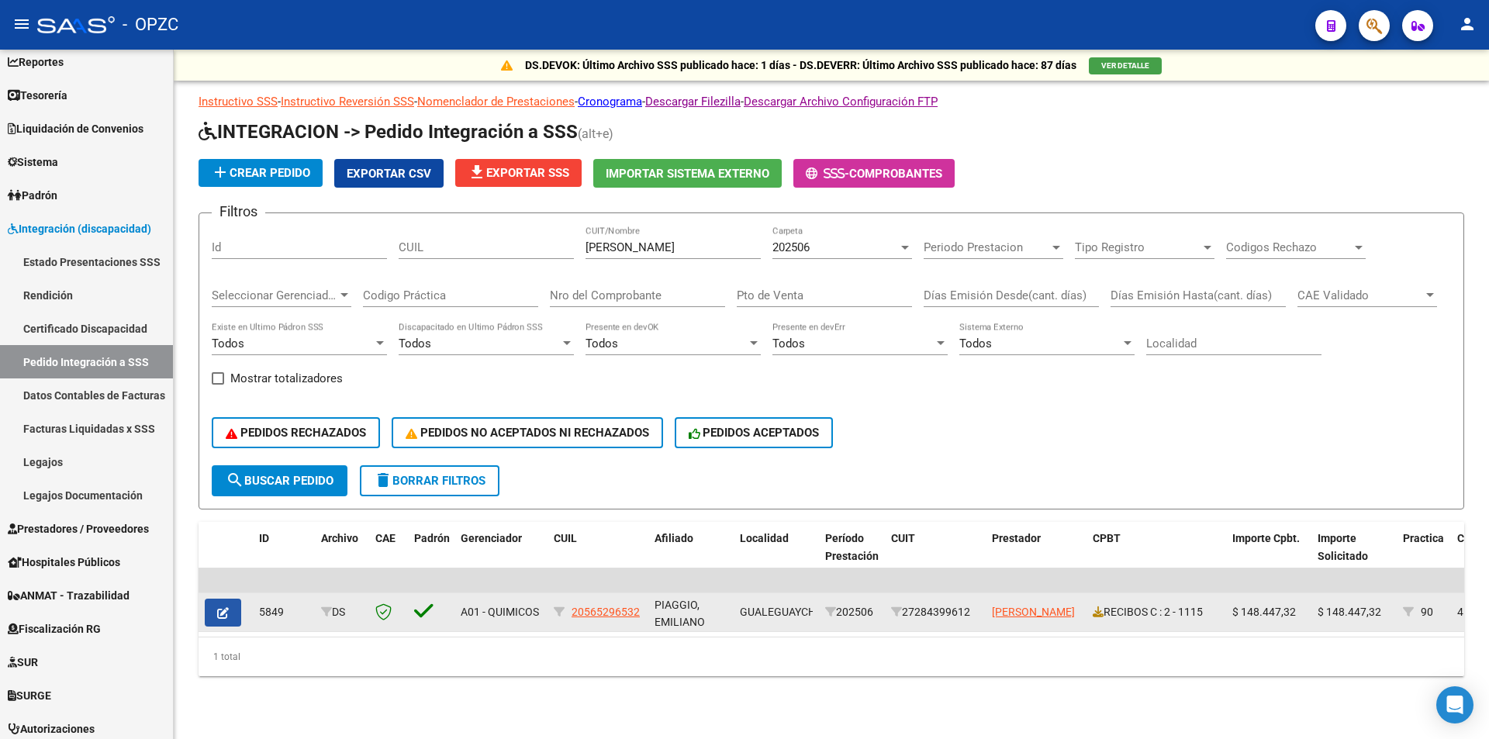
click at [220, 606] on span "button" at bounding box center [223, 613] width 12 height 14
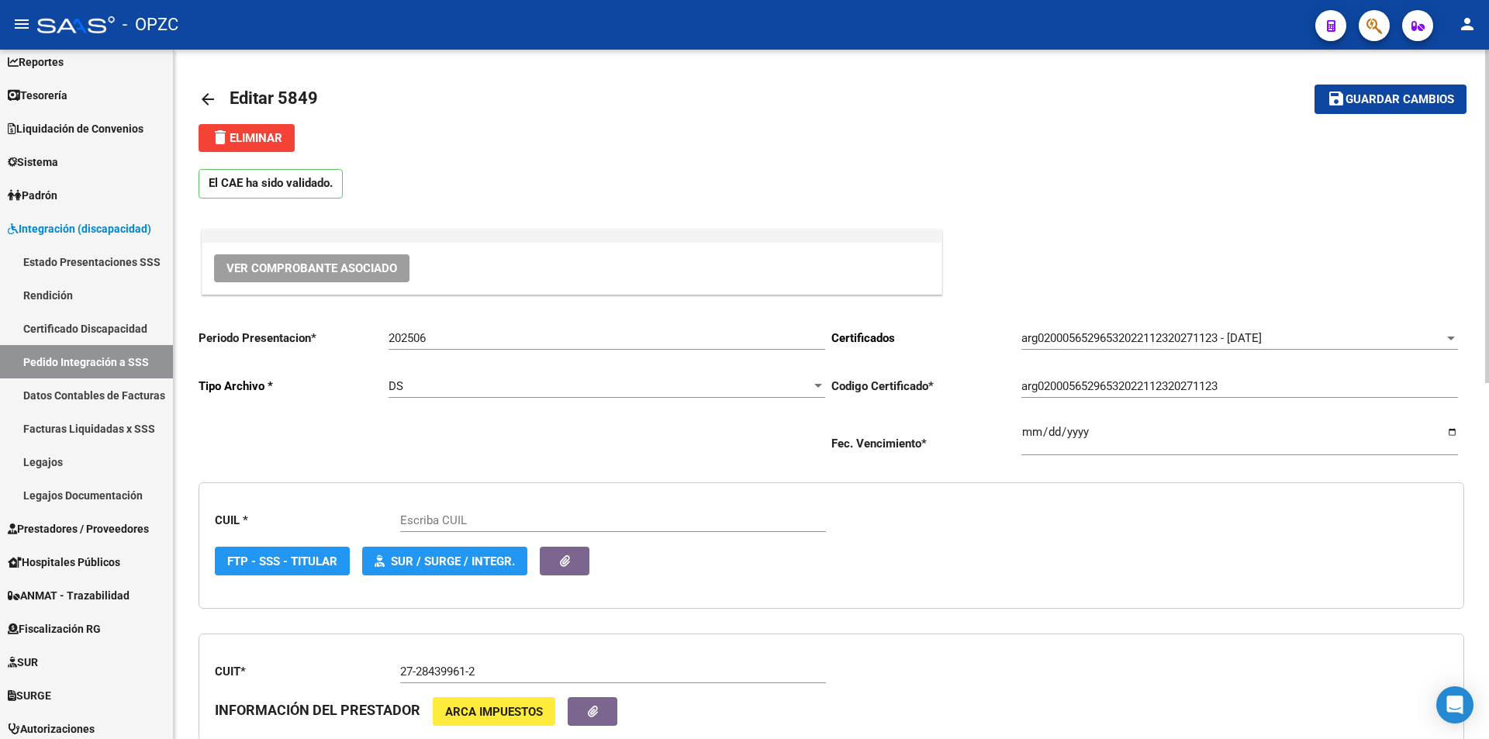
click at [296, 262] on span "Ver Comprobante Asociado" at bounding box center [312, 268] width 171 height 14
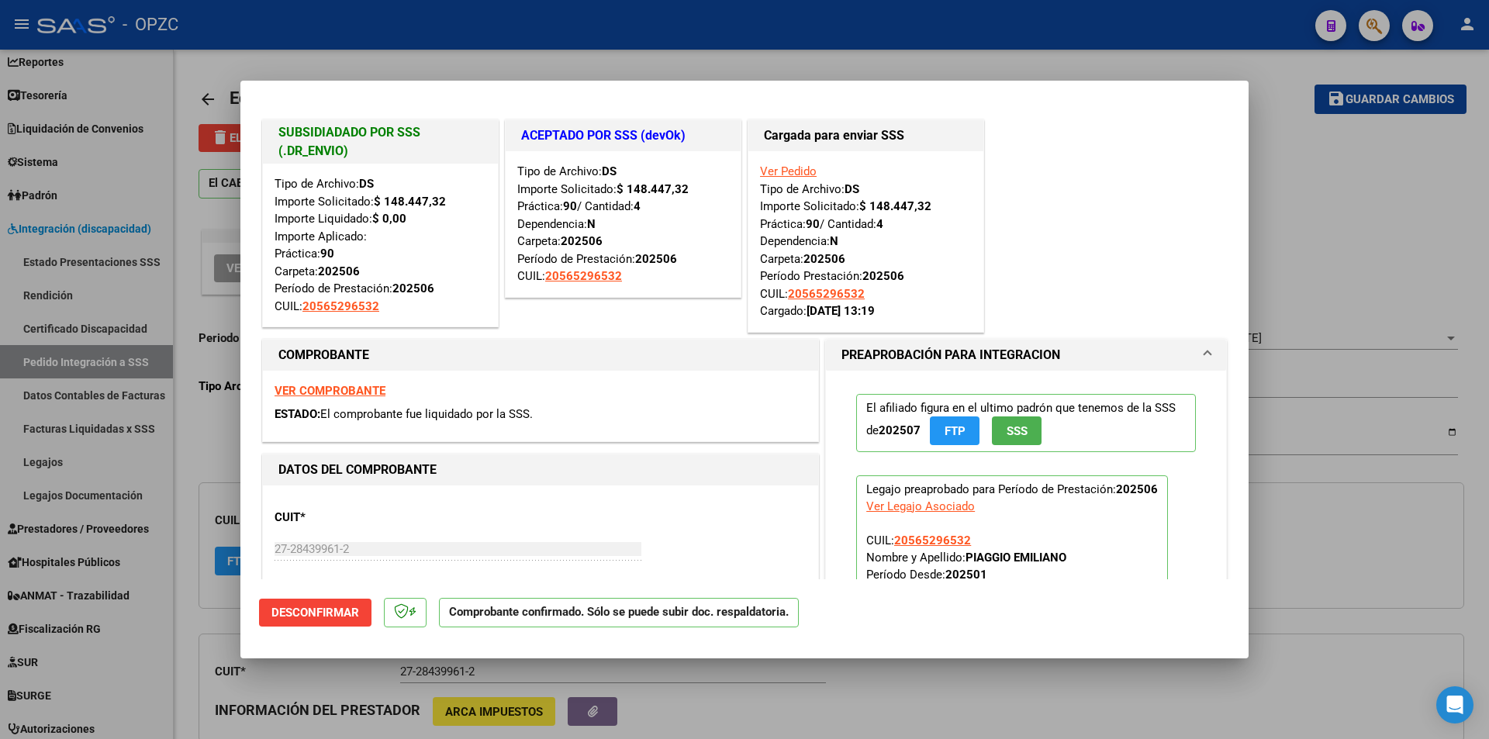
type input "20565296532"
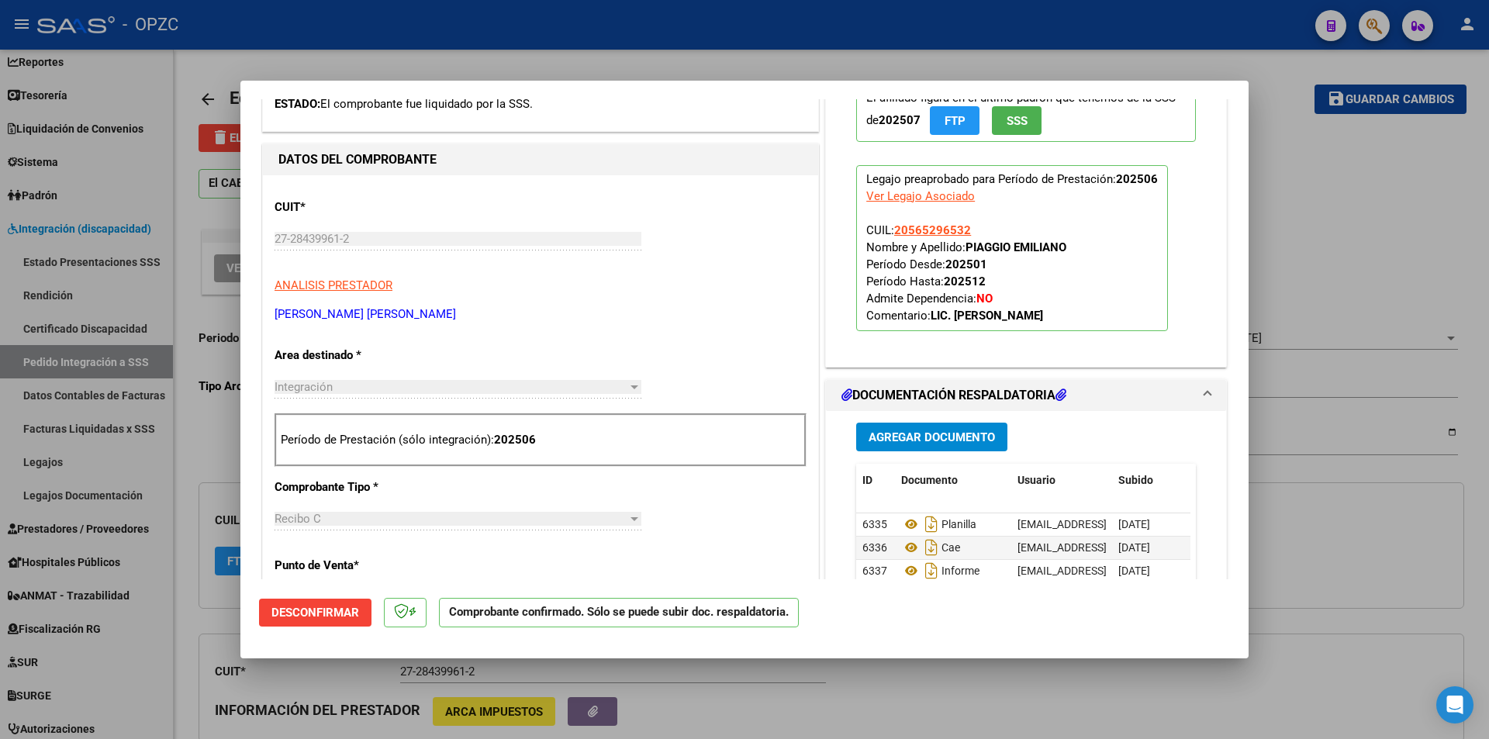
scroll to position [543, 0]
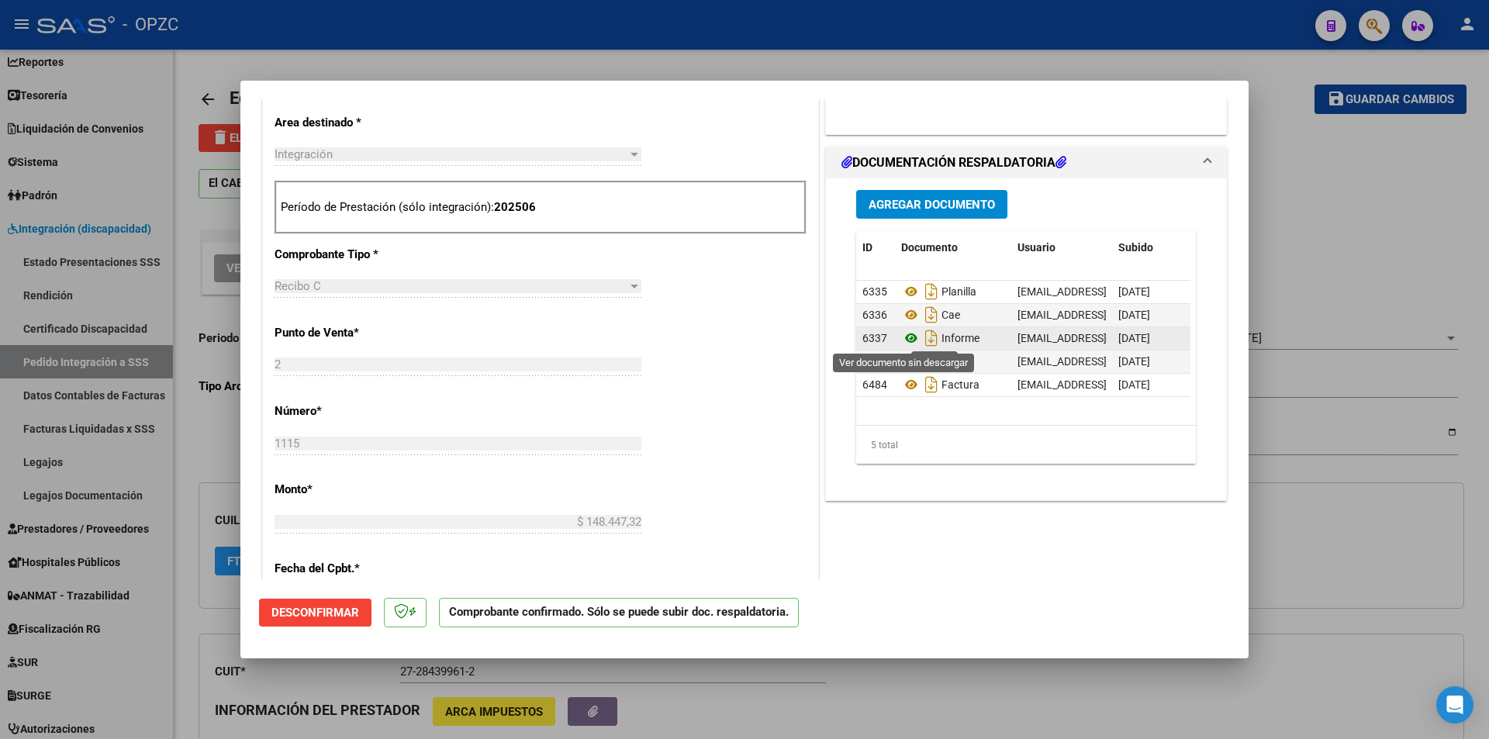
click at [903, 337] on icon at bounding box center [911, 338] width 20 height 19
click at [1312, 172] on div at bounding box center [744, 369] width 1489 height 739
type input "$ 0,00"
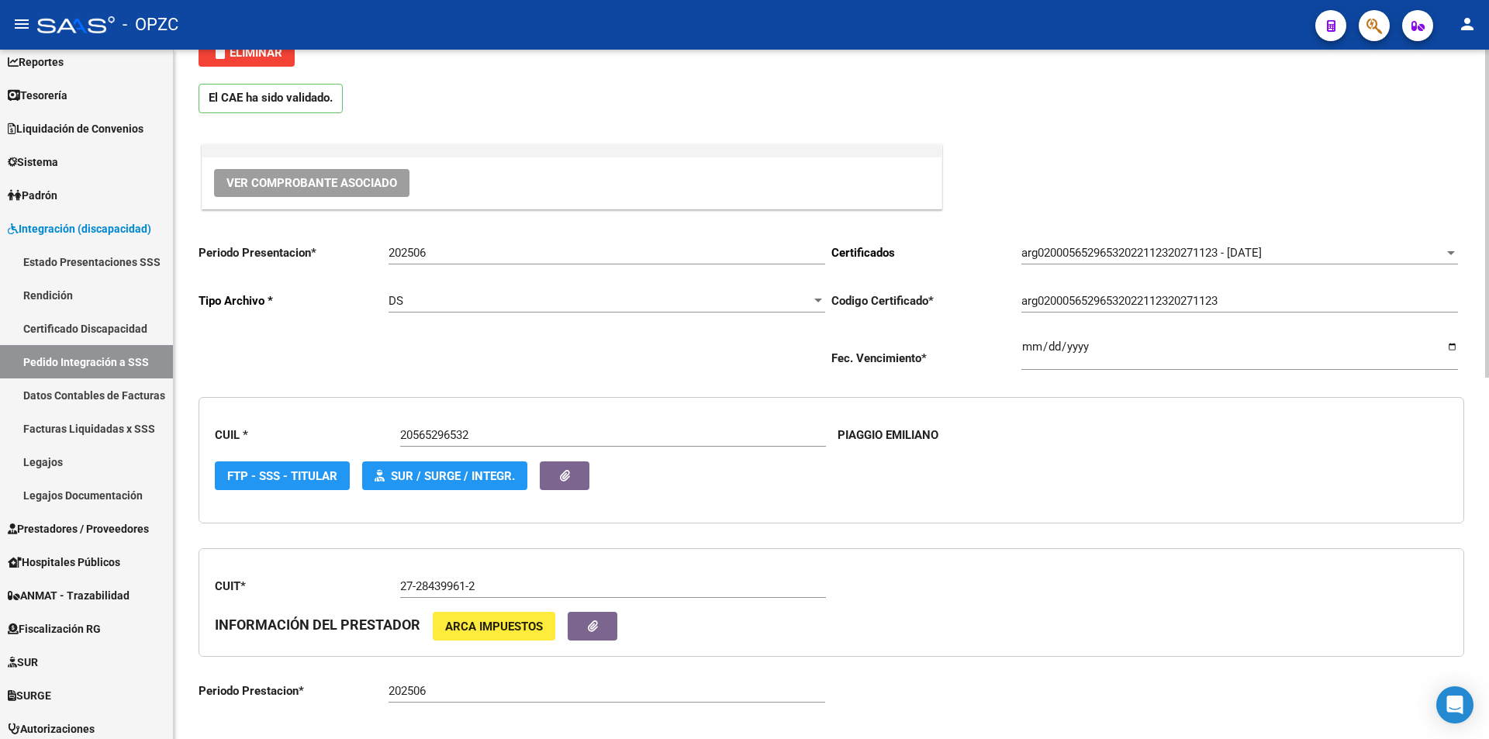
scroll to position [0, 0]
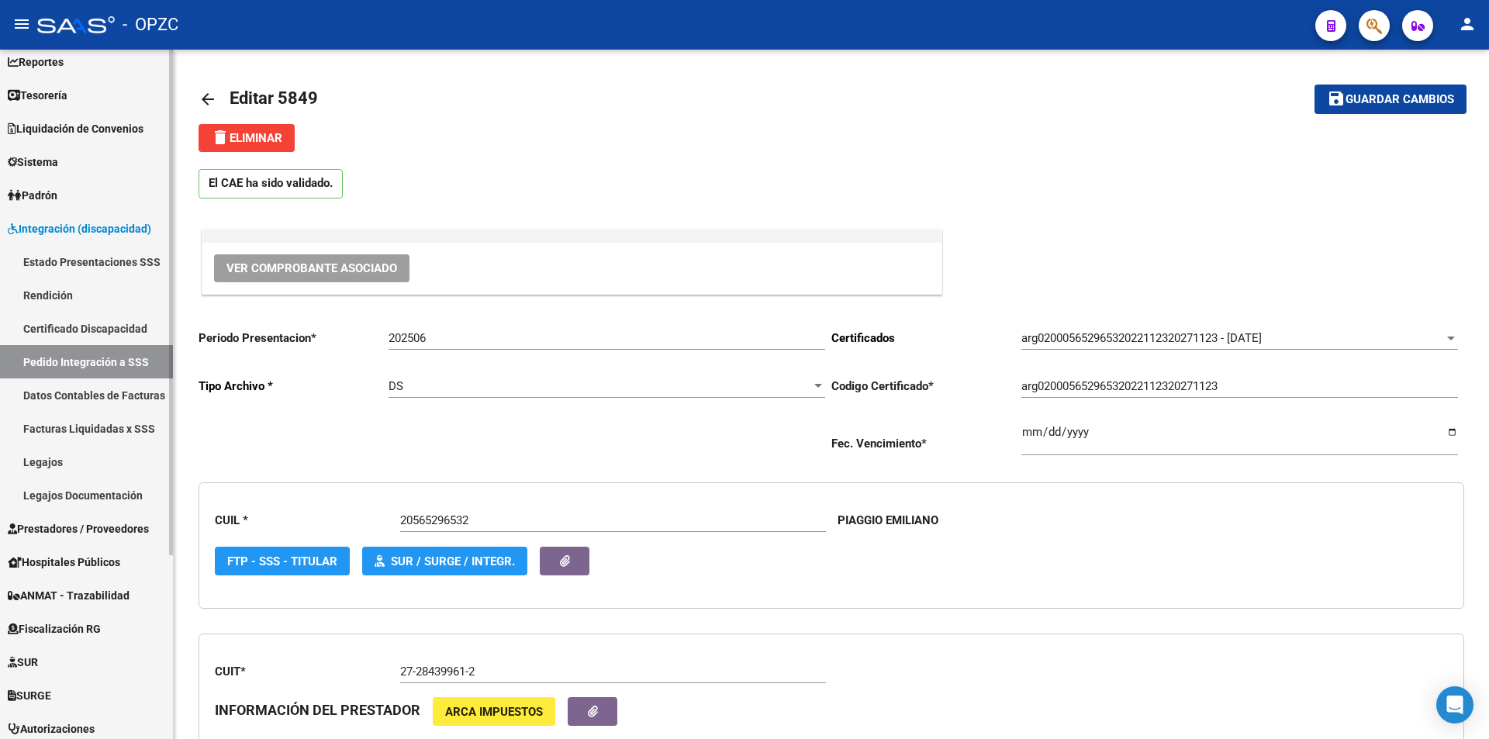
click at [93, 327] on link "Certificado Discapacidad" at bounding box center [86, 328] width 173 height 33
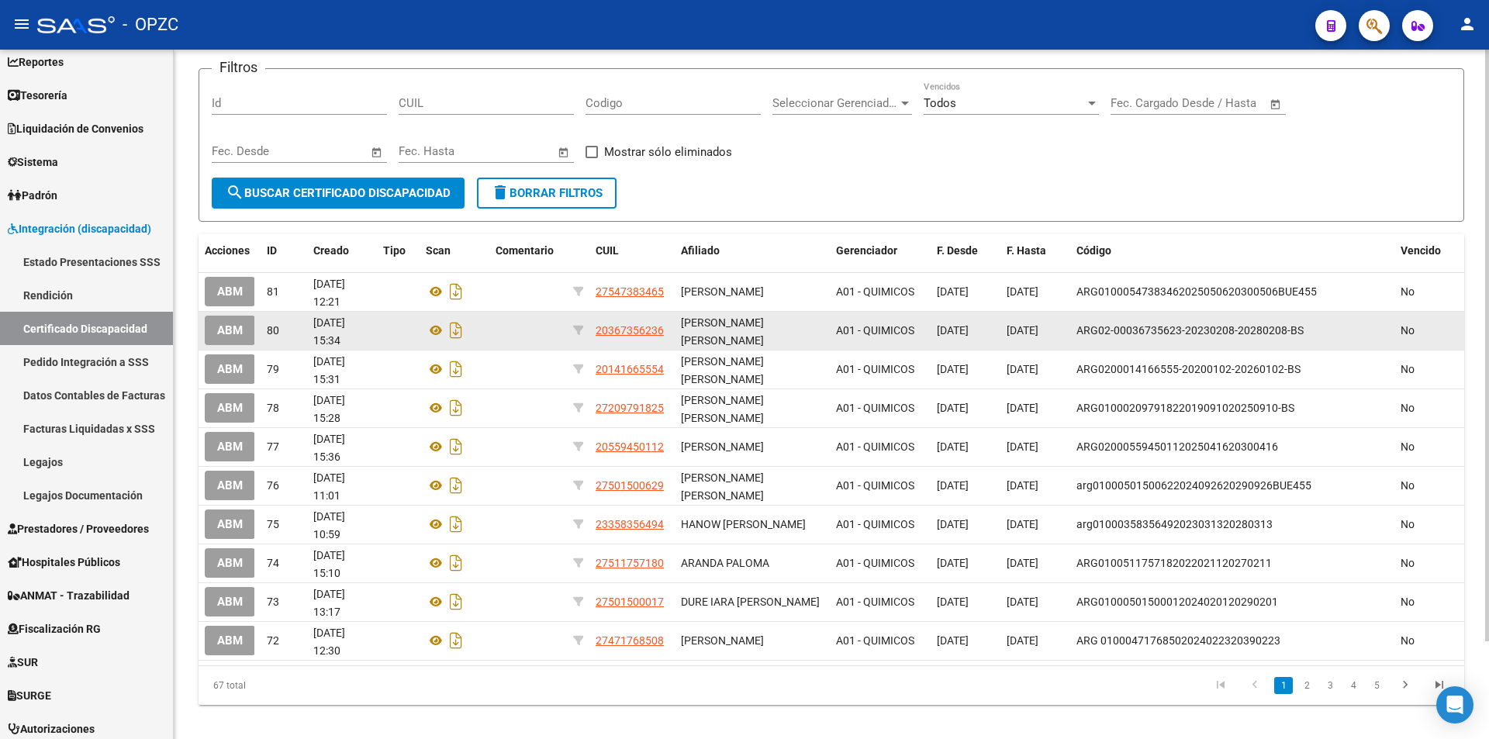
scroll to position [114, 0]
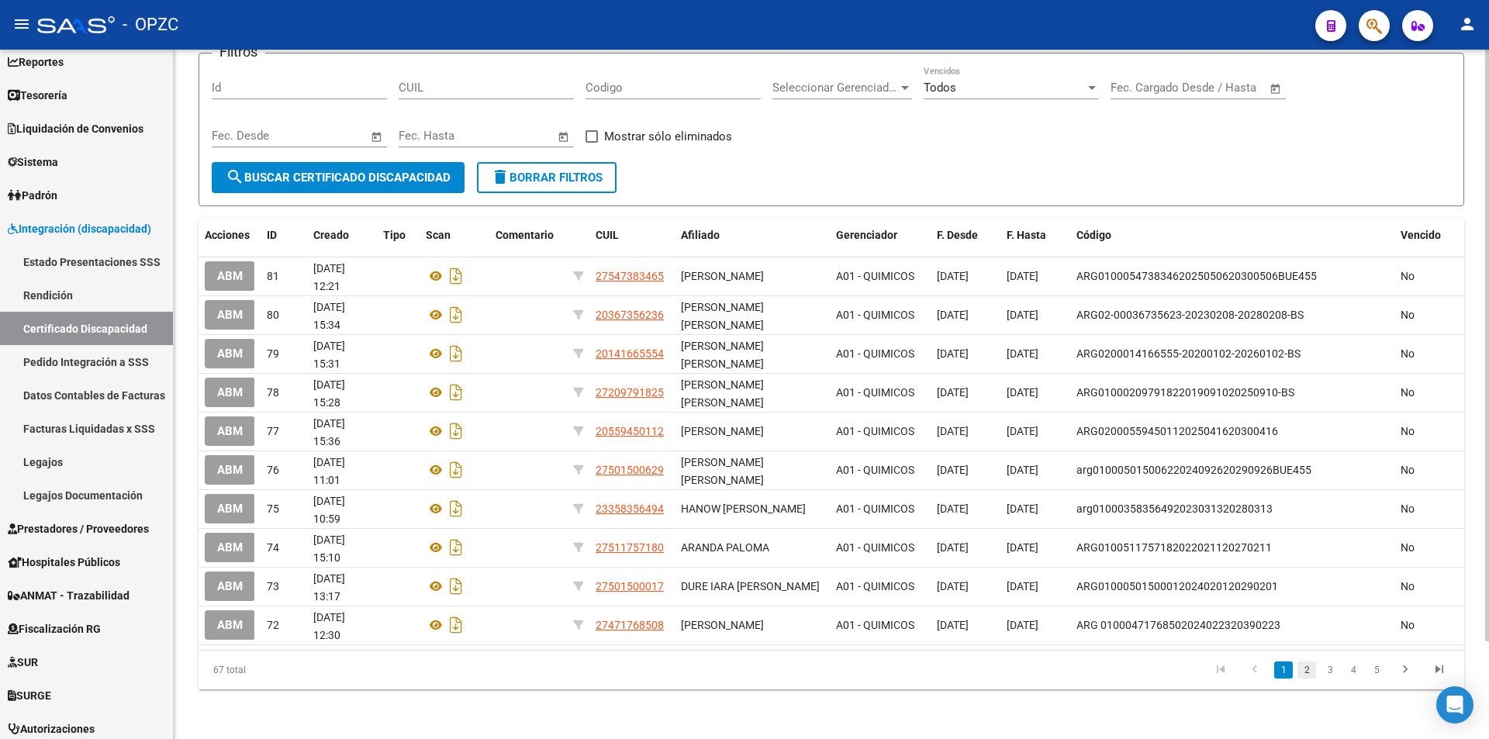
click at [1306, 670] on link "2" at bounding box center [1307, 670] width 19 height 17
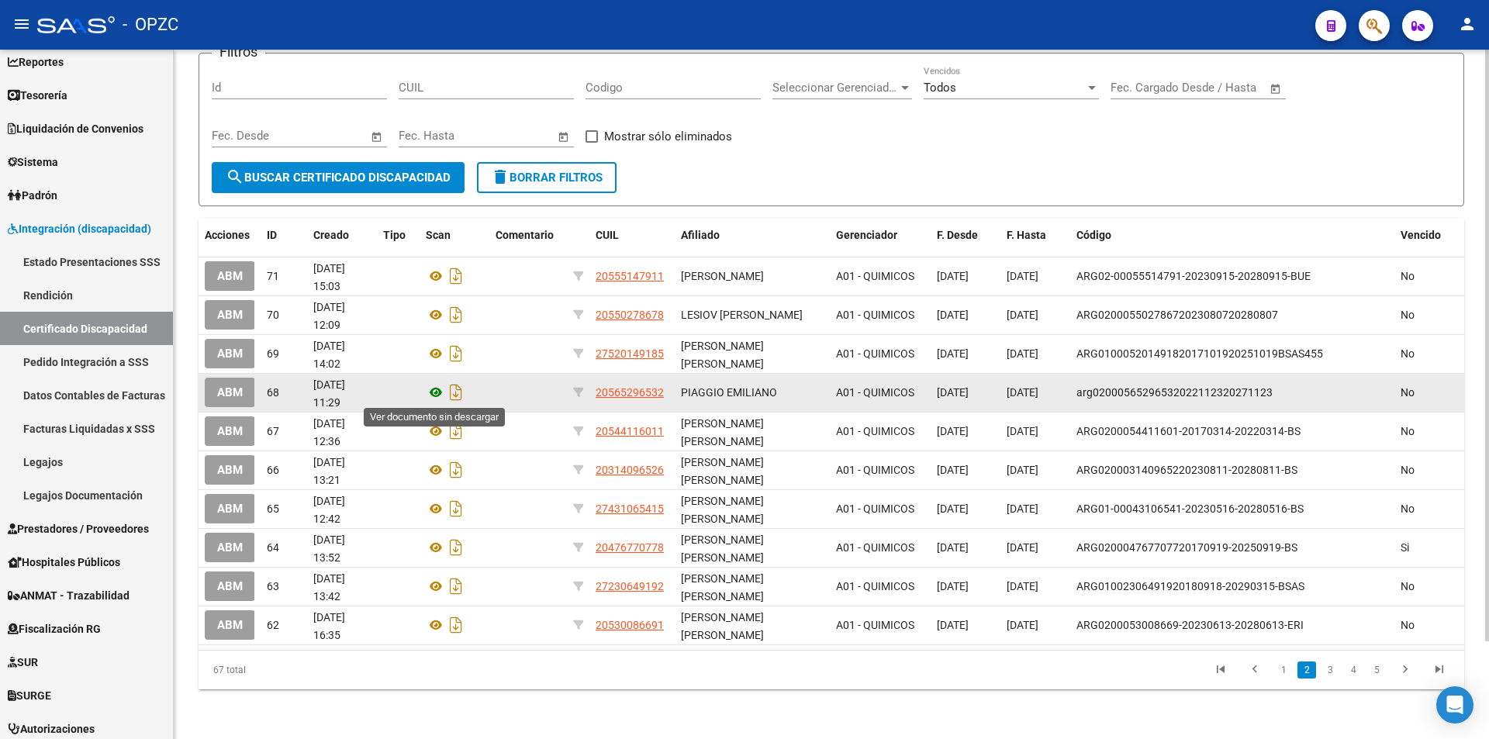
click at [435, 392] on icon at bounding box center [436, 392] width 20 height 19
